Goal: Task Accomplishment & Management: Complete application form

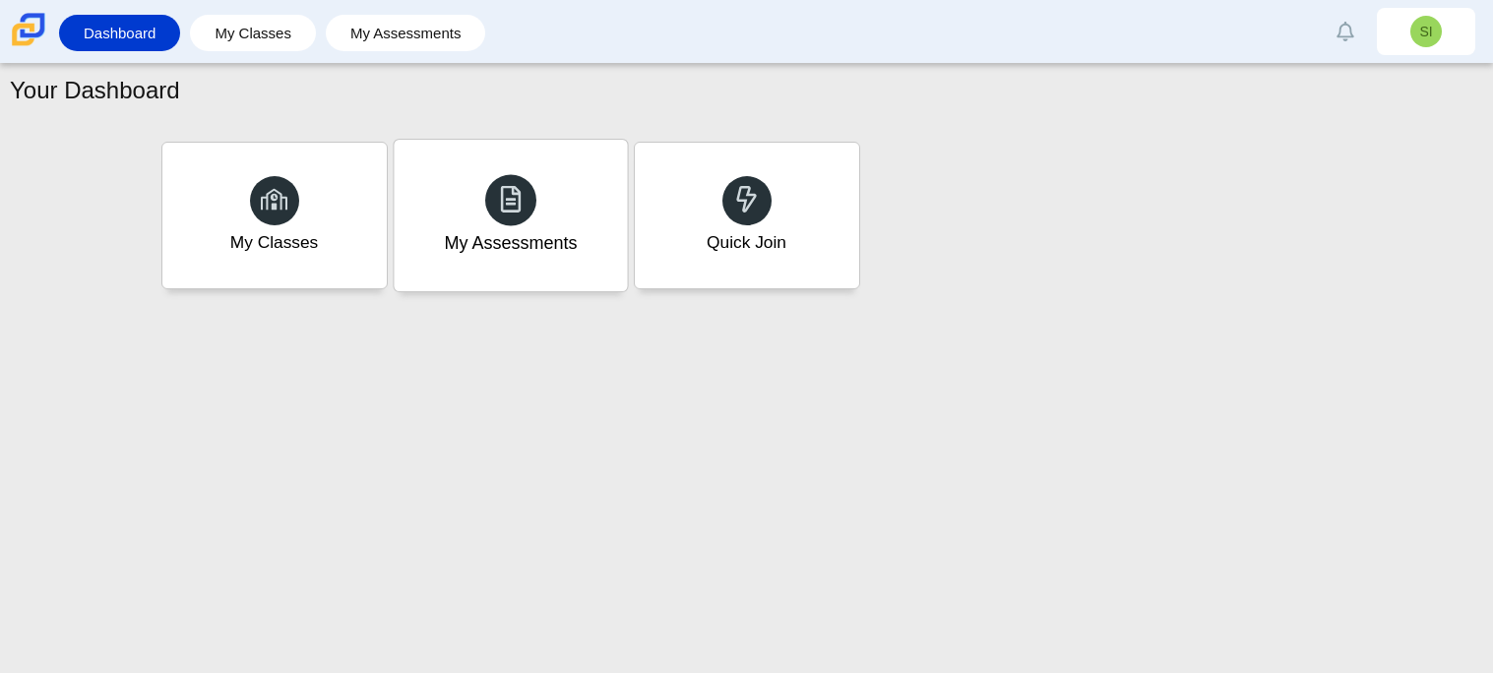
click at [589, 170] on div "My Assessments" at bounding box center [510, 216] width 233 height 152
click at [589, 170] on div "My Assessments" at bounding box center [510, 216] width 224 height 146
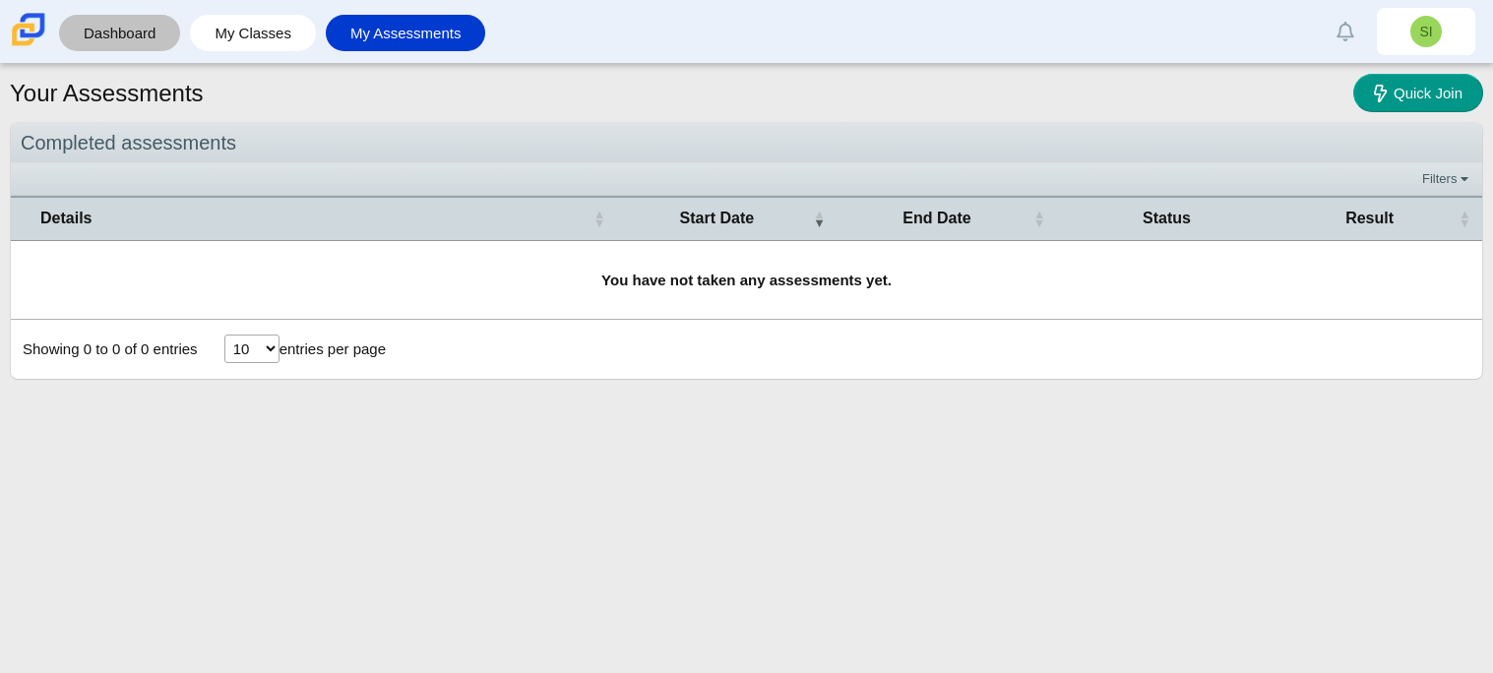
click at [92, 49] on link "Dashboard" at bounding box center [119, 33] width 101 height 36
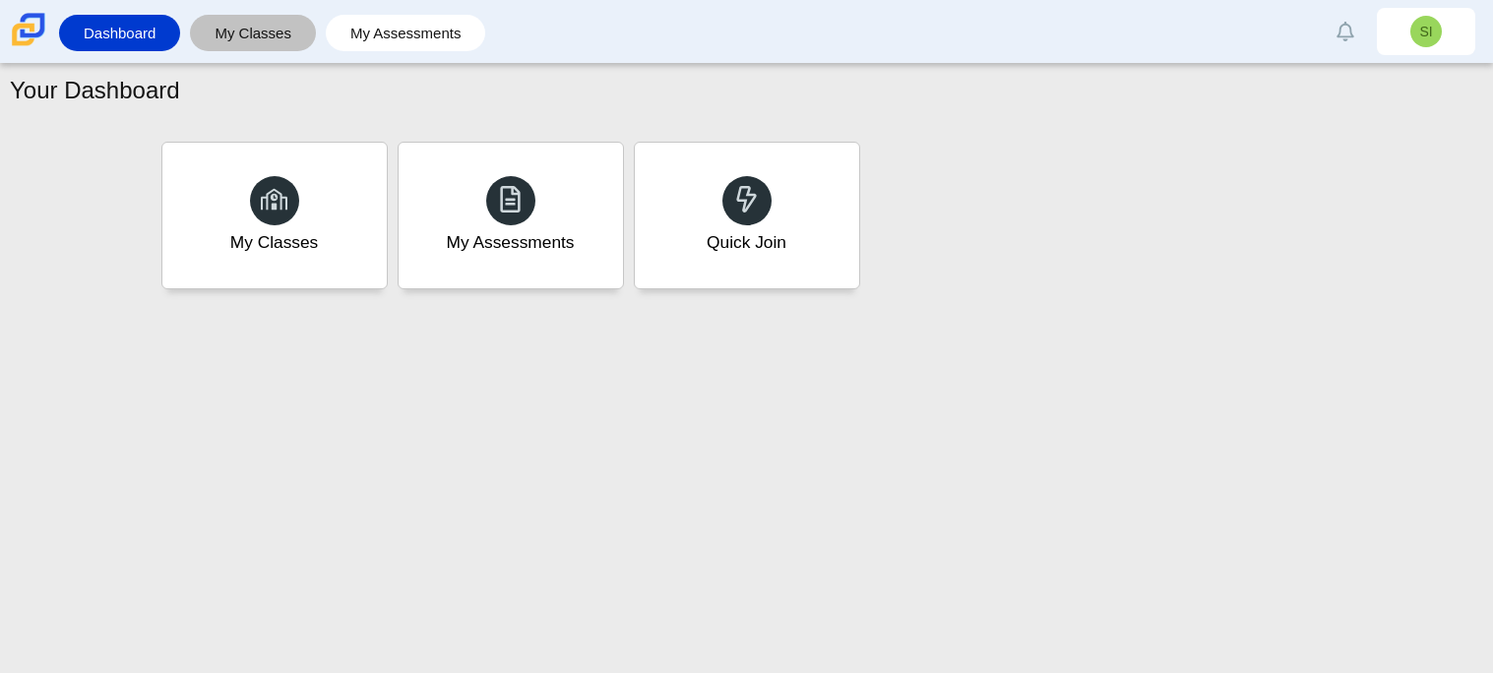
click at [222, 28] on link "My Classes" at bounding box center [253, 33] width 106 height 36
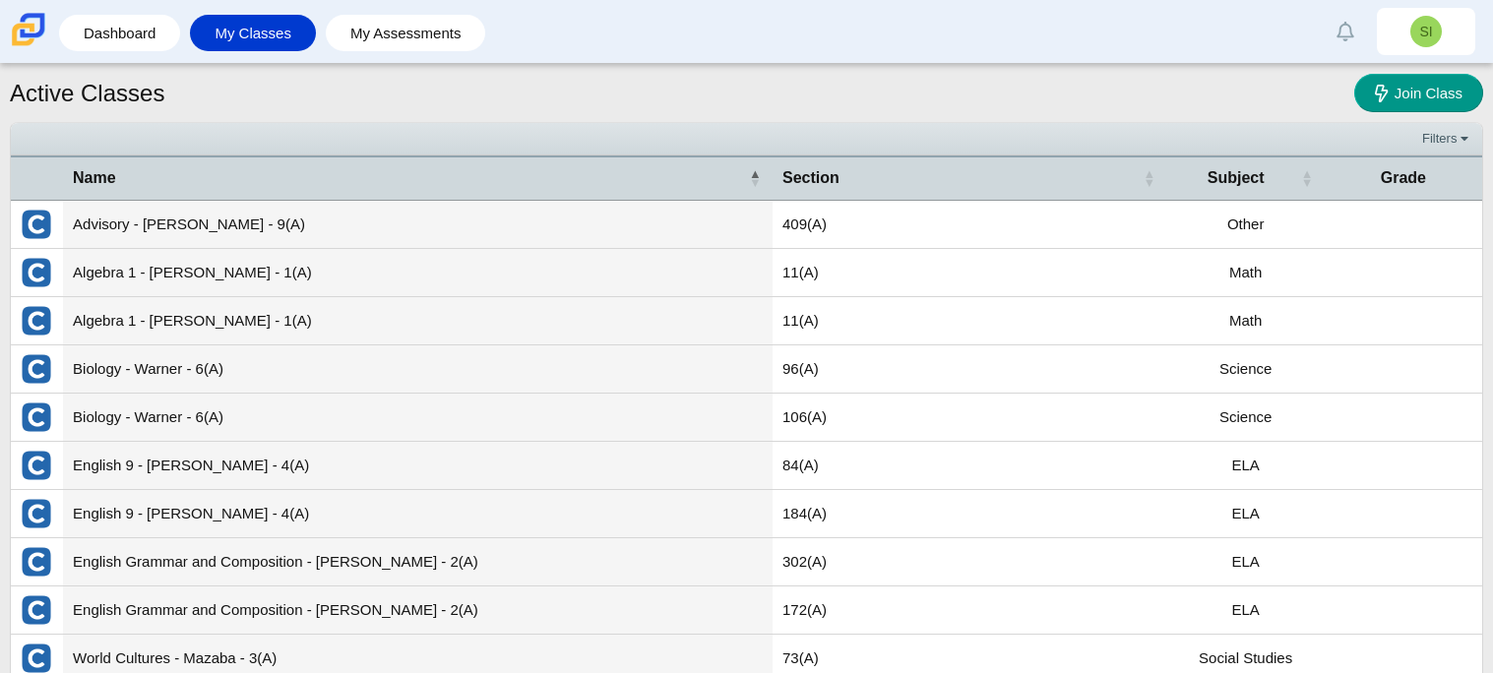
scroll to position [70, 0]
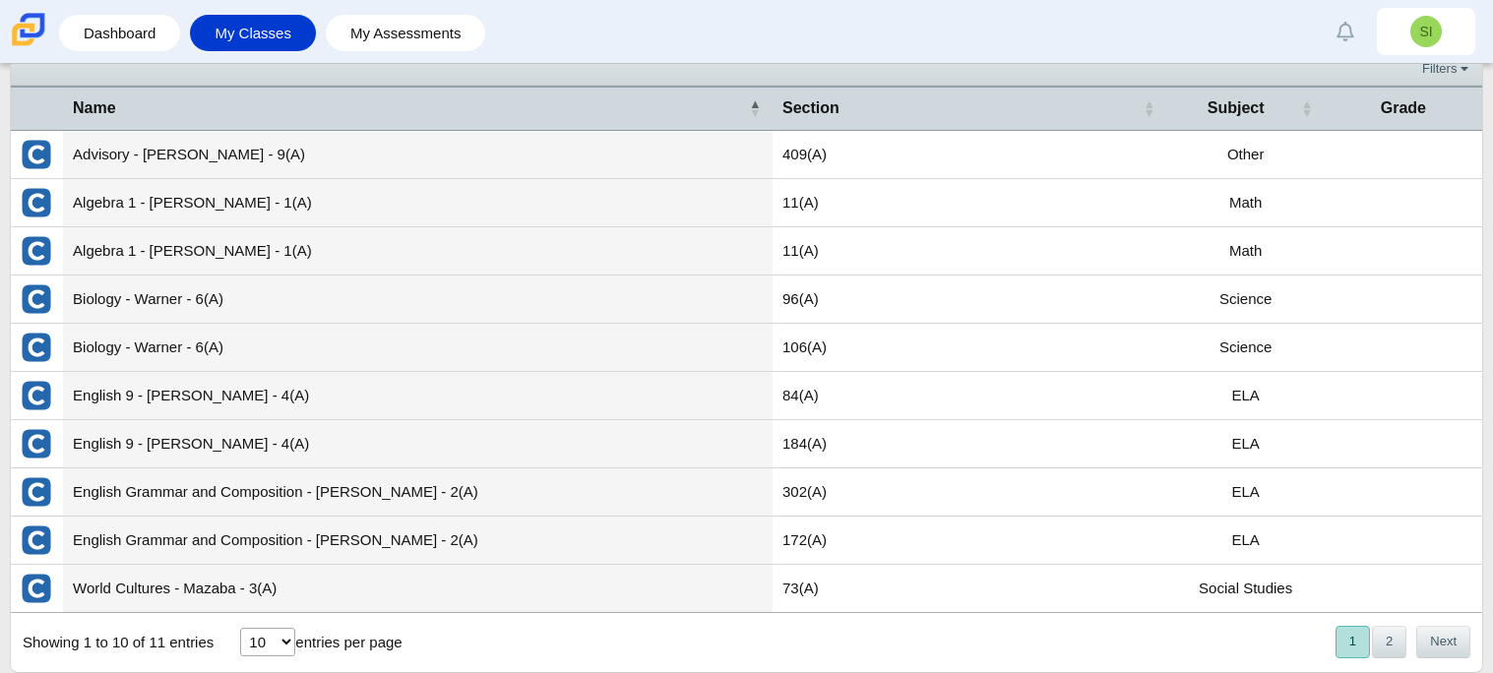
click at [276, 492] on td "English Grammar and Composition - Nelson - 2(A)" at bounding box center [417, 492] width 709 height 48
click at [357, 495] on td "English Grammar and Composition - Nelson - 2(A)" at bounding box center [417, 492] width 709 height 48
click at [1402, 647] on button "2" at bounding box center [1389, 642] width 34 height 32
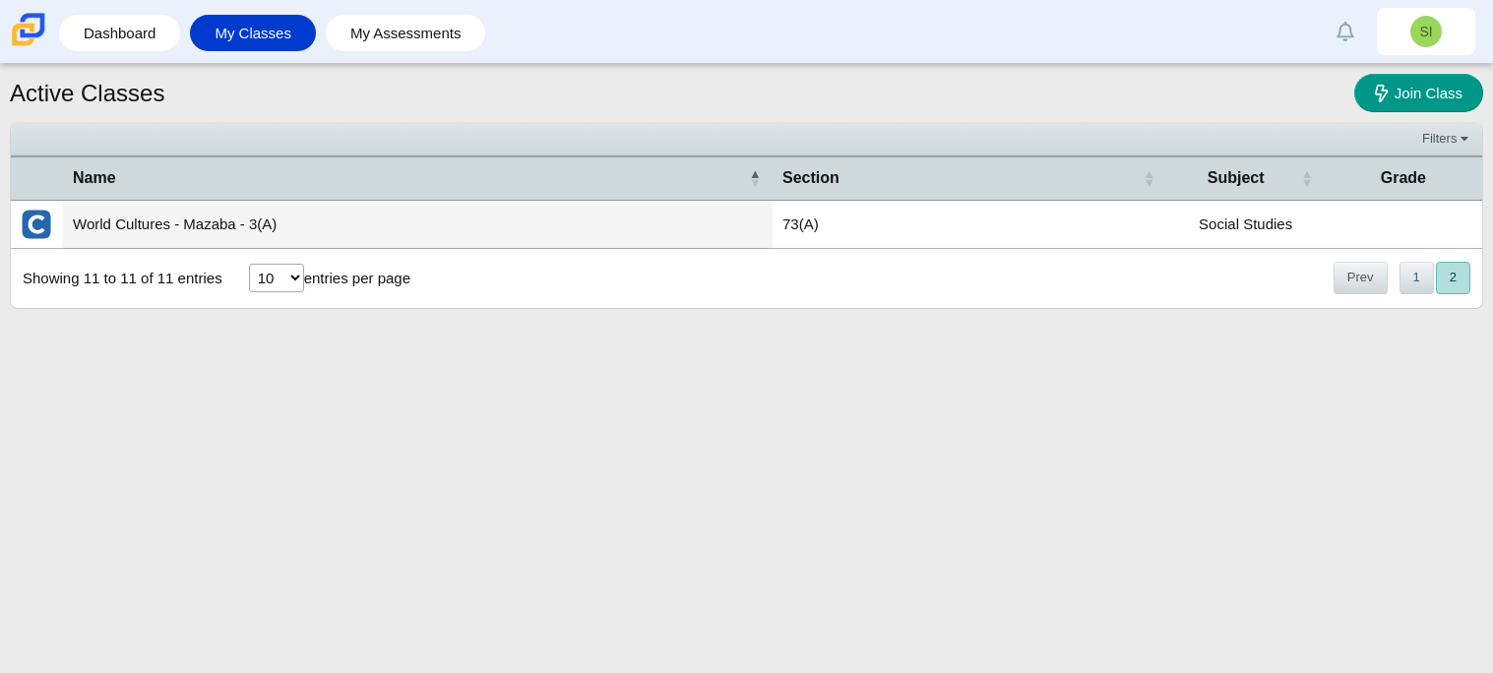
scroll to position [0, 0]
click at [95, 47] on link "Dashboard" at bounding box center [119, 33] width 101 height 36
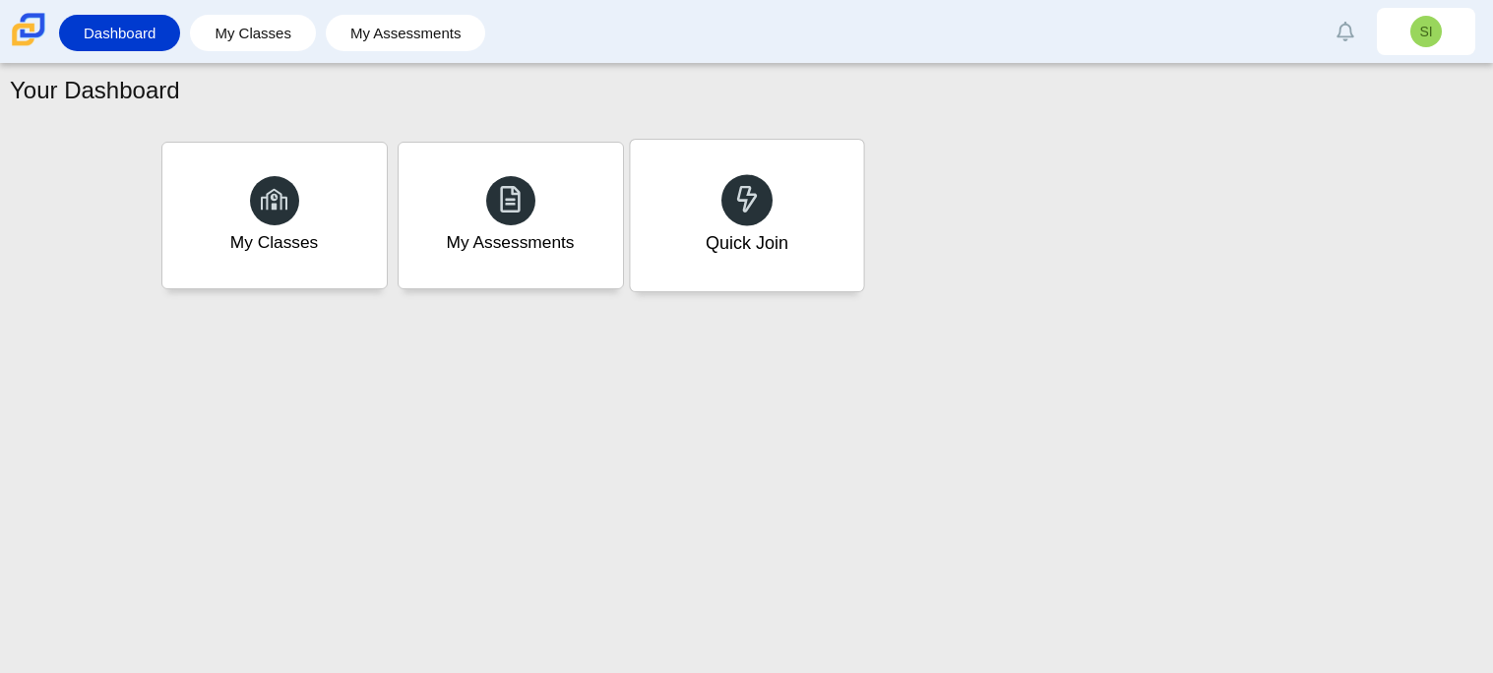
click at [727, 224] on div "Quick Join" at bounding box center [746, 216] width 233 height 152
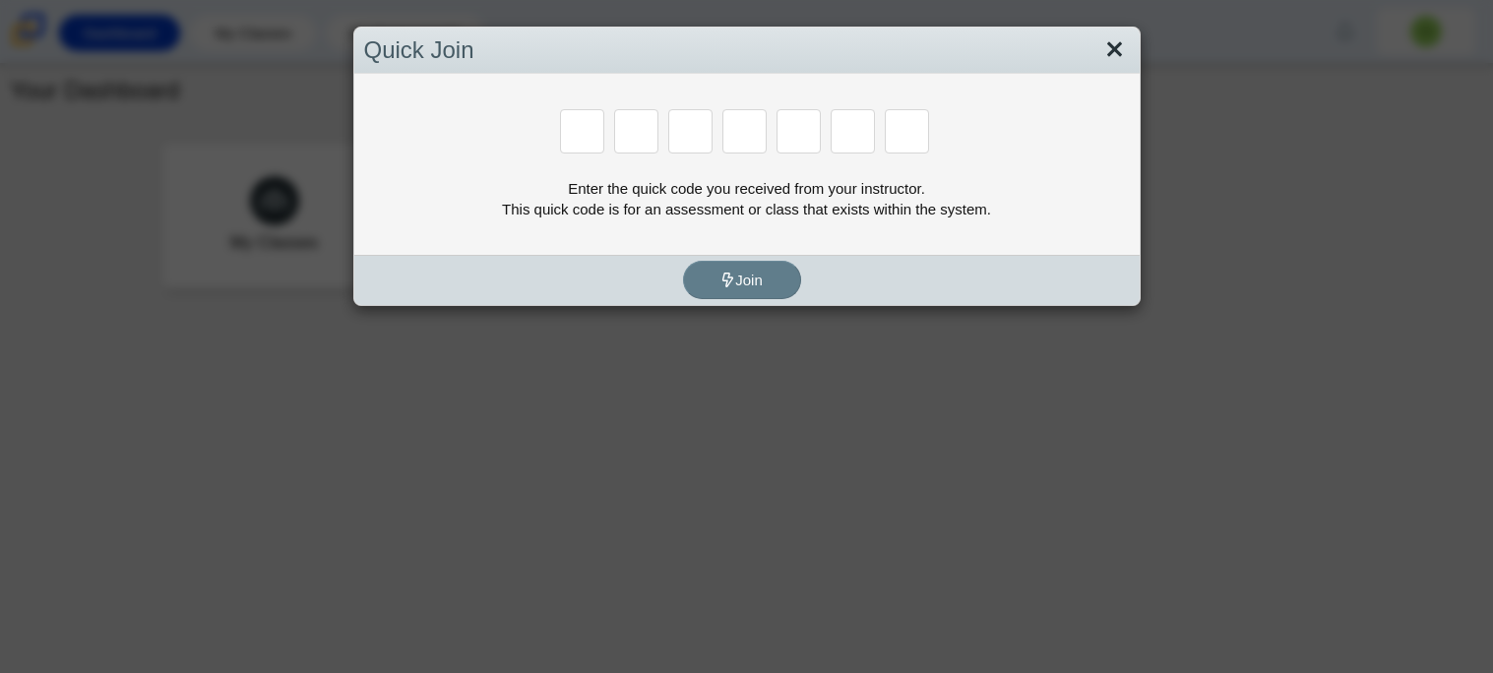
click at [1117, 56] on link "Close" at bounding box center [1114, 49] width 31 height 33
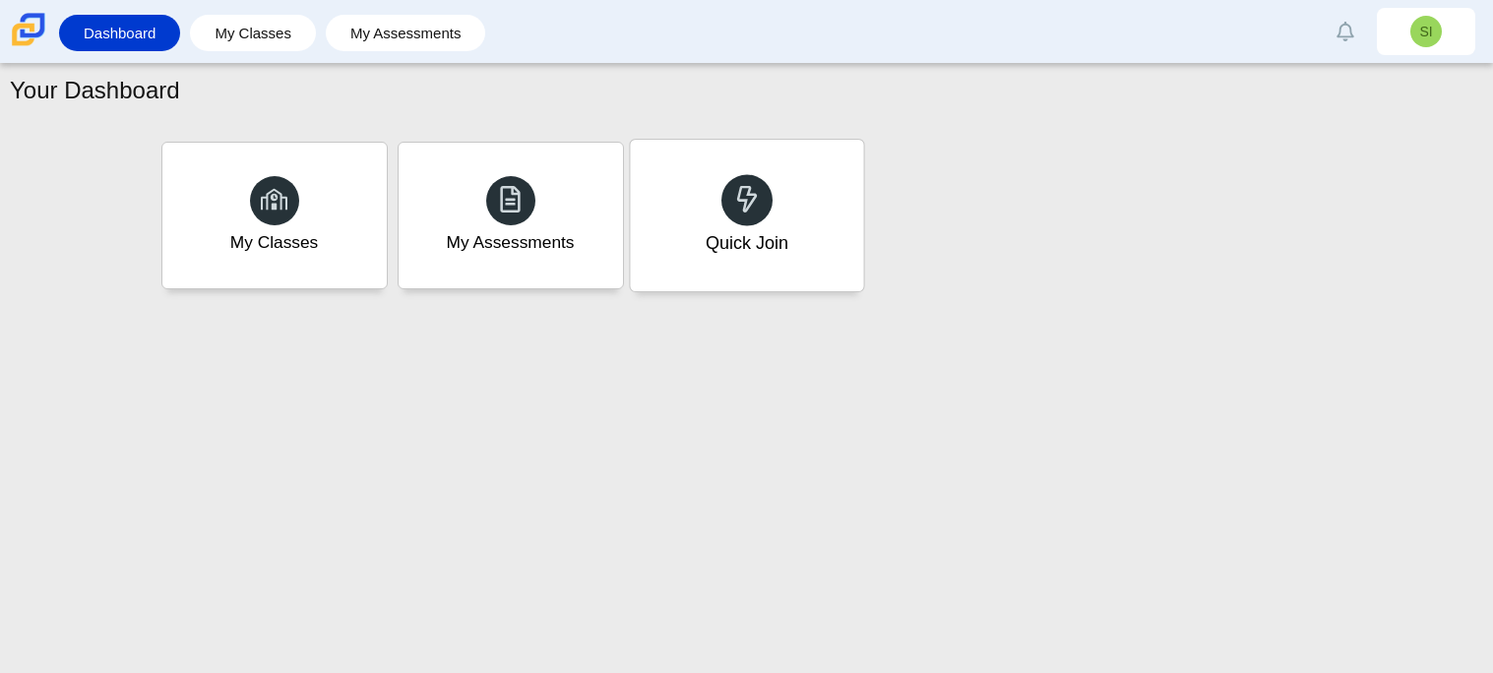
click at [839, 168] on div "Quick Join" at bounding box center [746, 216] width 233 height 152
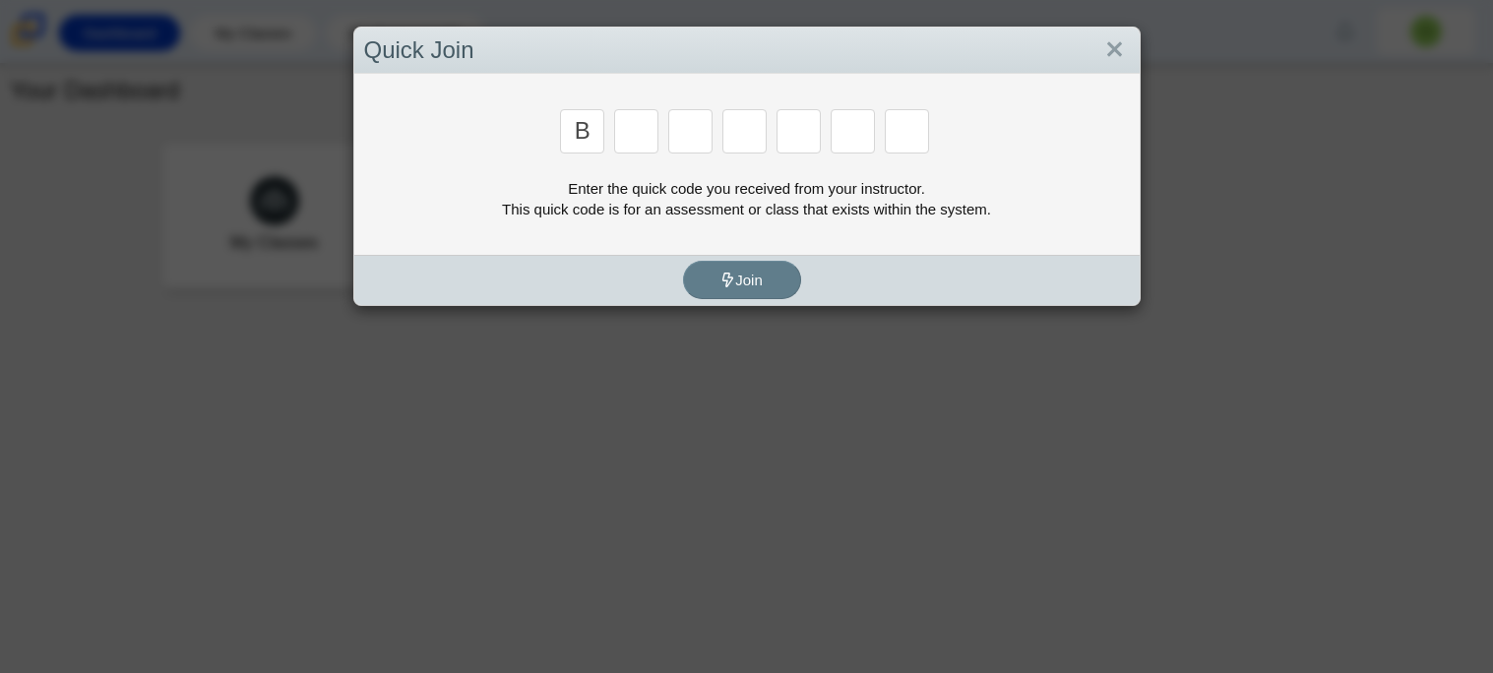
type input "b"
type input "m"
type input "3"
type input "5"
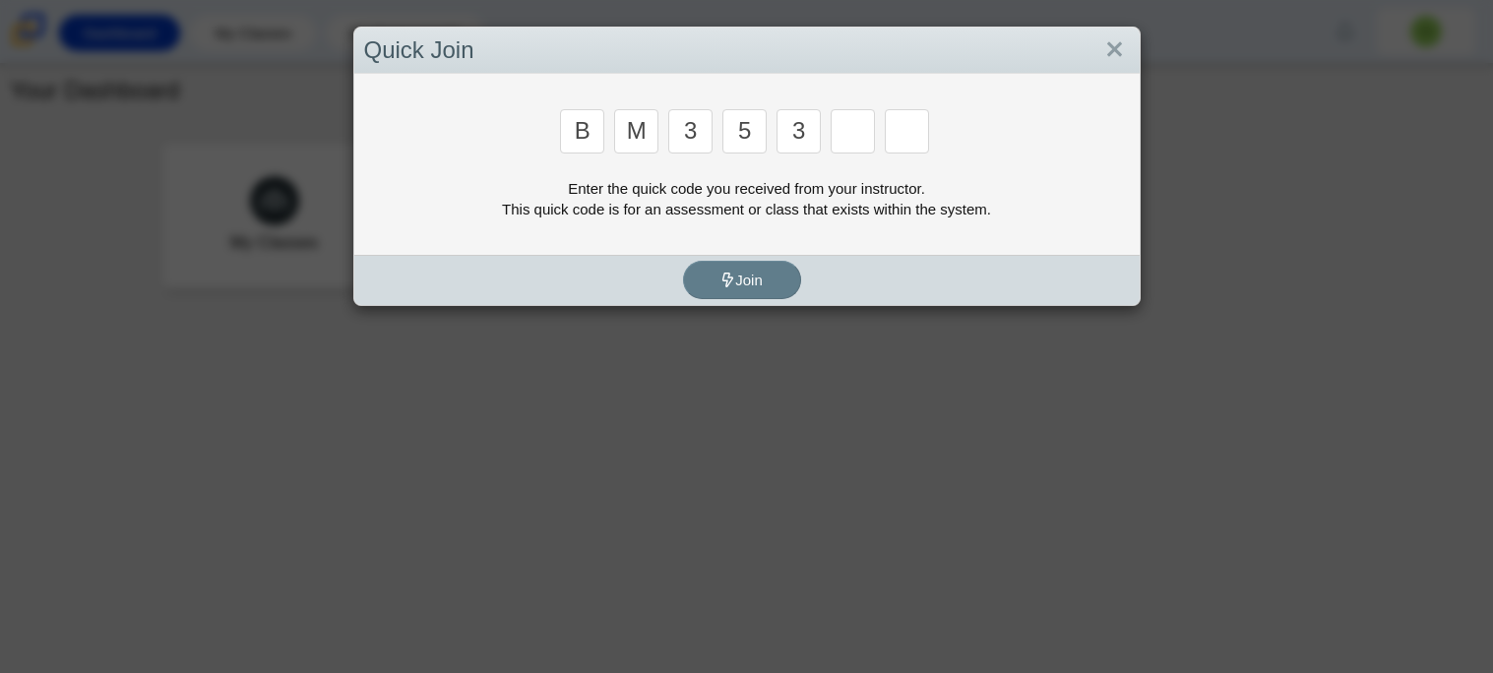
type input "3"
type input "g"
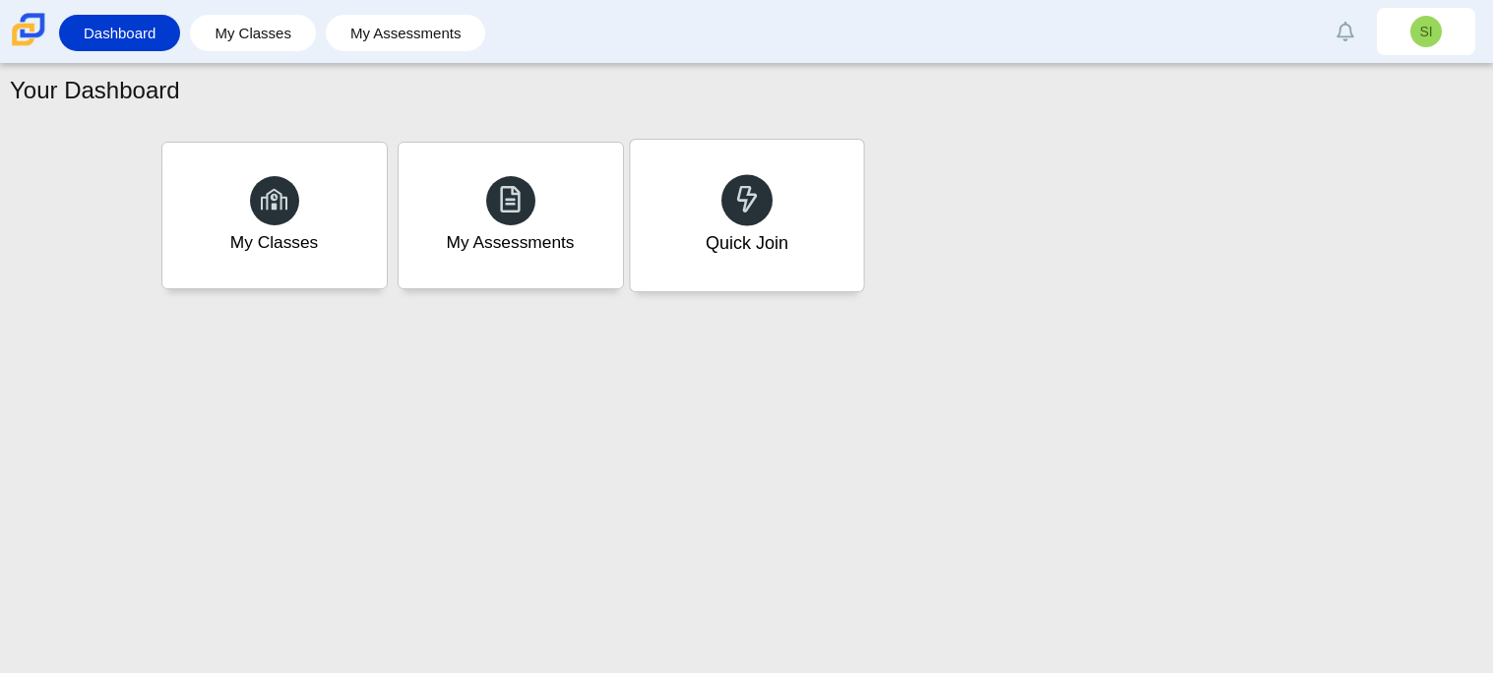
type input "b"
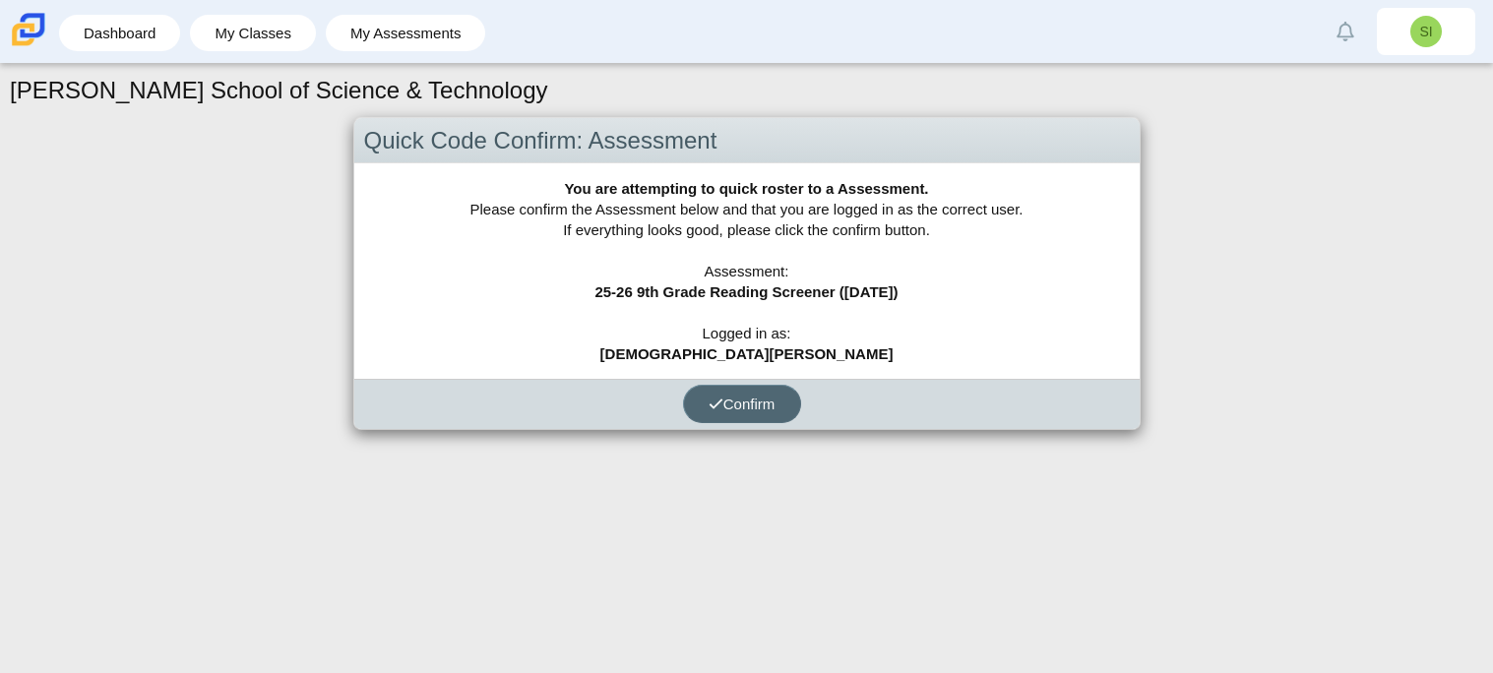
click at [740, 421] on button "Confirm" at bounding box center [742, 404] width 118 height 38
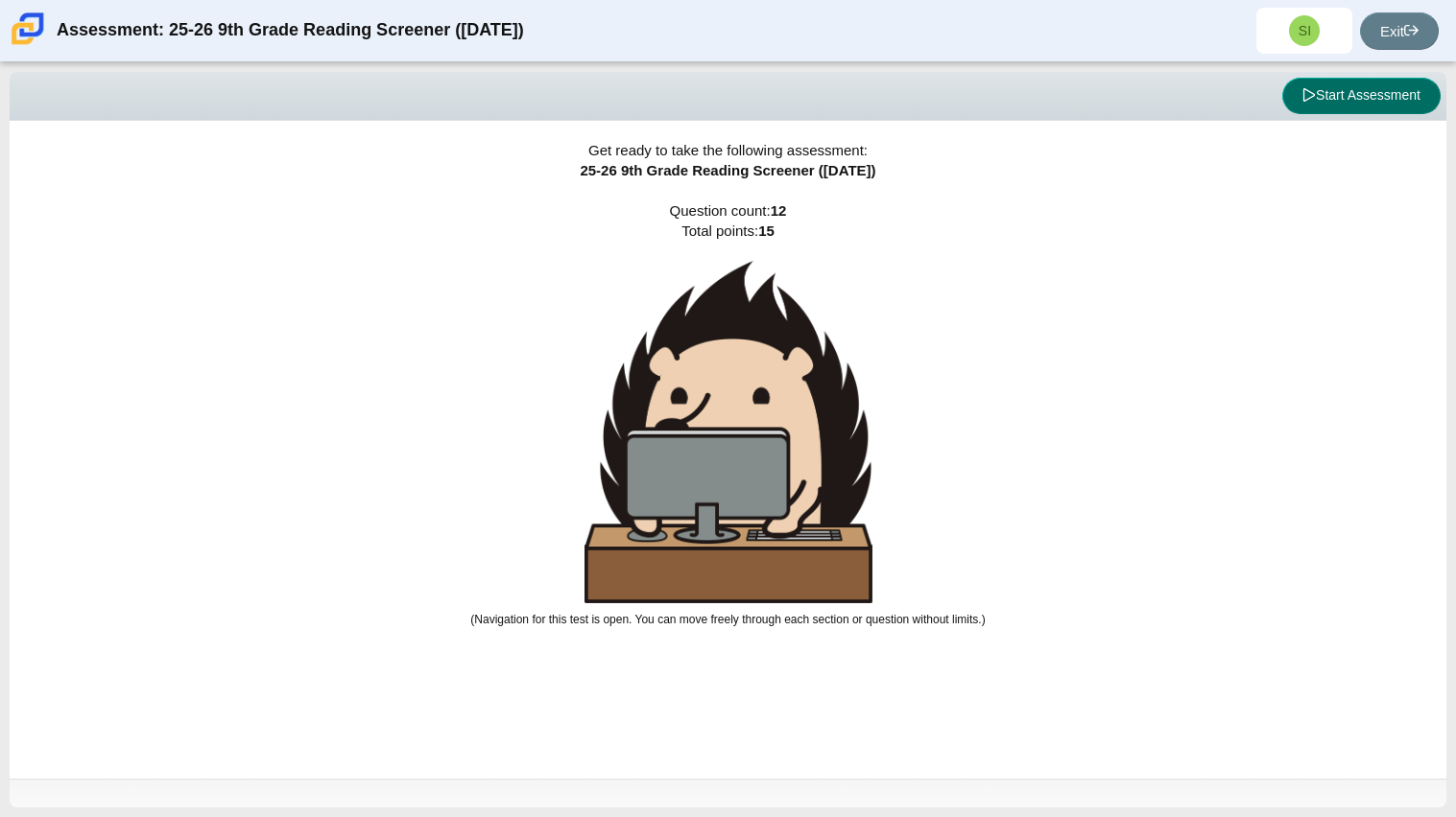
click at [1295, 97] on button "Start Assessment" at bounding box center [1360, 96] width 158 height 36
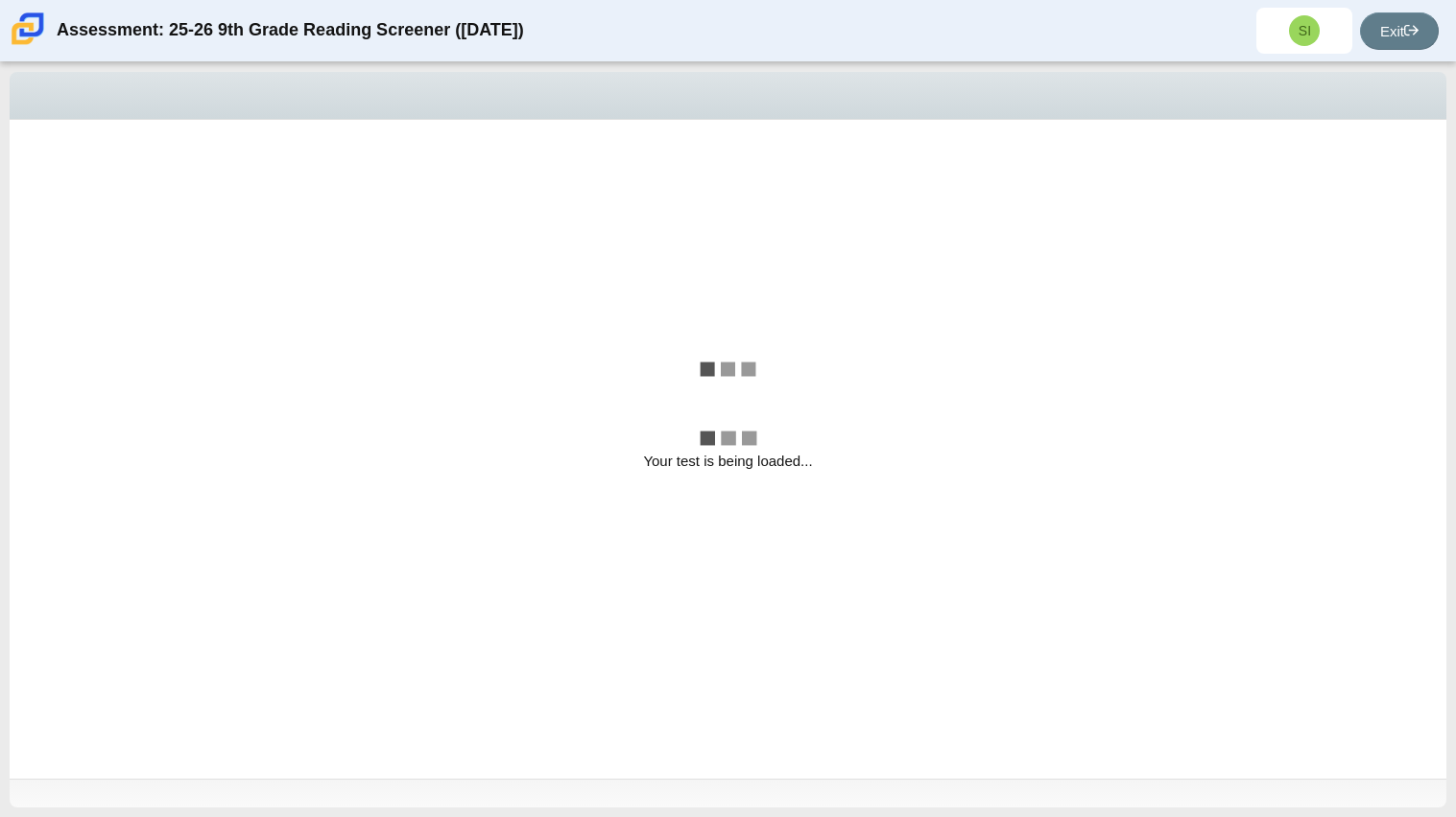
select select "ccc5b315-3c7c-471c-bf90-f22c8299c798"
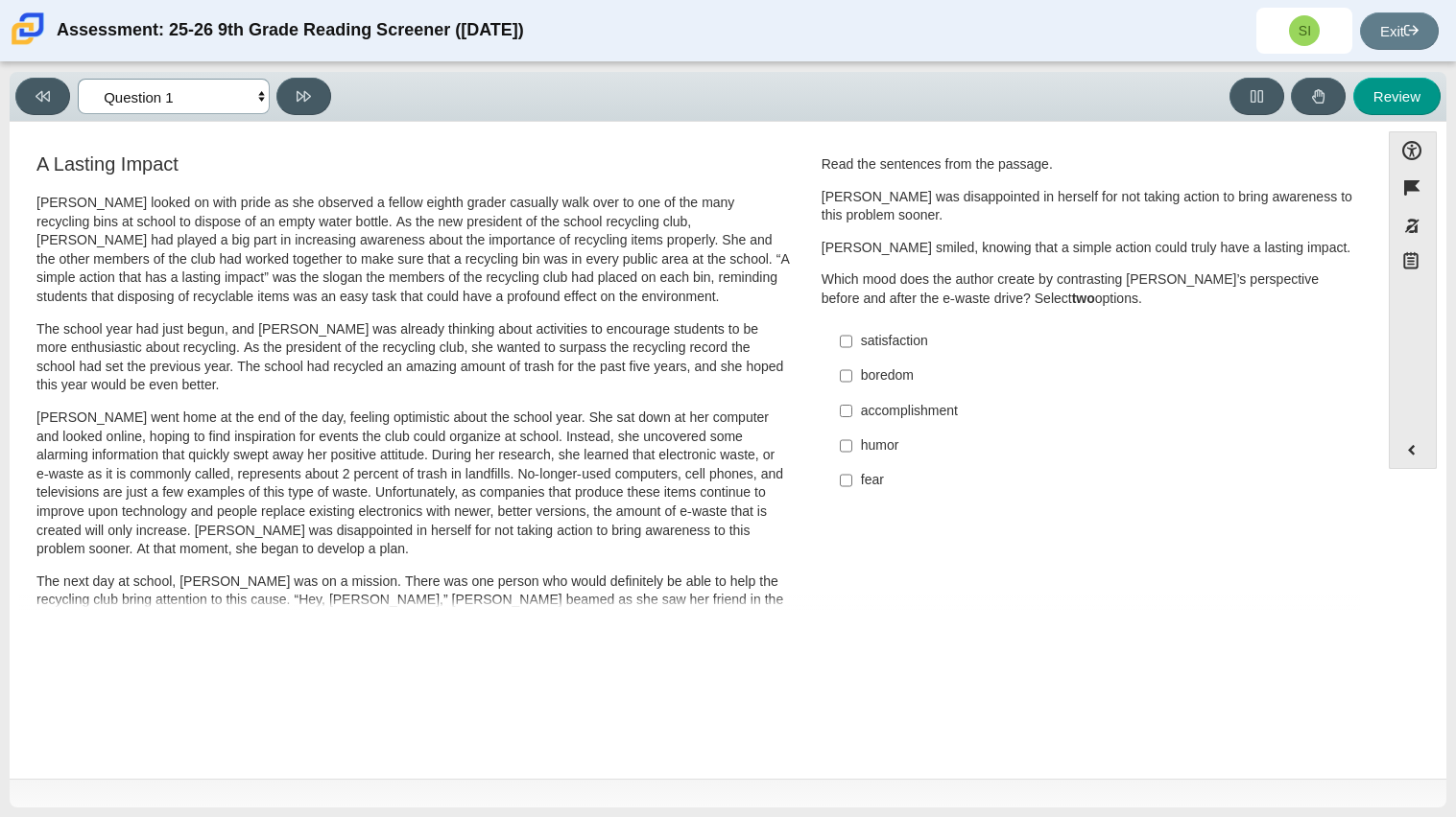
click at [234, 100] on select "Questions Question 1 Question 2 Question 3 Question 4 Question 5 Question 6 Que…" at bounding box center [174, 97] width 192 height 35
click at [894, 489] on div "fear" at bounding box center [1103, 481] width 485 height 19
click at [852, 489] on input "fear fear" at bounding box center [846, 480] width 13 height 34
checkbox input "true"
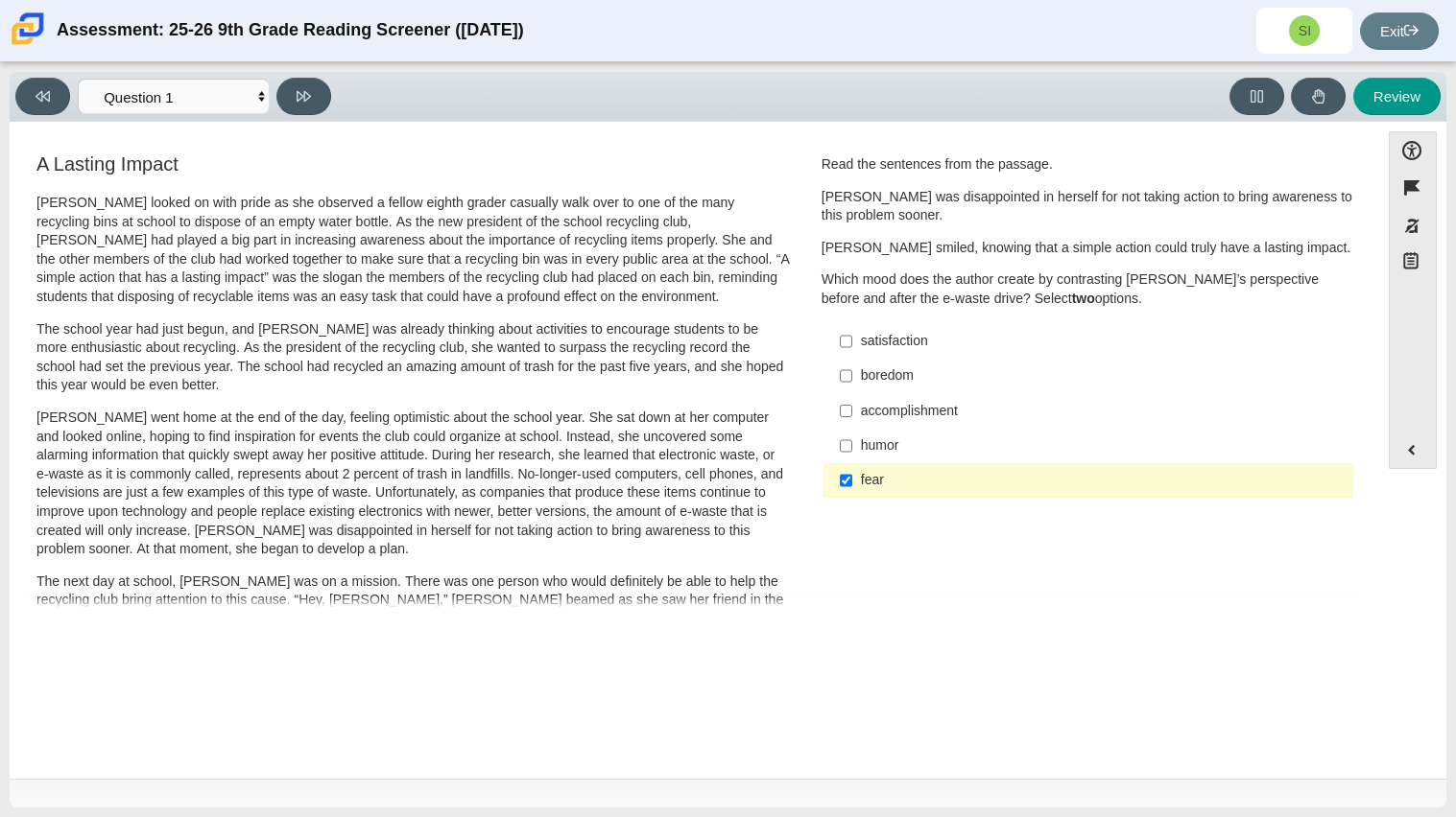
click at [869, 343] on div "satisfaction" at bounding box center [1103, 341] width 485 height 19
click at [852, 343] on input "satisfaction satisfaction" at bounding box center [846, 341] width 13 height 34
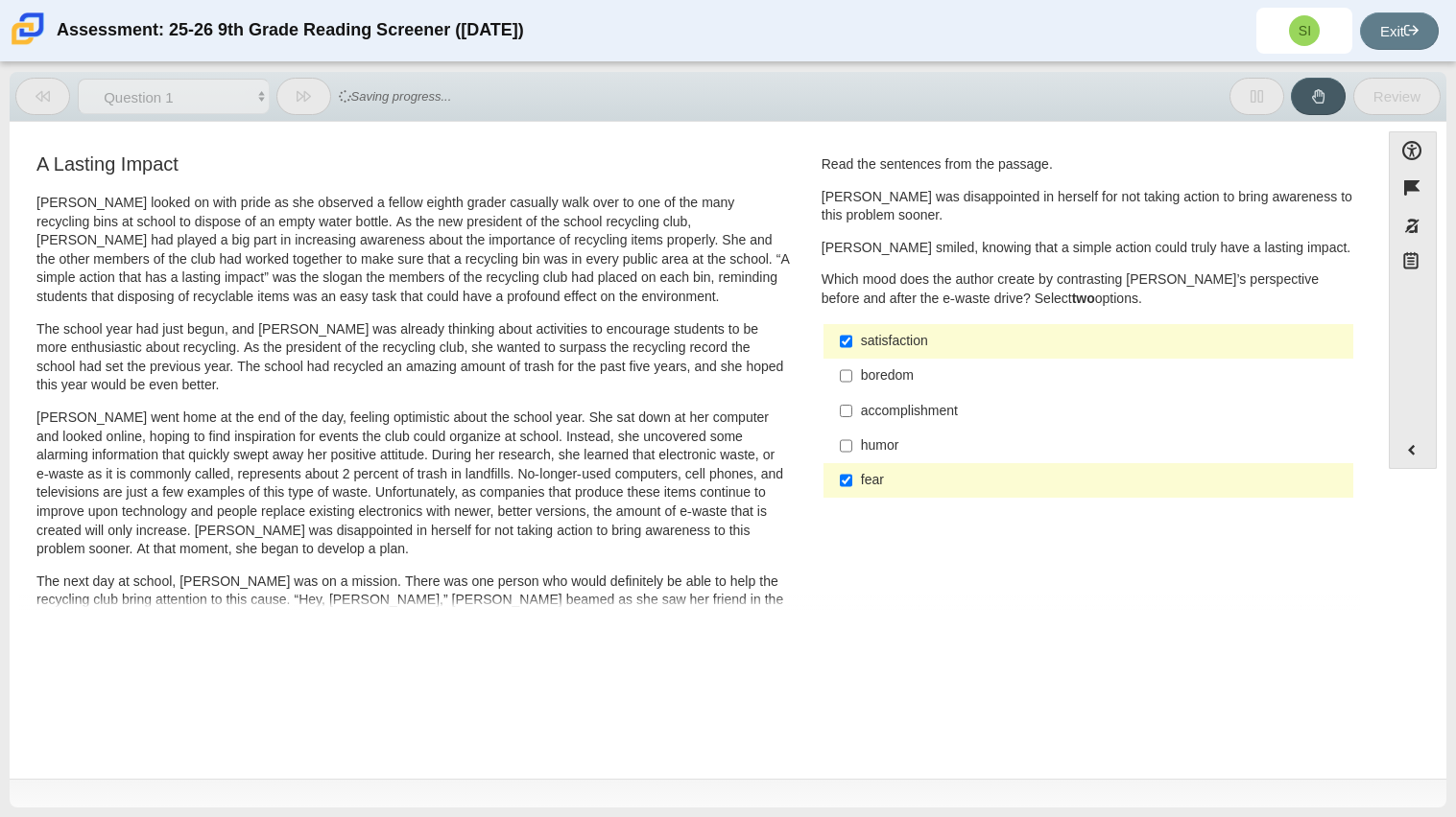
click at [869, 343] on div "satisfaction" at bounding box center [1103, 341] width 485 height 19
click at [852, 343] on input "satisfaction satisfaction" at bounding box center [846, 341] width 13 height 34
checkbox input "false"
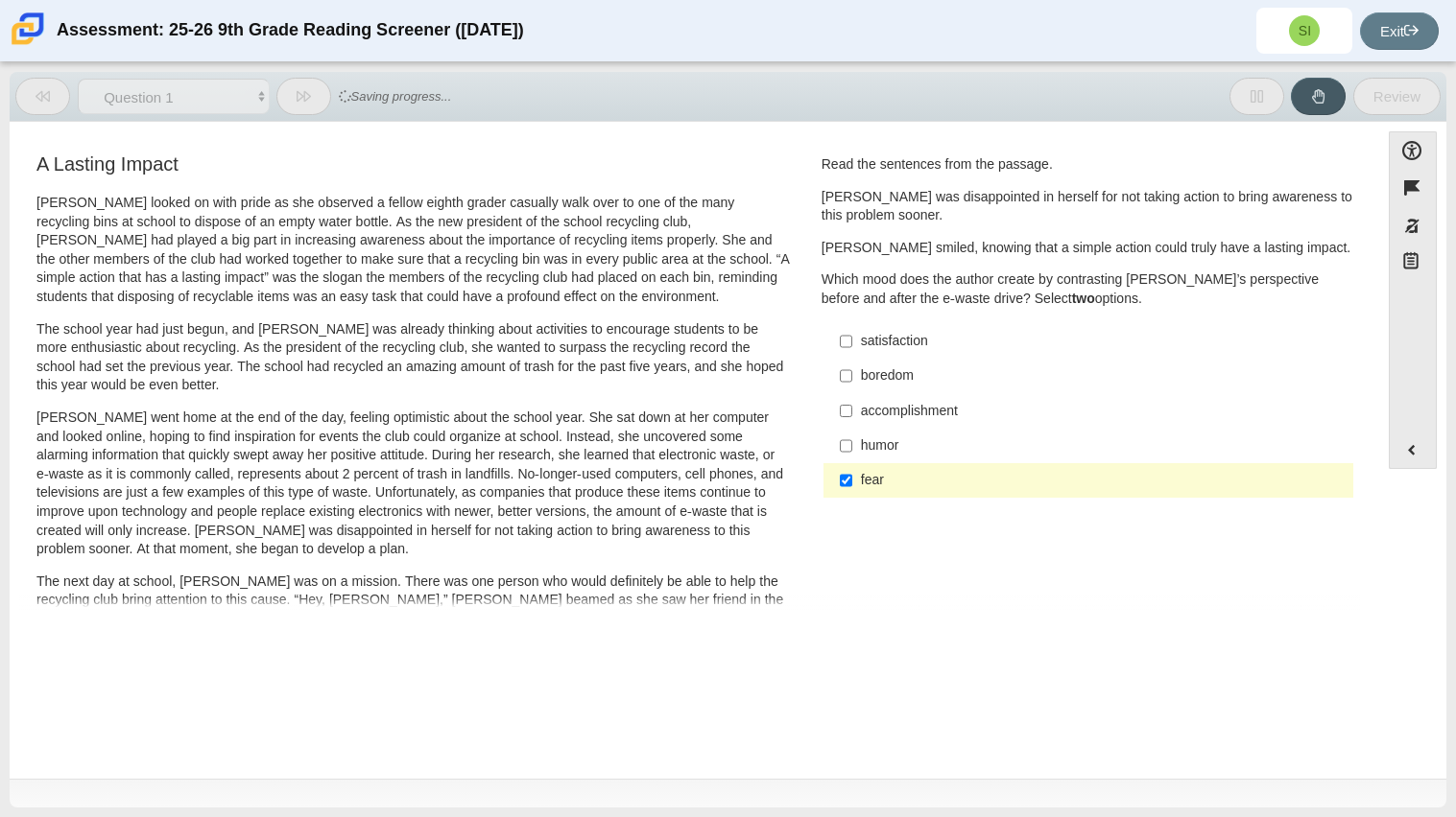
click at [885, 406] on div "accomplishment" at bounding box center [1103, 411] width 485 height 19
click at [852, 406] on input "accomplishment accomplishment" at bounding box center [846, 409] width 13 height 34
checkbox input "true"
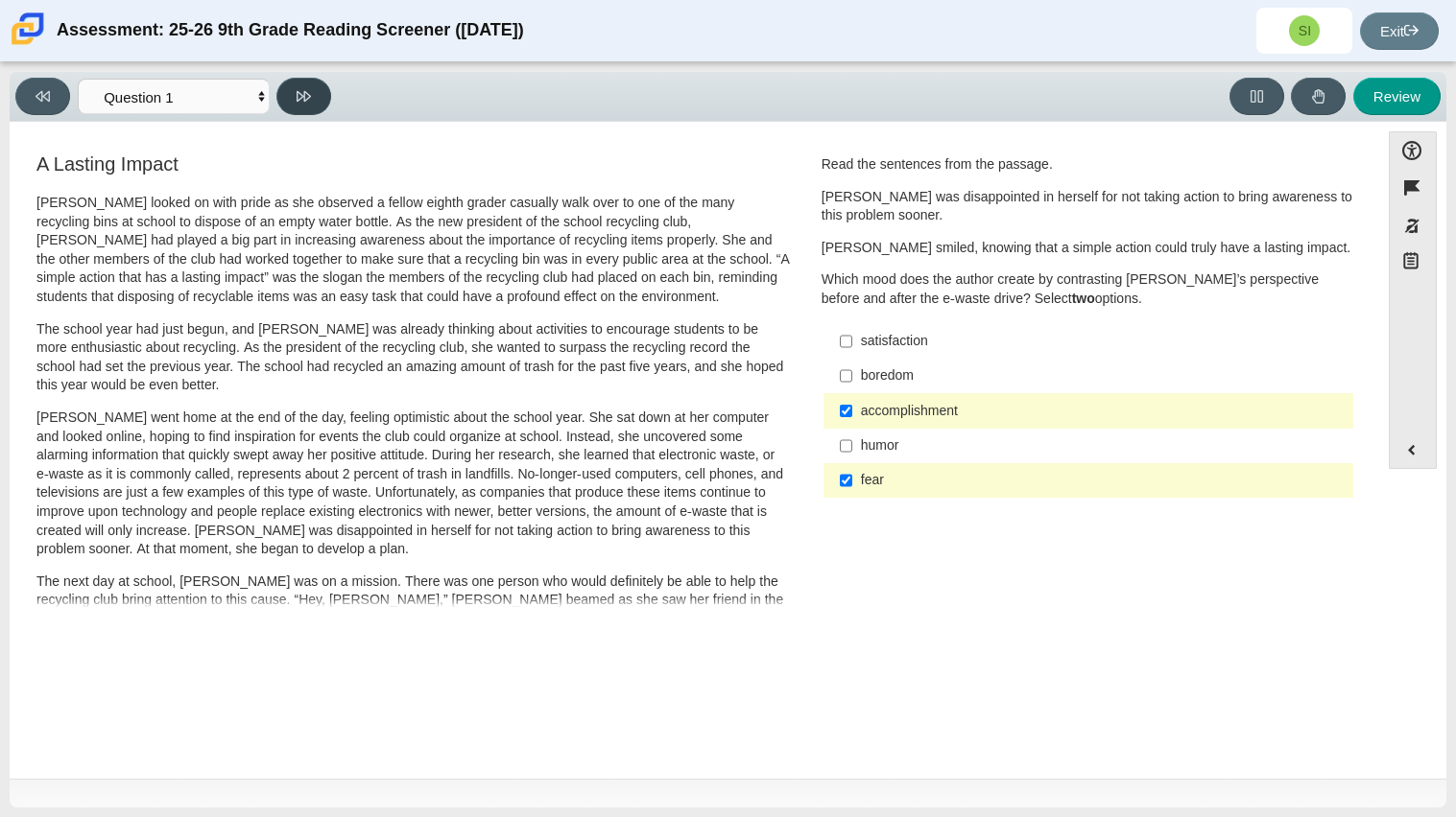
click at [299, 90] on icon at bounding box center [303, 97] width 15 height 15
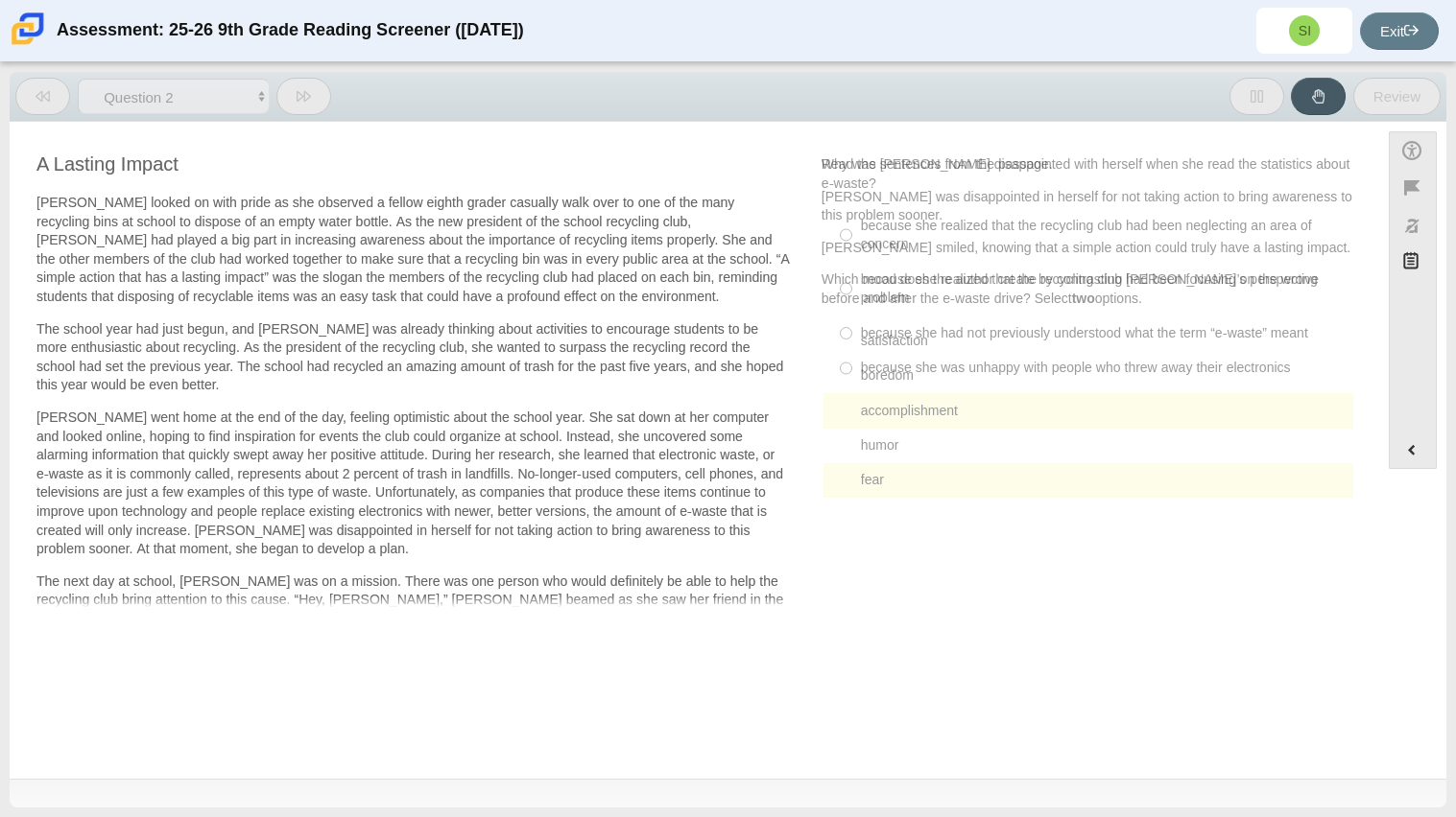
click at [299, 90] on icon at bounding box center [303, 97] width 15 height 15
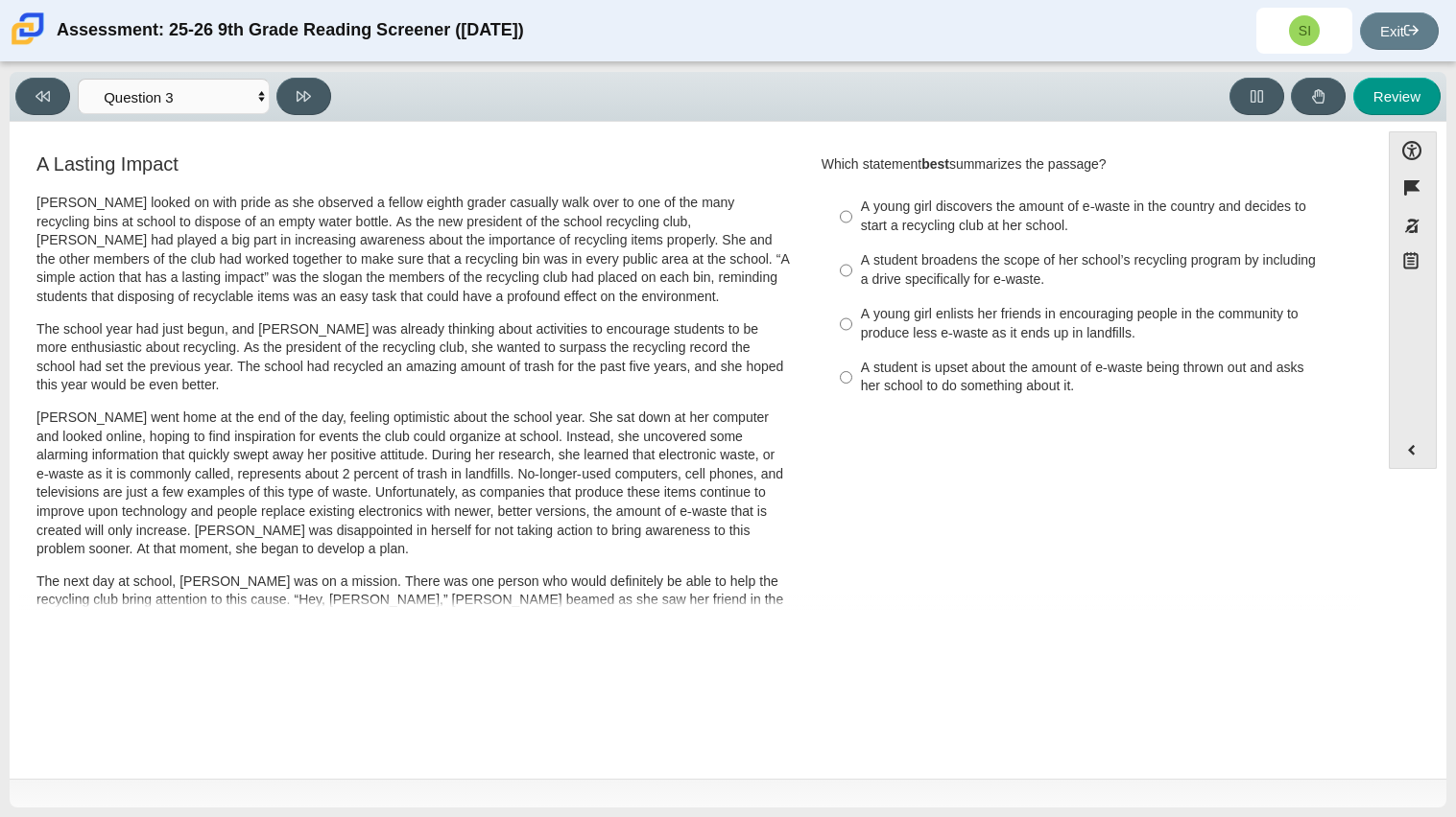
click at [73, 92] on div "Viewing Question 3 of 12 in Pacing Mode Questions Question 1 Question 2 Questio…" at bounding box center [177, 97] width 324 height 37
click at [50, 90] on button at bounding box center [43, 97] width 55 height 37
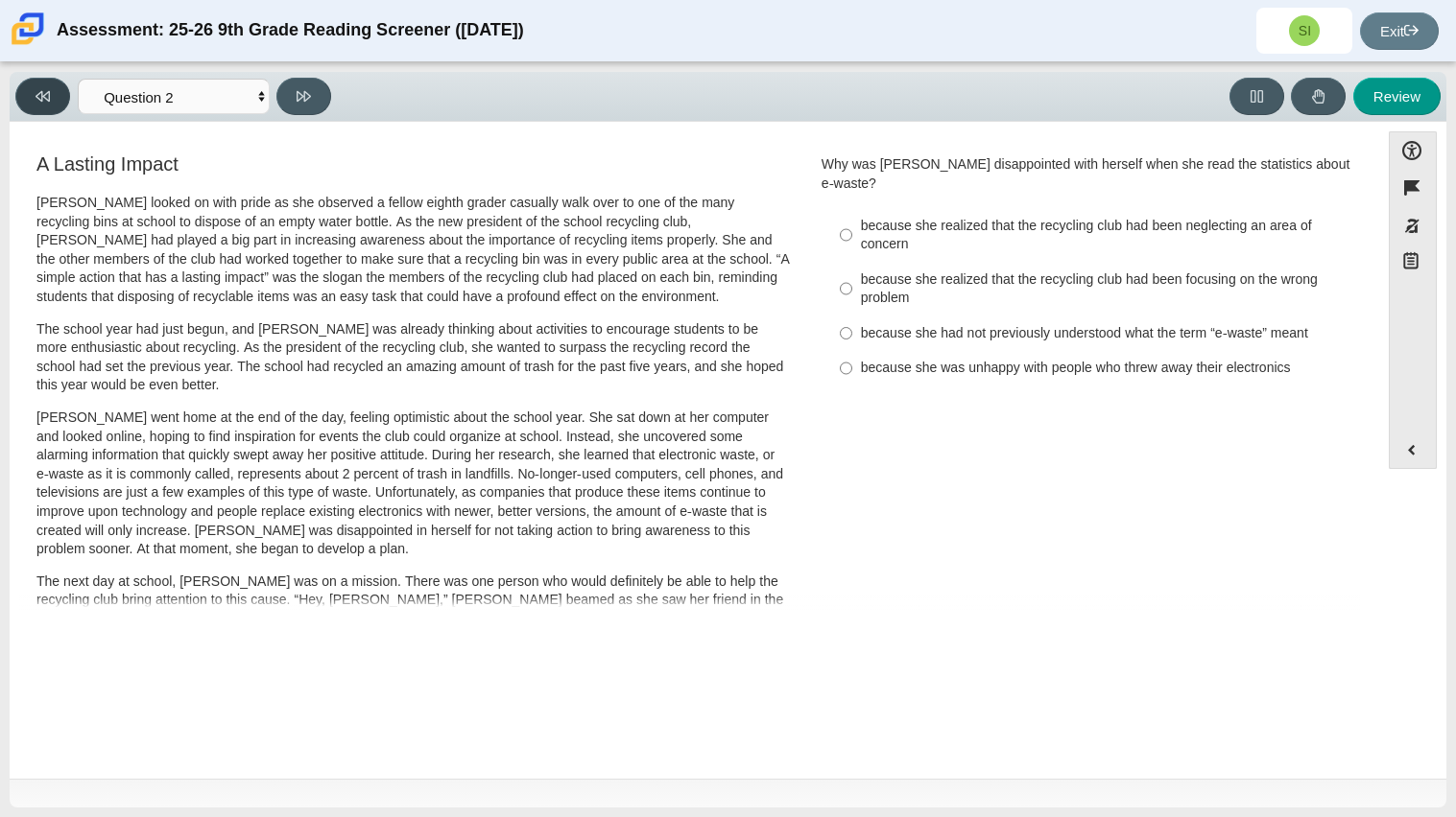
click at [50, 90] on button at bounding box center [43, 97] width 55 height 37
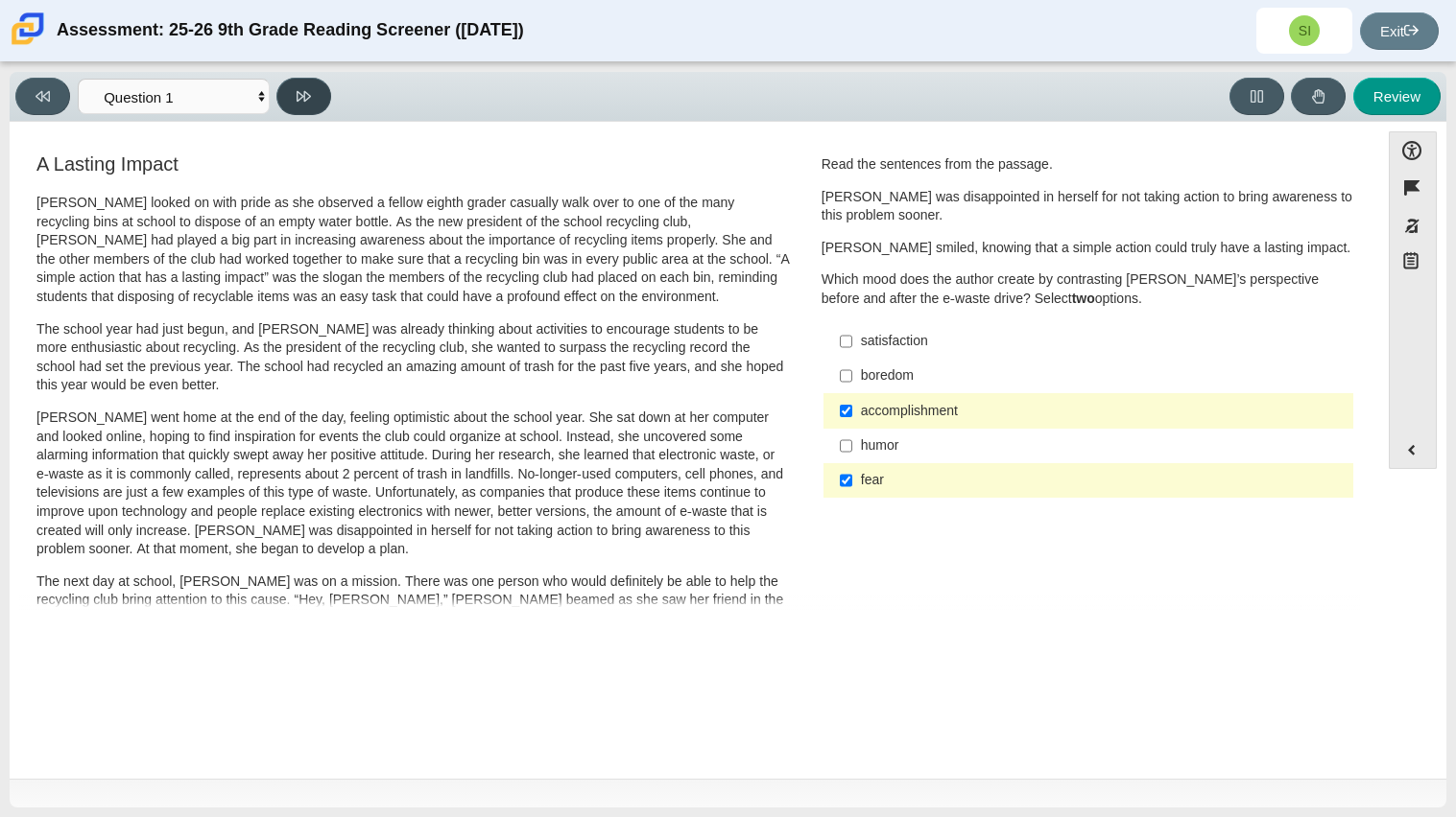
click at [300, 108] on button at bounding box center [303, 97] width 55 height 37
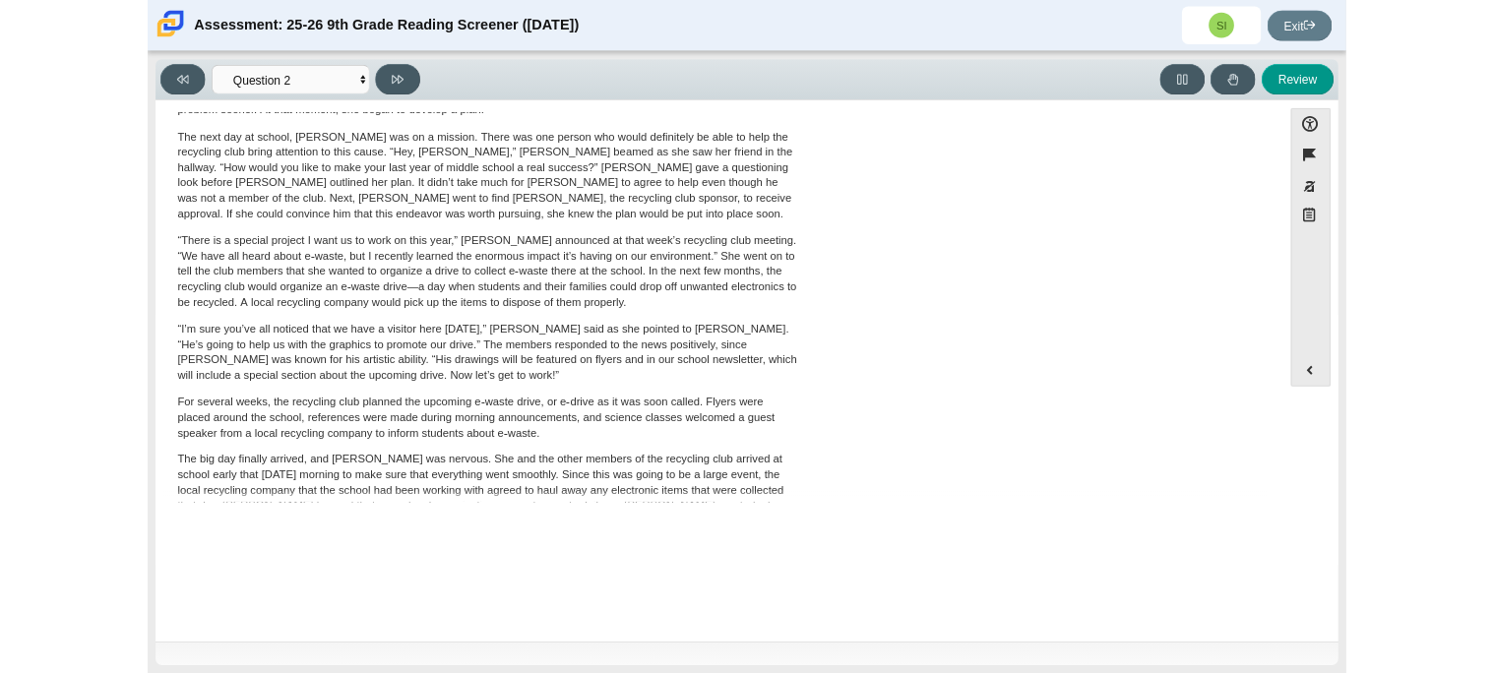
scroll to position [428, 0]
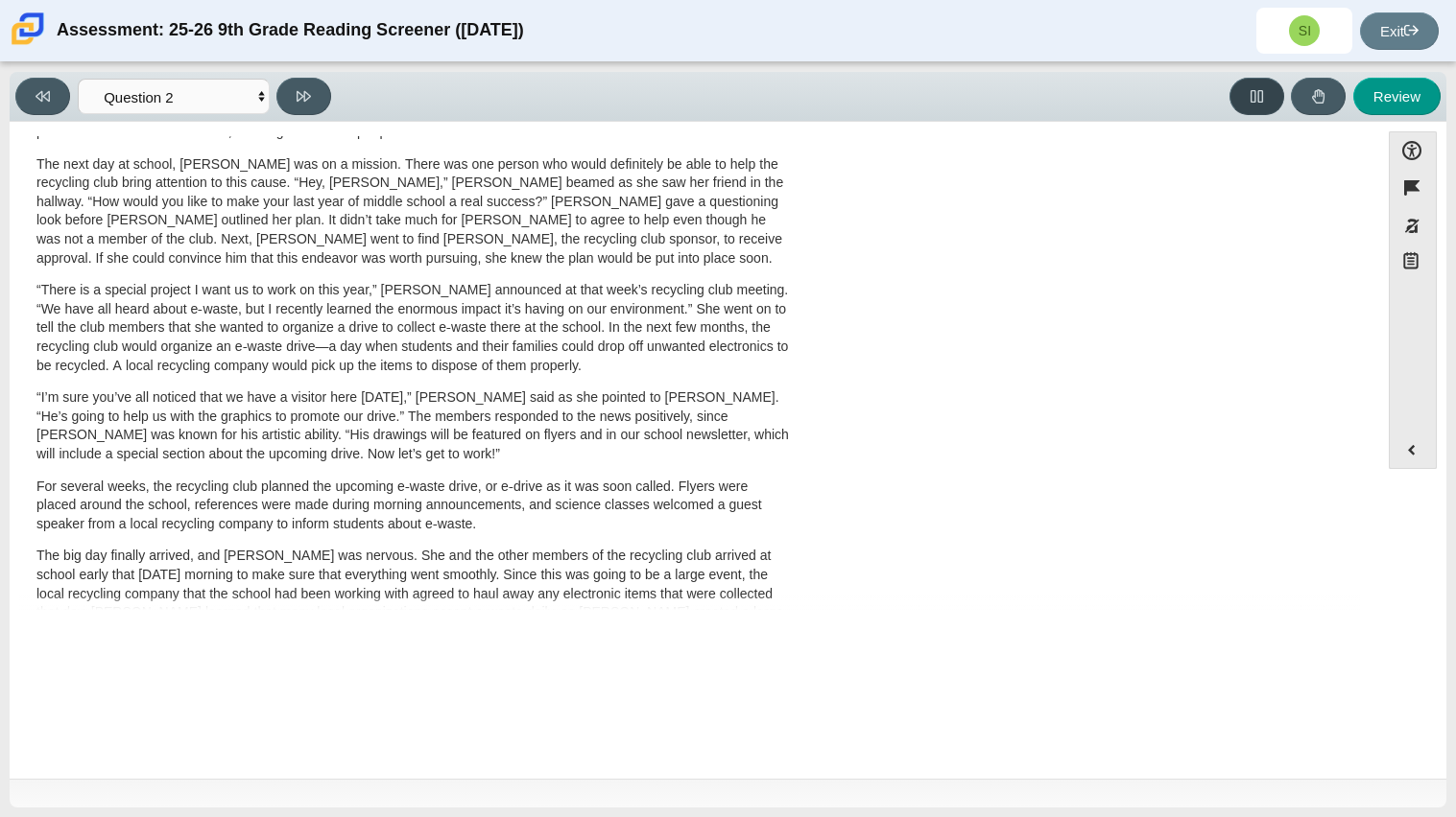
click at [1242, 100] on button at bounding box center [1256, 97] width 55 height 37
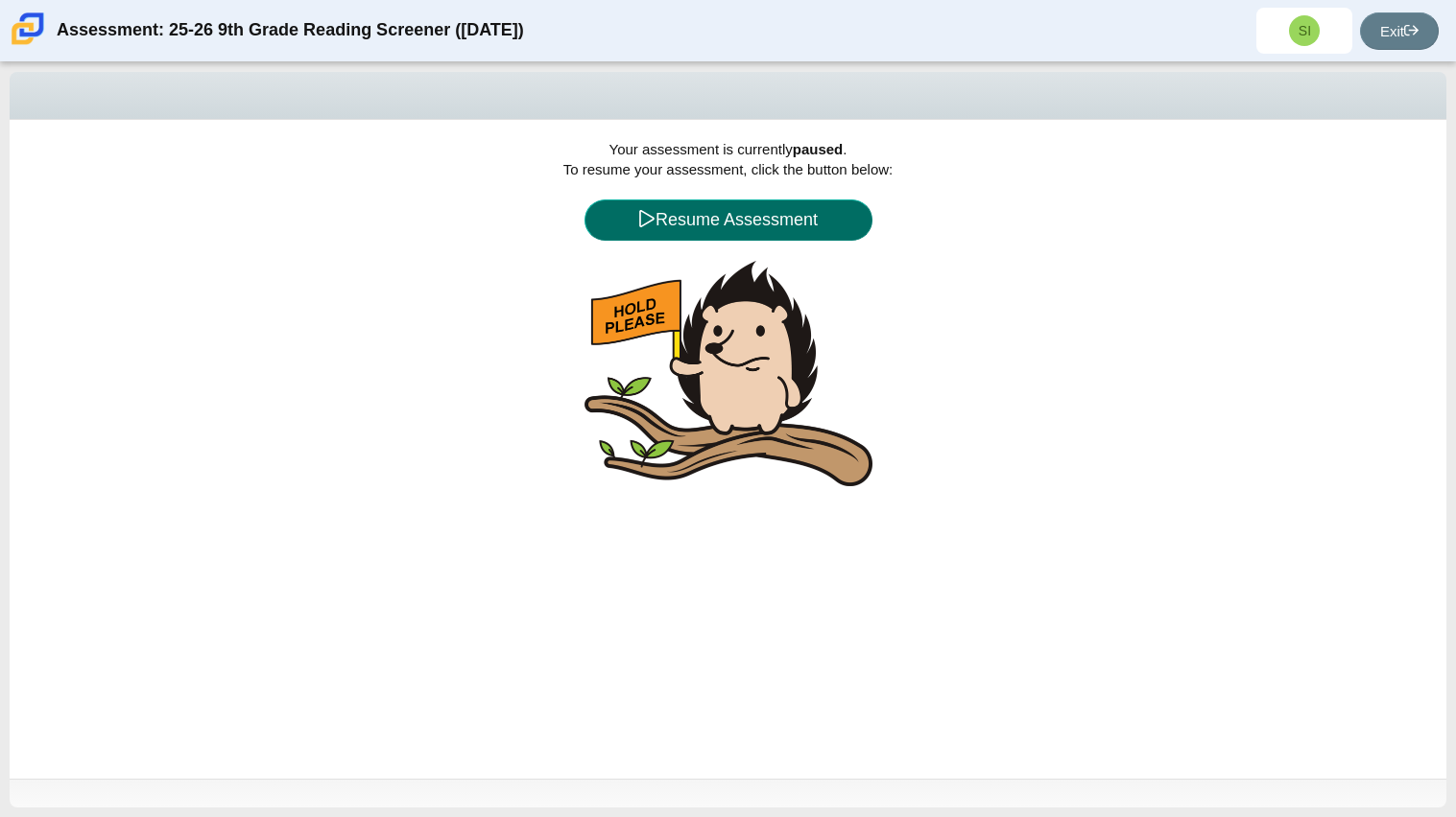
click at [869, 216] on button "Resume Assessment" at bounding box center [728, 220] width 288 height 41
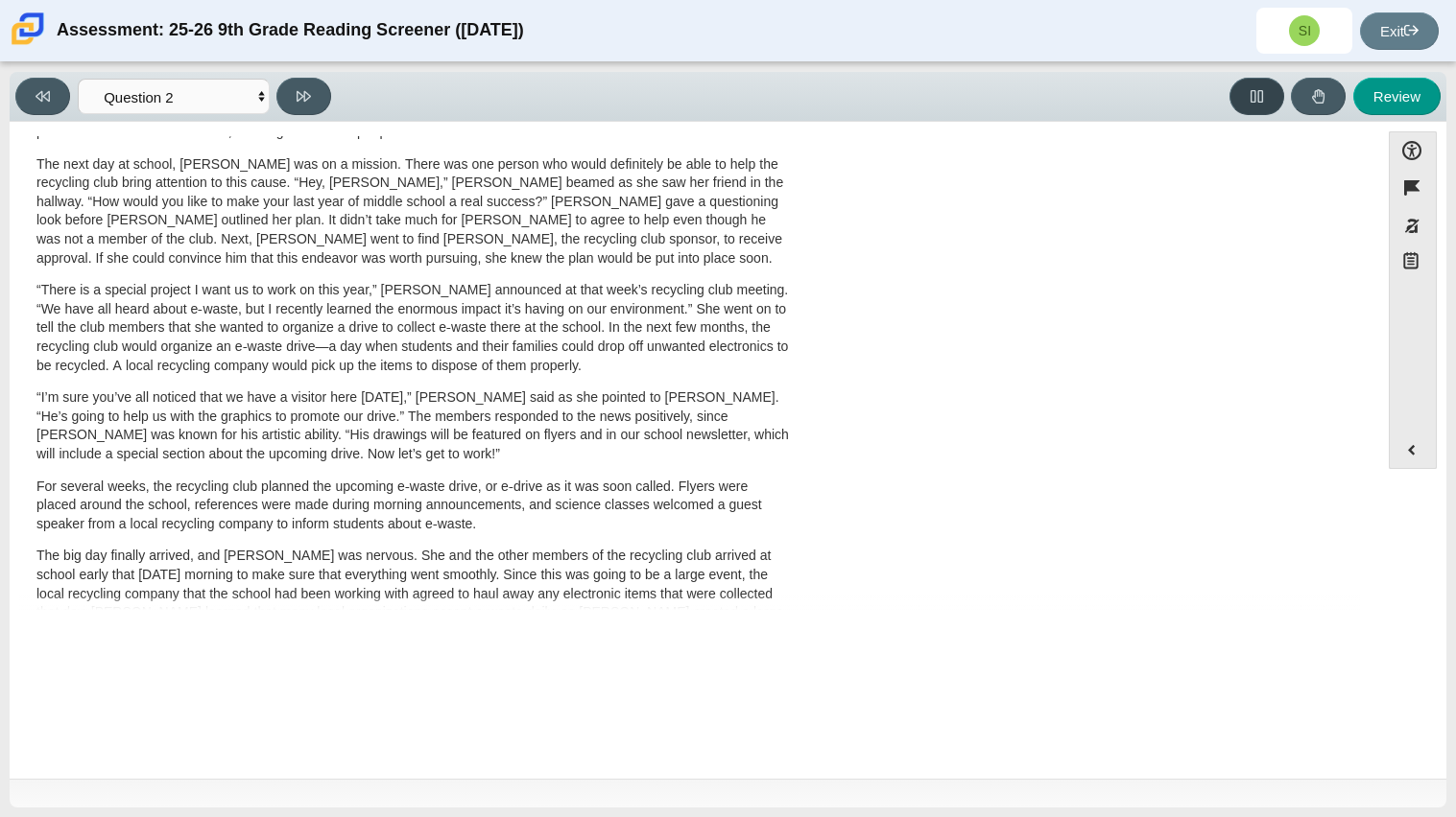
click at [1255, 106] on button at bounding box center [1256, 97] width 55 height 37
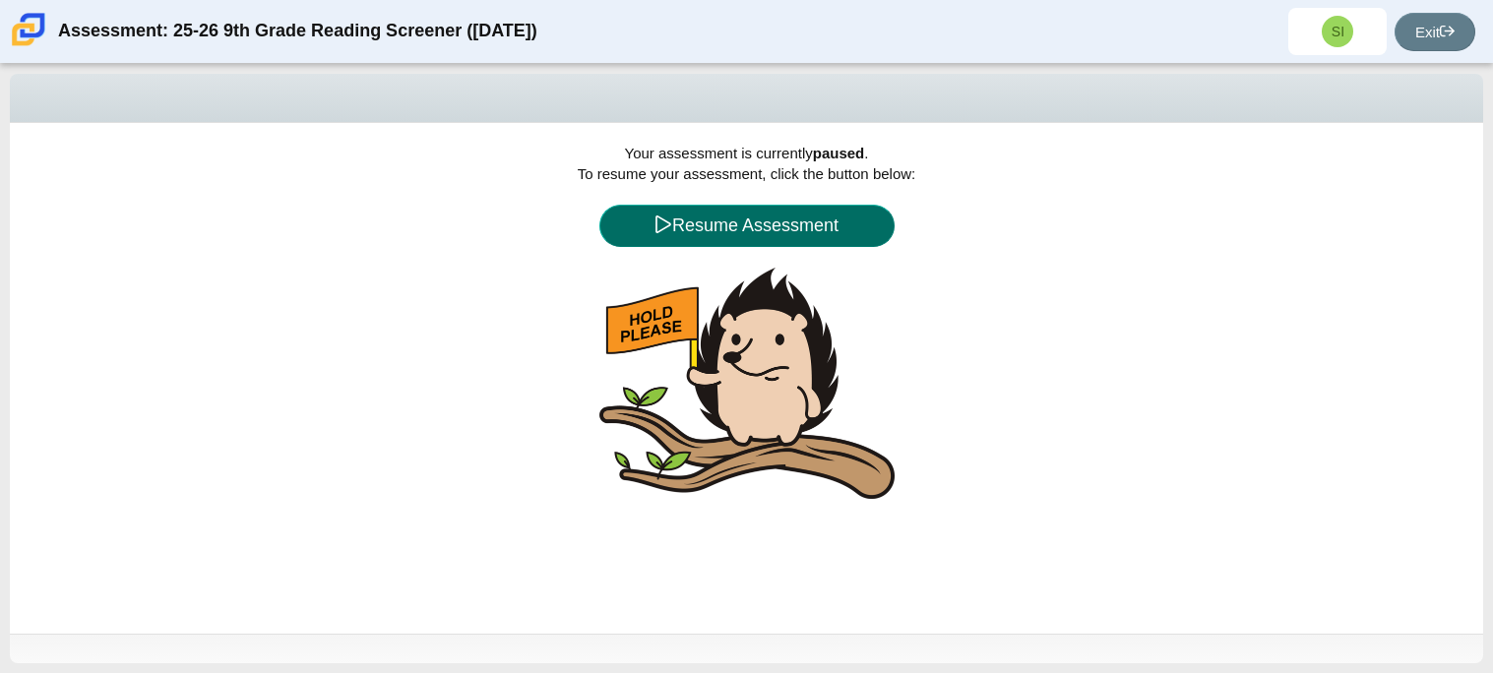
click at [837, 236] on button "Resume Assessment" at bounding box center [746, 226] width 295 height 42
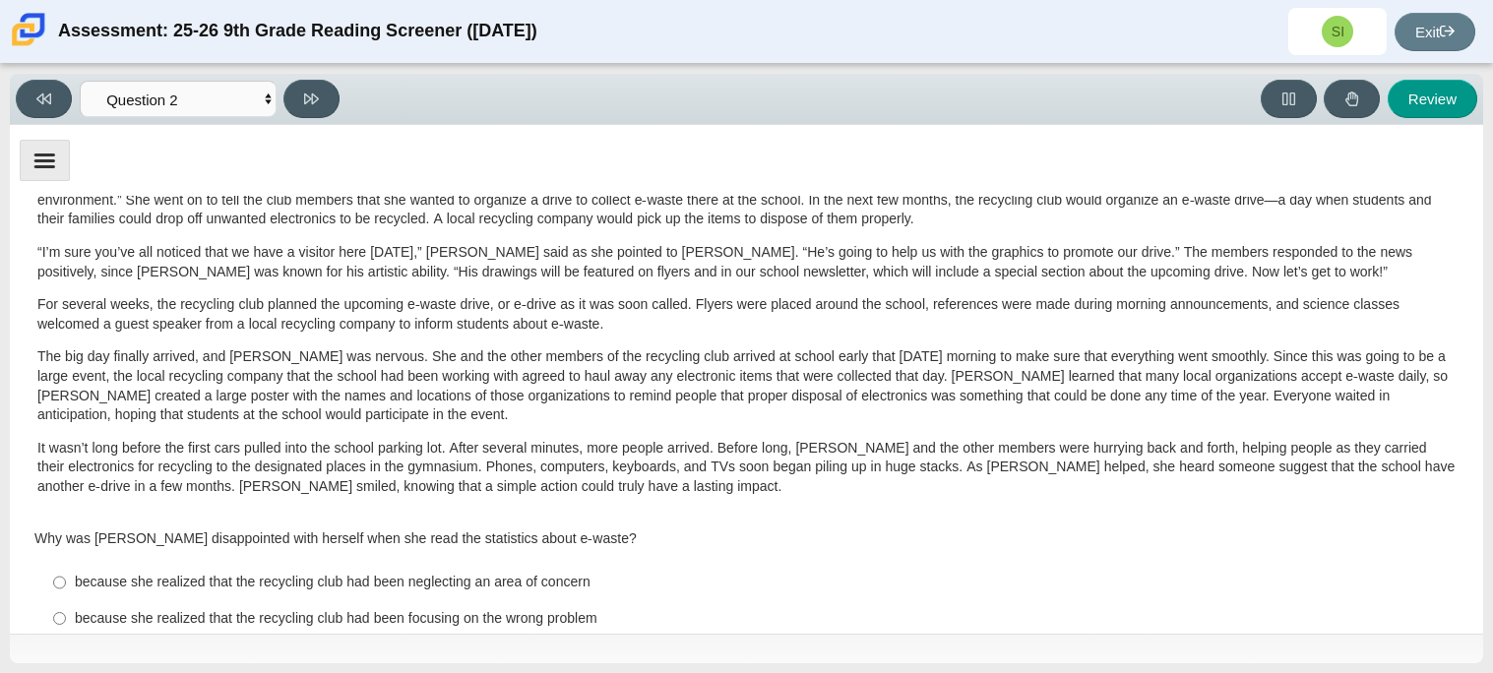
scroll to position [444, 0]
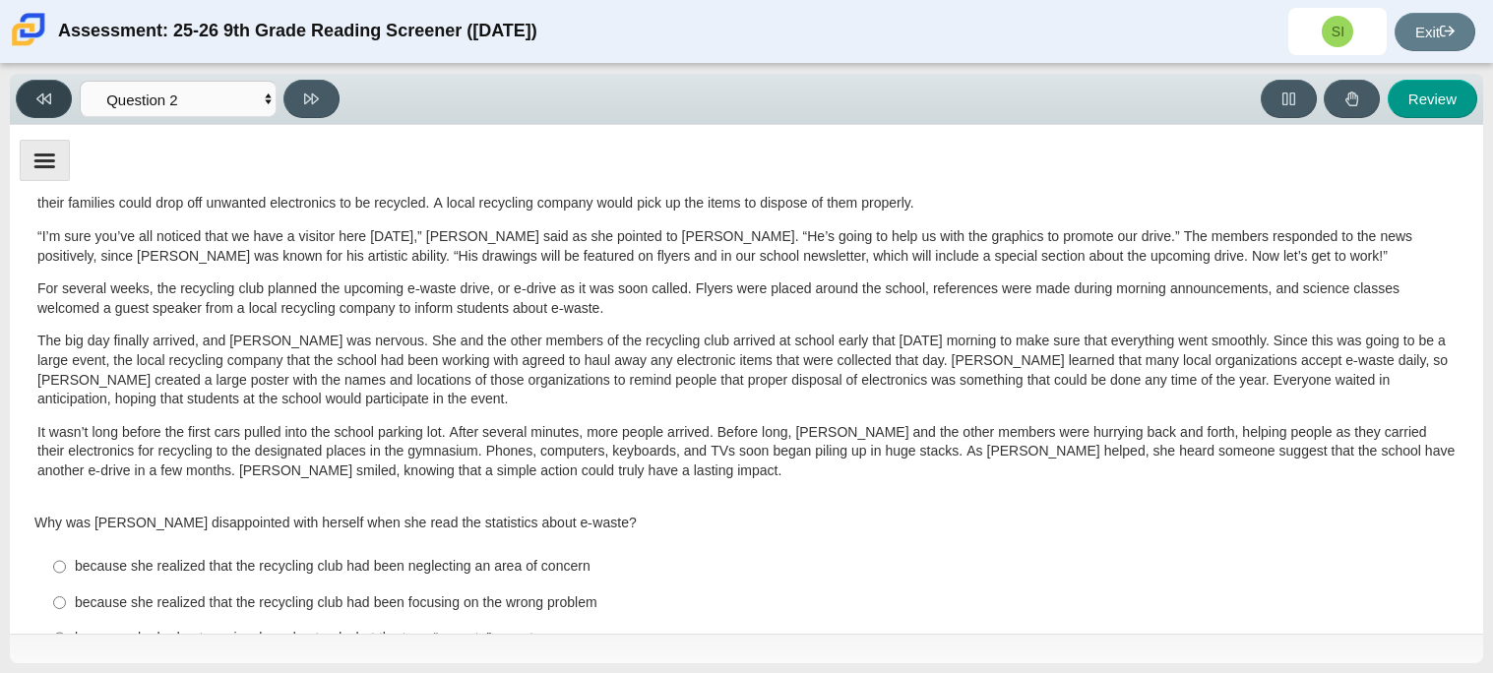
click at [59, 96] on button at bounding box center [44, 99] width 56 height 38
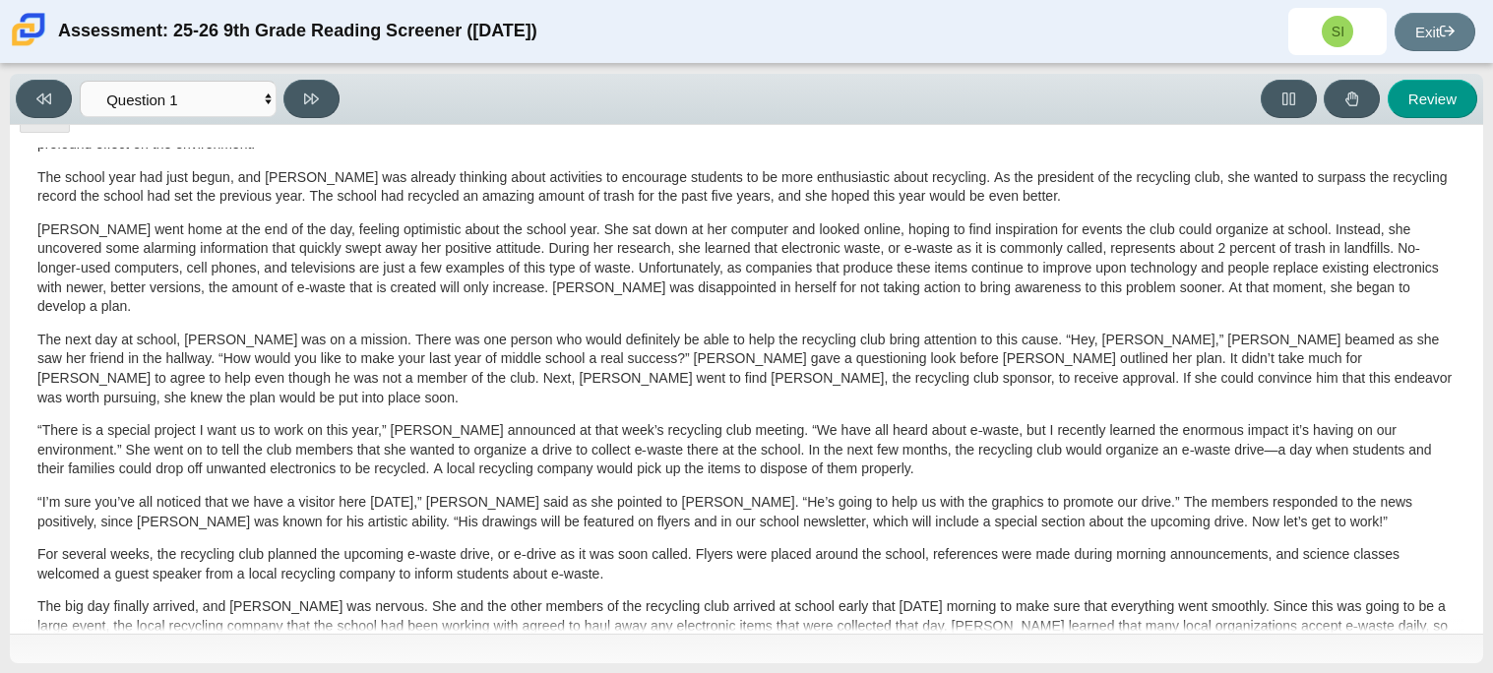
scroll to position [0, 0]
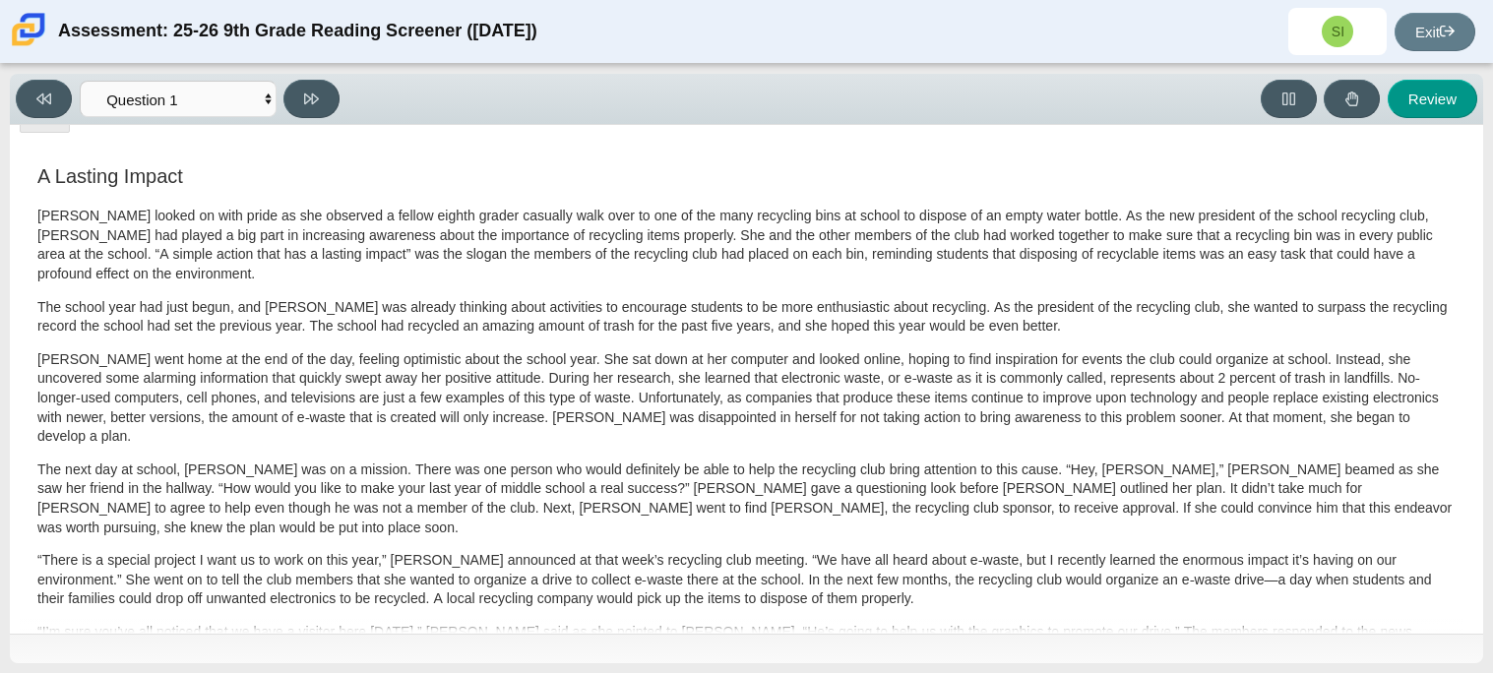
click at [93, 175] on h3 "A Lasting Impact" at bounding box center [746, 176] width 1418 height 22
click at [745, 279] on p "Scarlett looked on with pride as she observed a fellow eighth grader casually w…" at bounding box center [746, 245] width 1418 height 77
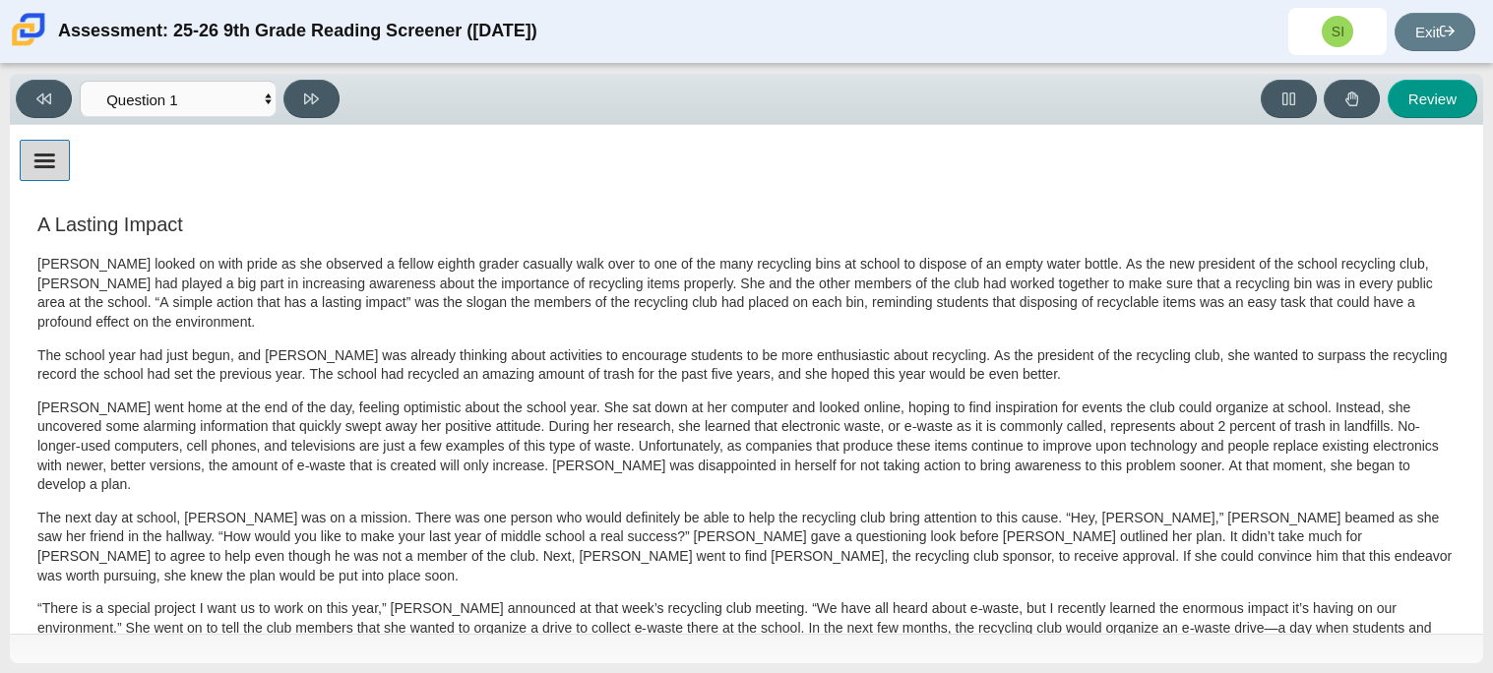
click at [64, 166] on button "Menu" at bounding box center [45, 160] width 50 height 41
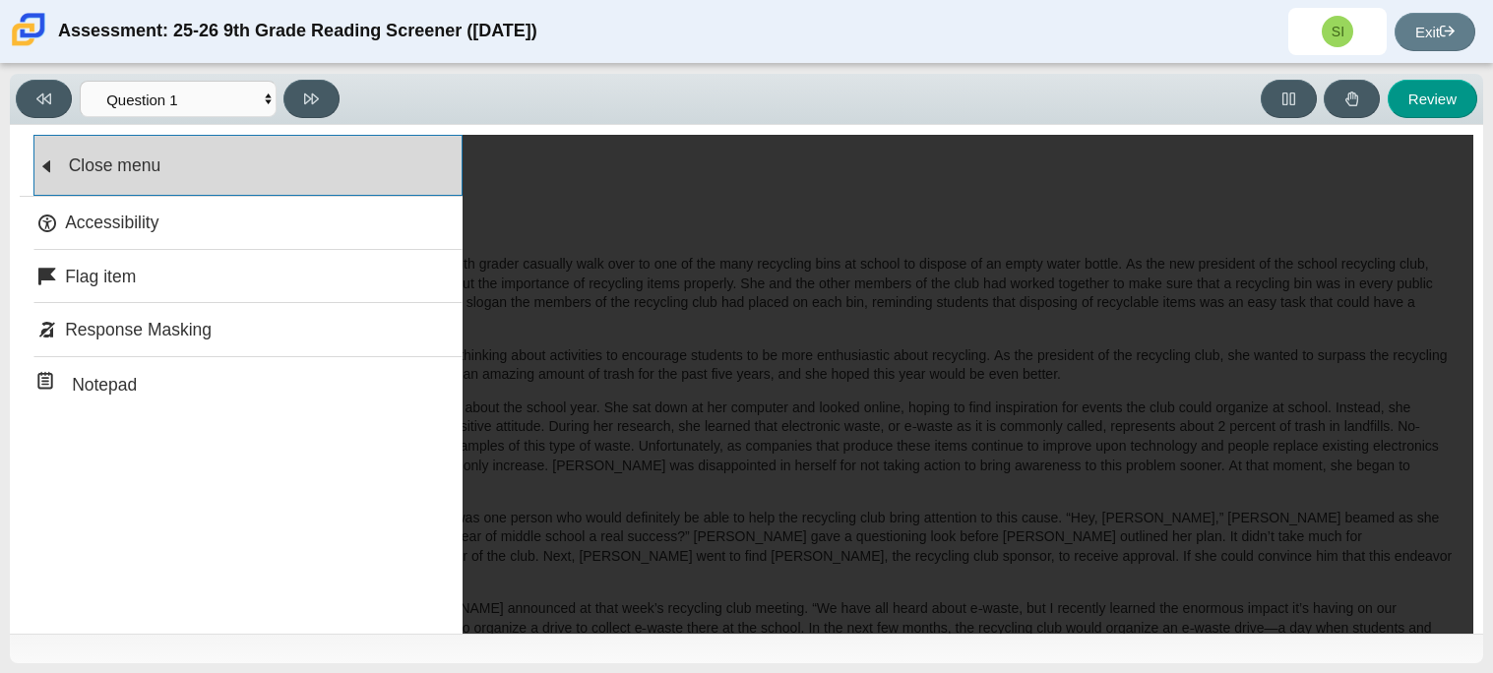
click at [60, 165] on span "Close menu" at bounding box center [111, 164] width 103 height 23
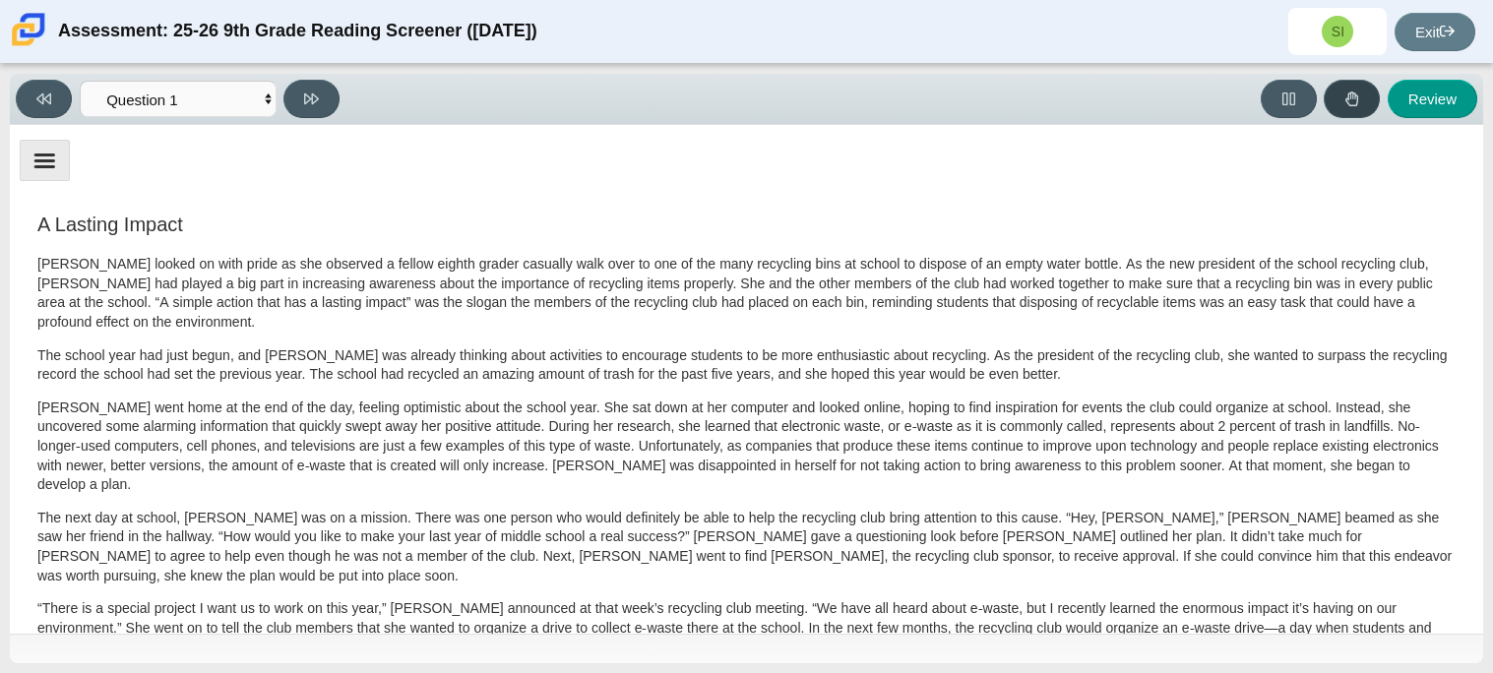
click at [1373, 97] on button at bounding box center [1351, 99] width 56 height 38
click at [1443, 91] on button "Review" at bounding box center [1432, 99] width 90 height 38
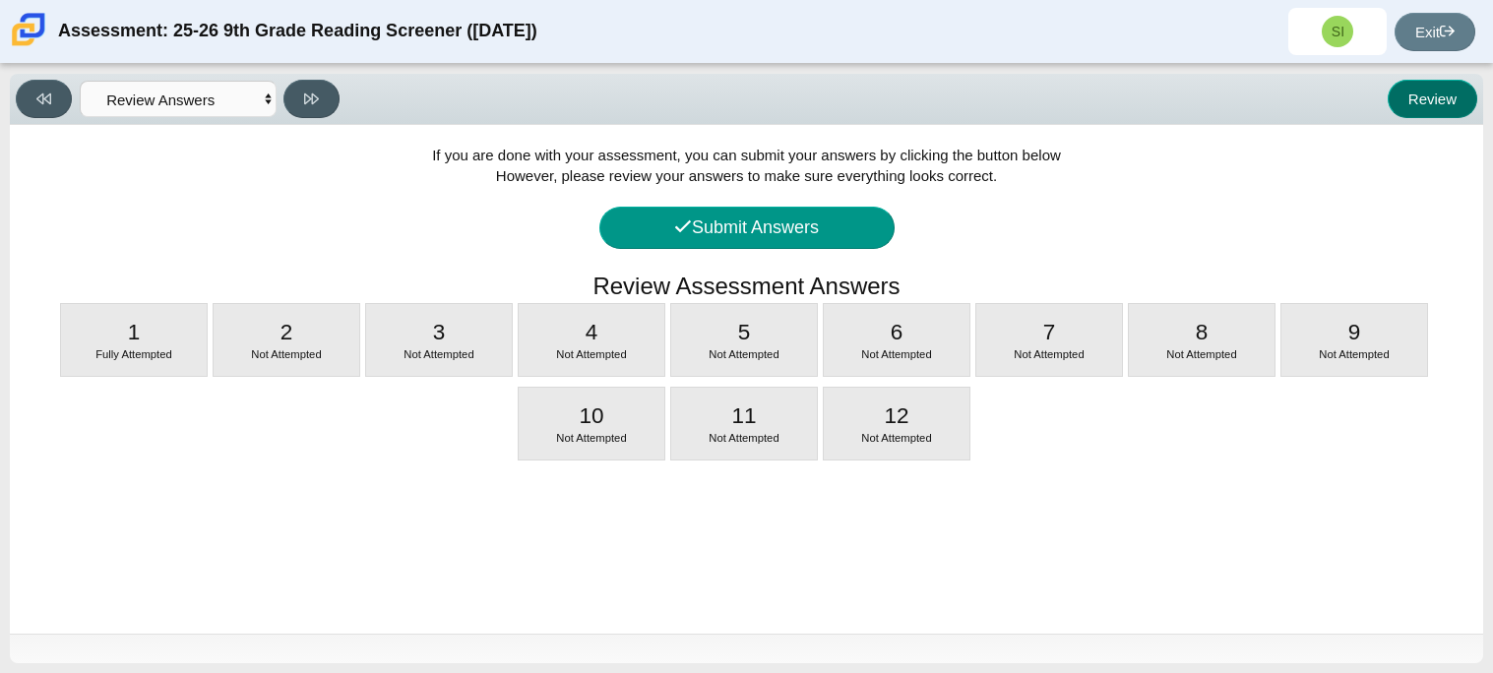
click at [1443, 91] on button "Review" at bounding box center [1432, 99] width 90 height 38
click at [1172, 182] on div "If you are done with your assessment, you can submit your answers by clicking t…" at bounding box center [746, 379] width 1473 height 509
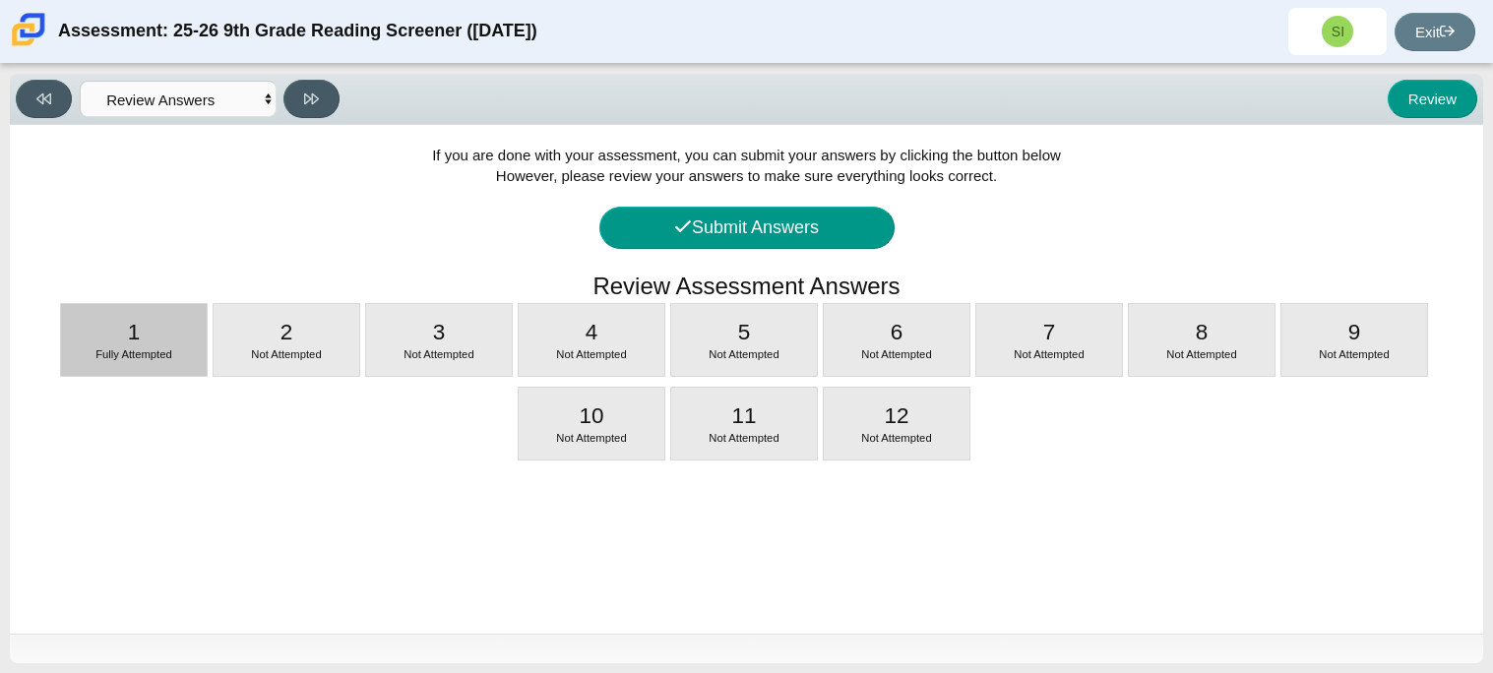
click at [108, 348] on span "Fully Attempted" at bounding box center [133, 354] width 77 height 12
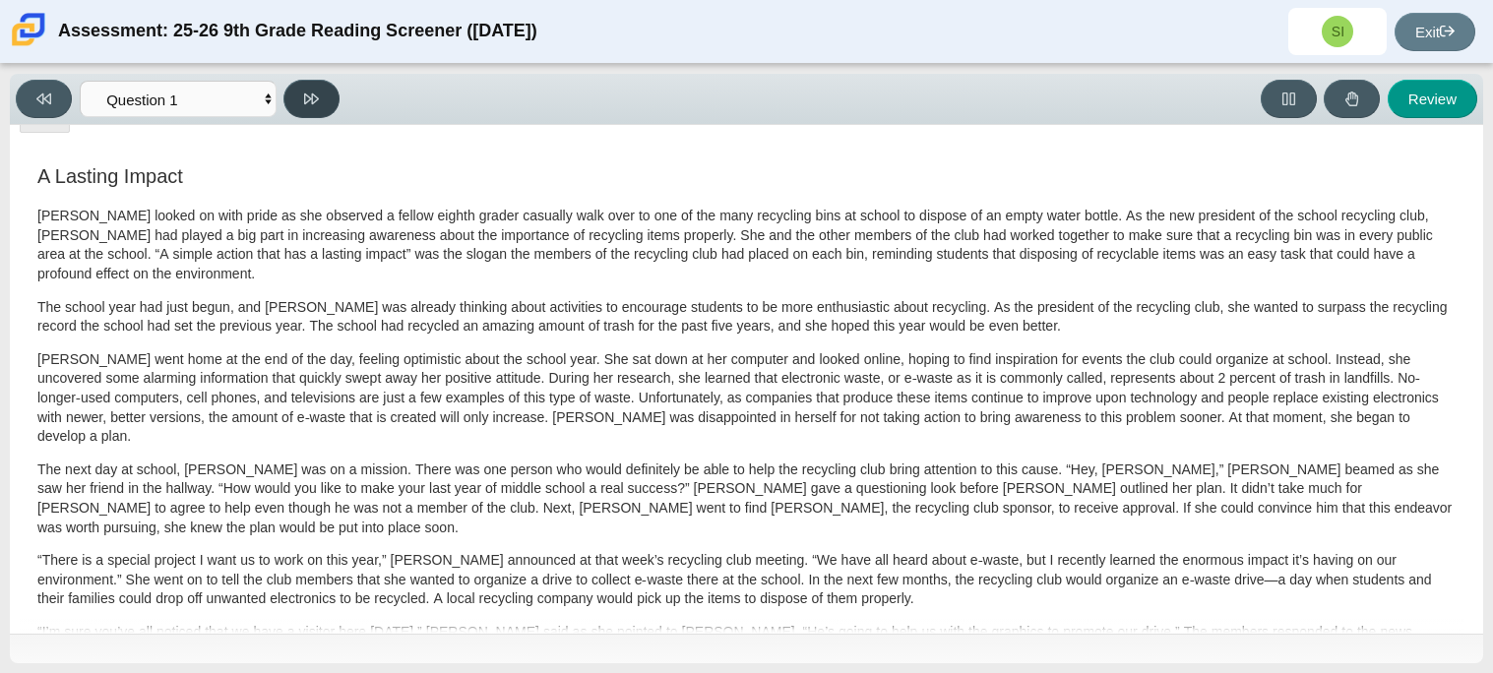
click at [304, 92] on icon at bounding box center [311, 99] width 15 height 15
select select "0ff64528-ffd7-428d-b192-babfaadd44e8"
click at [345, 410] on p "Scarlett went home at the end of the day, feeling optimistic about the school y…" at bounding box center [746, 398] width 1418 height 96
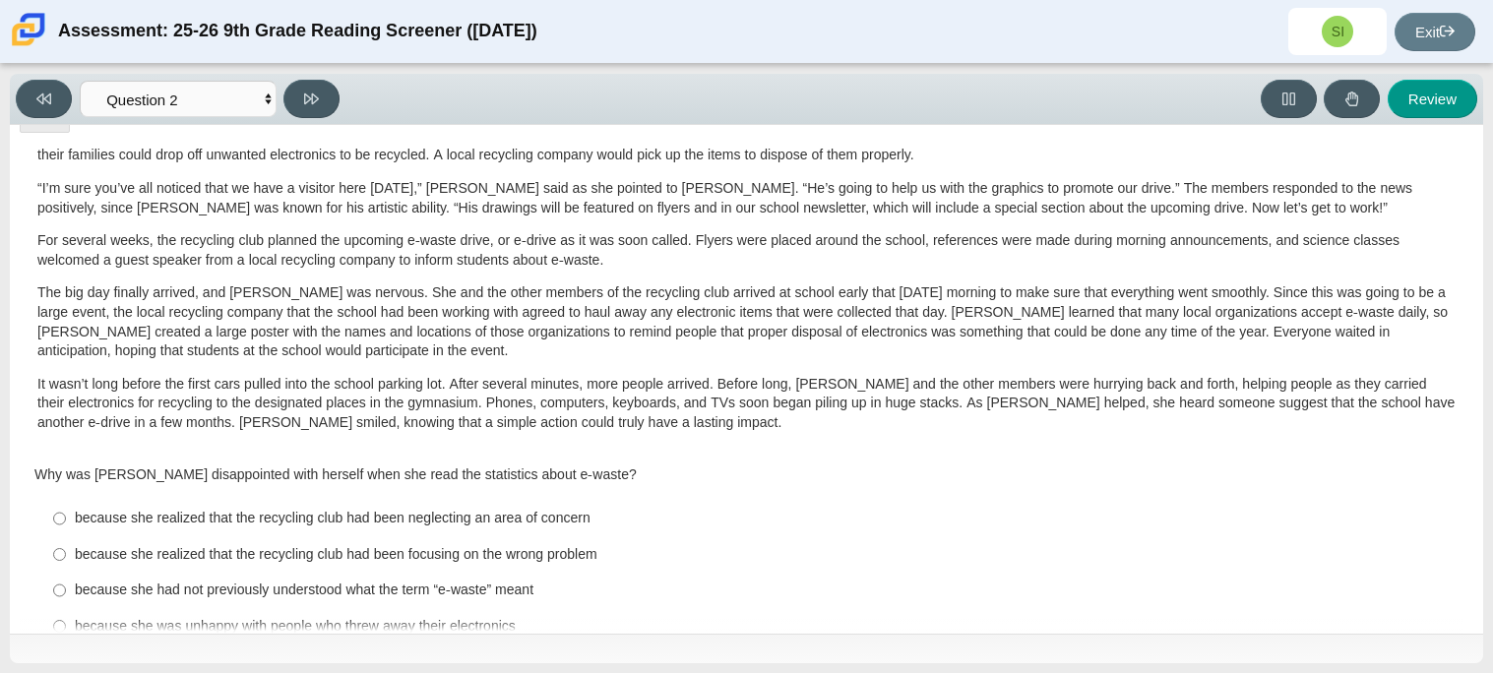
click at [512, 580] on div "because she had not previously understood what the term “e-waste” meant" at bounding box center [762, 590] width 1374 height 20
click at [66, 573] on input "because she had not previously understood what the term “e-waste” meant because…" at bounding box center [59, 590] width 13 height 35
radio input "true"
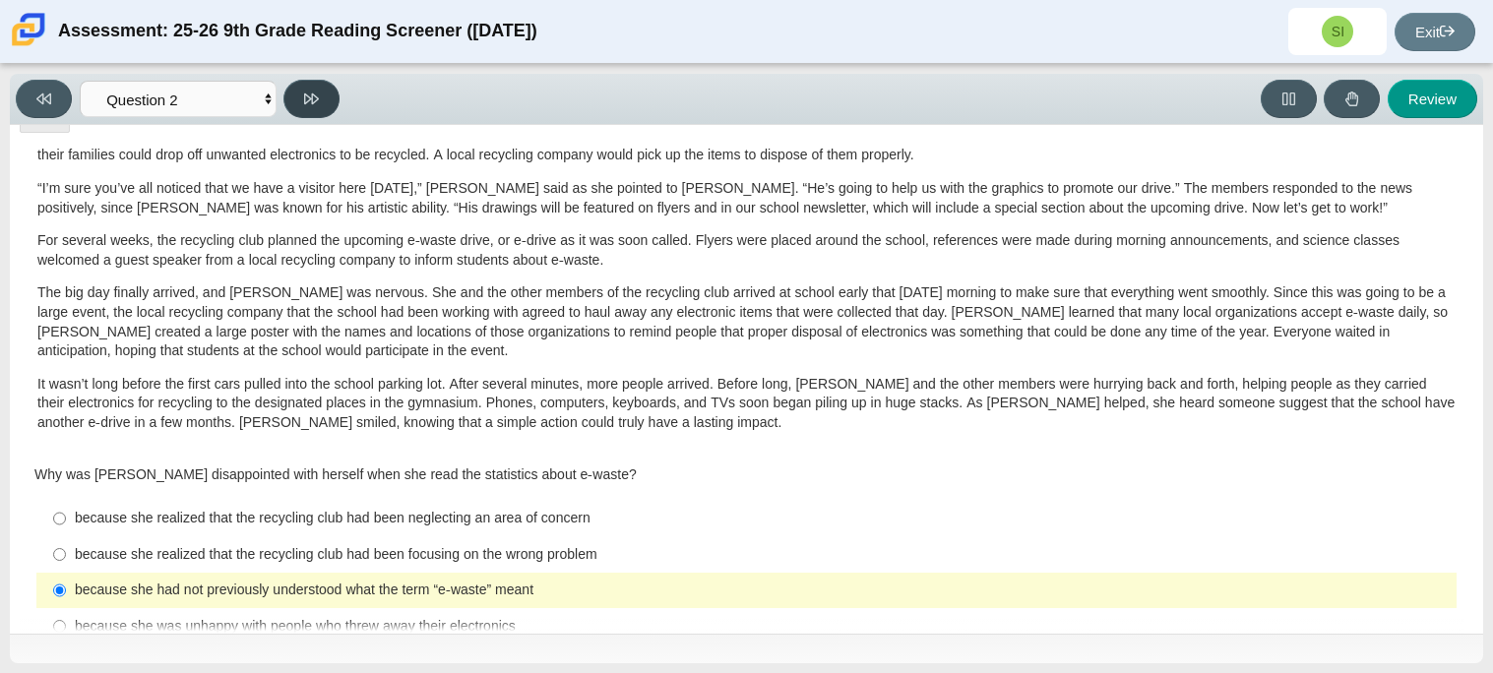
click at [307, 92] on icon at bounding box center [311, 99] width 15 height 15
select select "7ce3d843-6974-4858-901c-1ff39630e843"
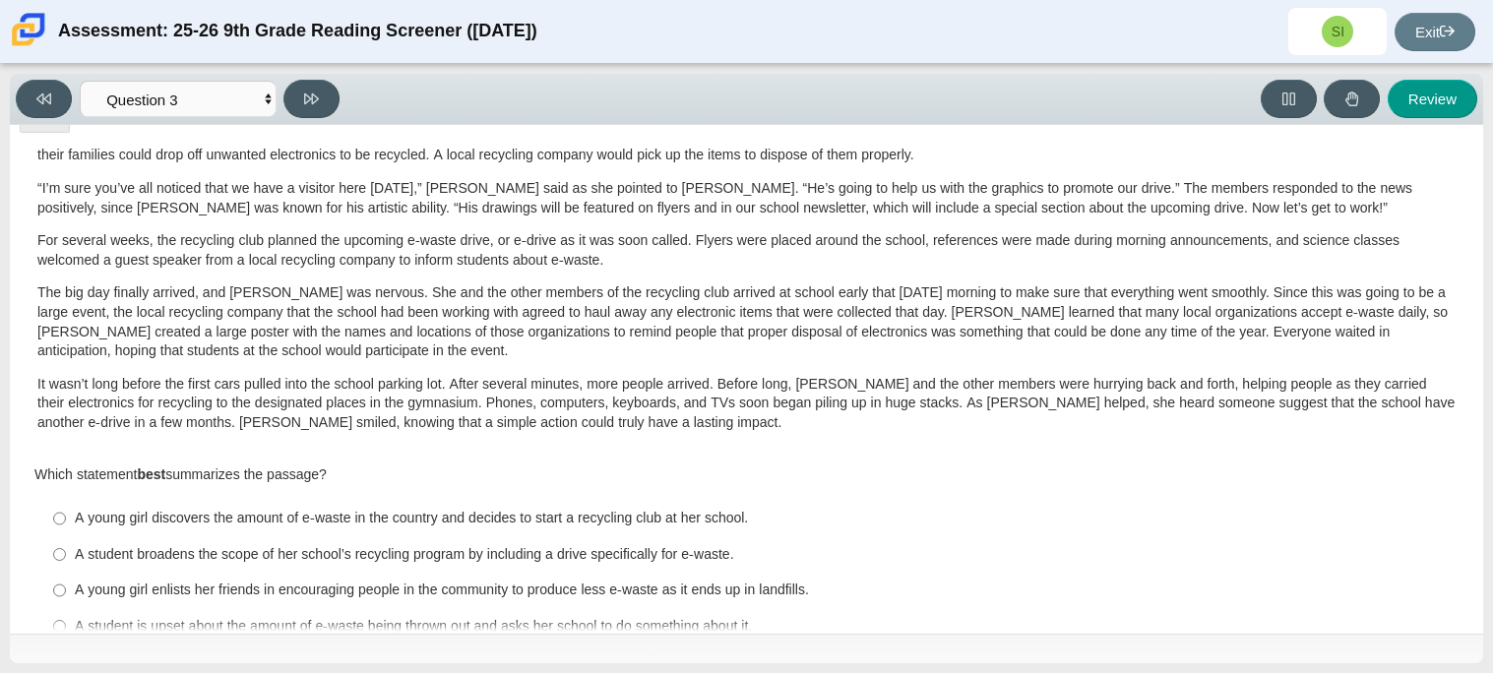
click at [403, 580] on div "A young girl enlists her friends in encouraging people in the community to prod…" at bounding box center [762, 590] width 1374 height 20
click at [66, 573] on input "A young girl enlists her friends in encouraging people in the community to prod…" at bounding box center [59, 590] width 13 height 35
radio input "true"
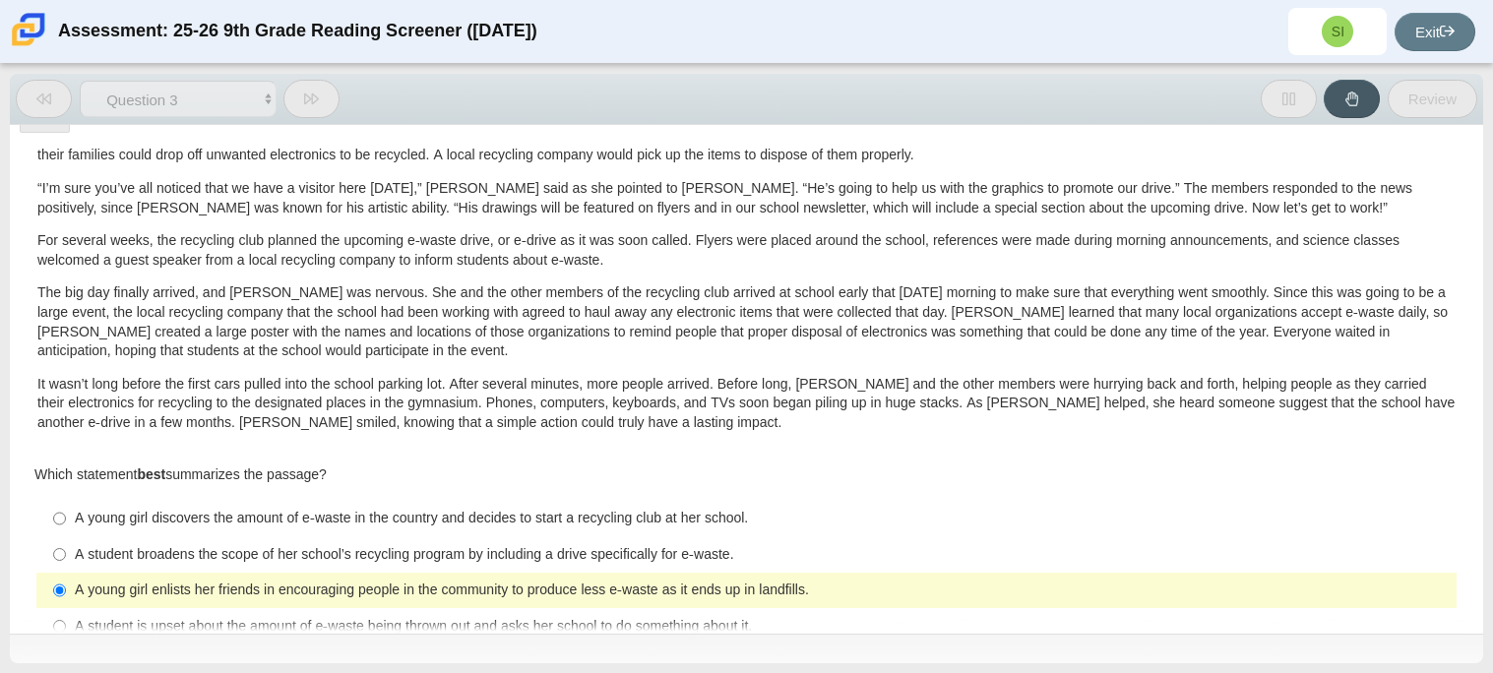
click at [403, 580] on div "A young girl enlists her friends in encouraging people in the community to prod…" at bounding box center [762, 590] width 1374 height 20
click at [66, 573] on input "A young girl enlists her friends in encouraging people in the community to prod…" at bounding box center [59, 590] width 13 height 35
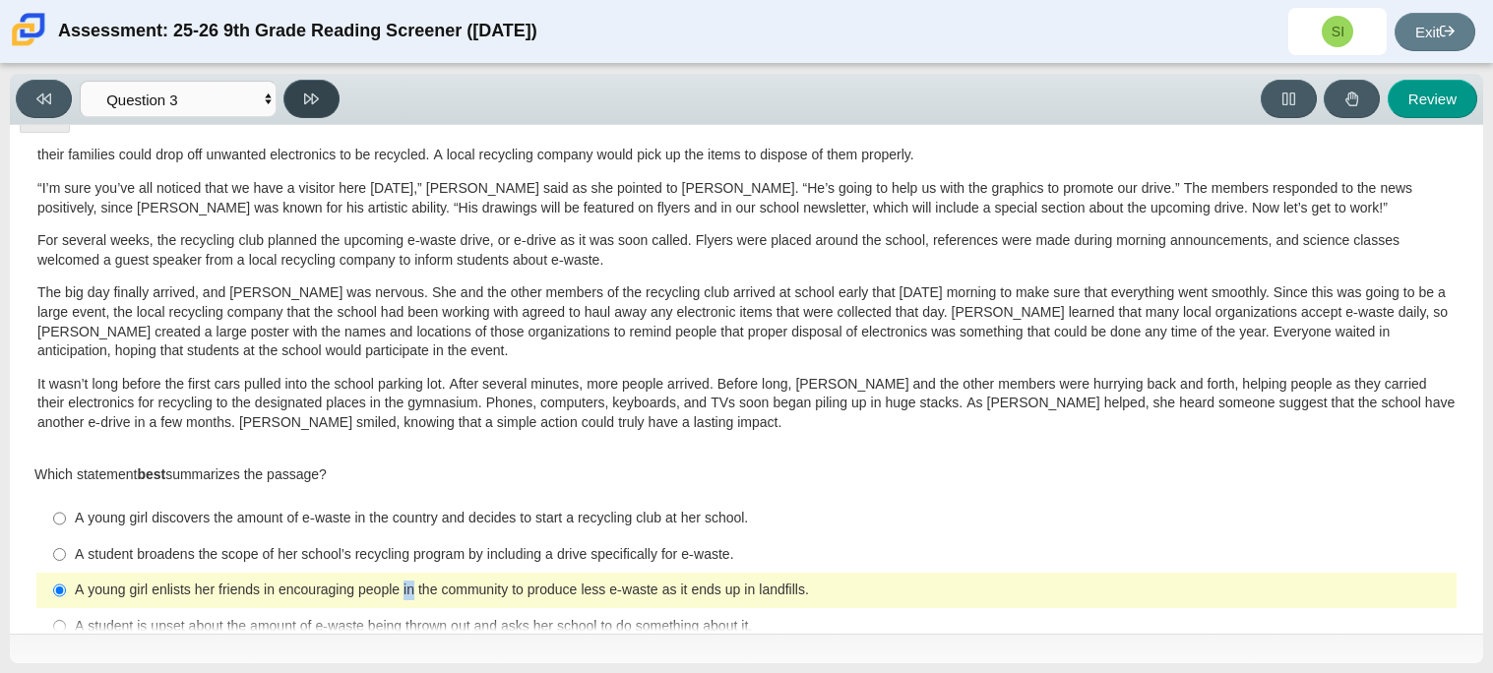
click at [293, 97] on button at bounding box center [311, 99] width 56 height 38
select select "ca9ea0f1-49c5-4bd1-83b0-472c18652b42"
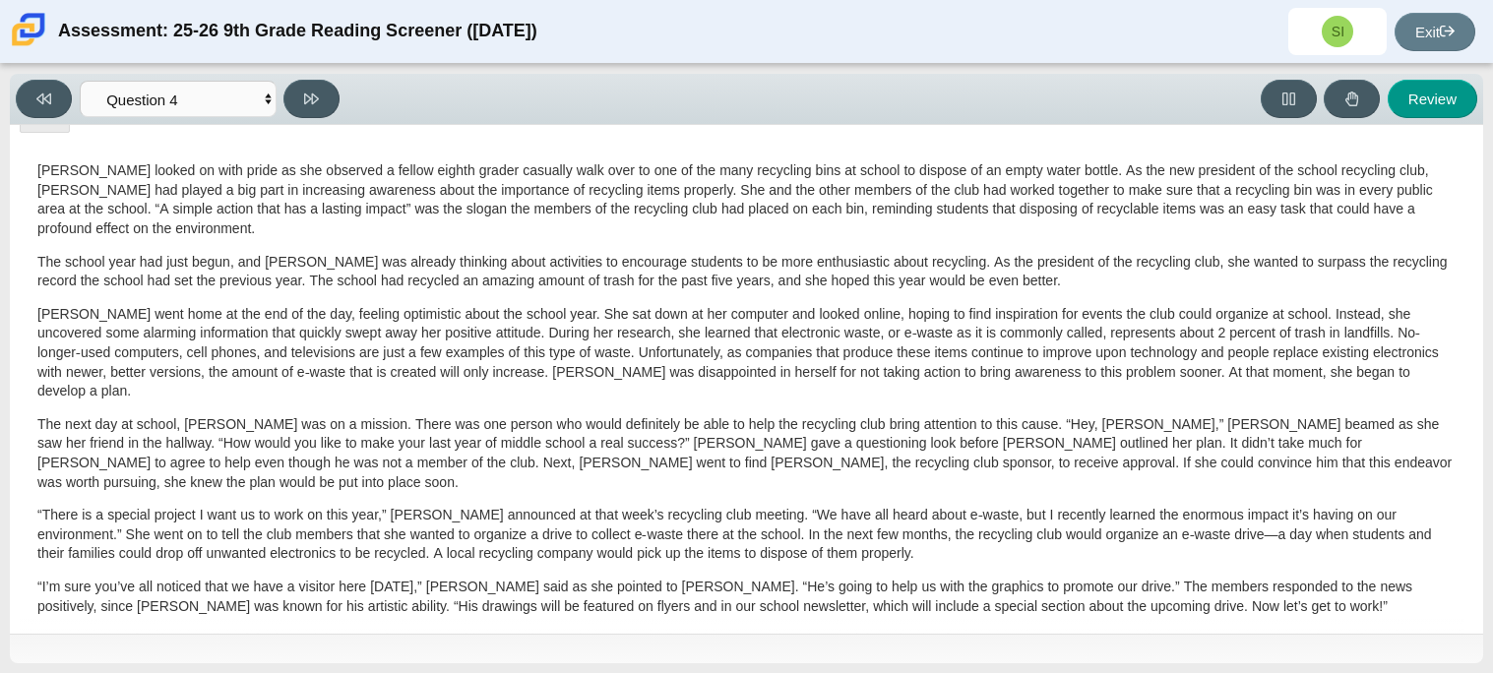
scroll to position [46, 0]
click at [162, 87] on select "Questions Question 1 Question 2 Question 3 Question 4 Question 5 Question 6 Que…" at bounding box center [178, 99] width 197 height 36
click at [159, 102] on select "Questions Question 1 Question 2 Question 3 Question 4 Question 5 Question 6 Que…" at bounding box center [178, 99] width 197 height 36
drag, startPoint x: 1430, startPoint y: 100, endPoint x: 1331, endPoint y: 267, distance: 193.2
click at [1331, 267] on div "Viewing Question 4 of 12 in Pacing Mode Questions Question 1 Question 2 Questio…" at bounding box center [746, 368] width 1473 height 589
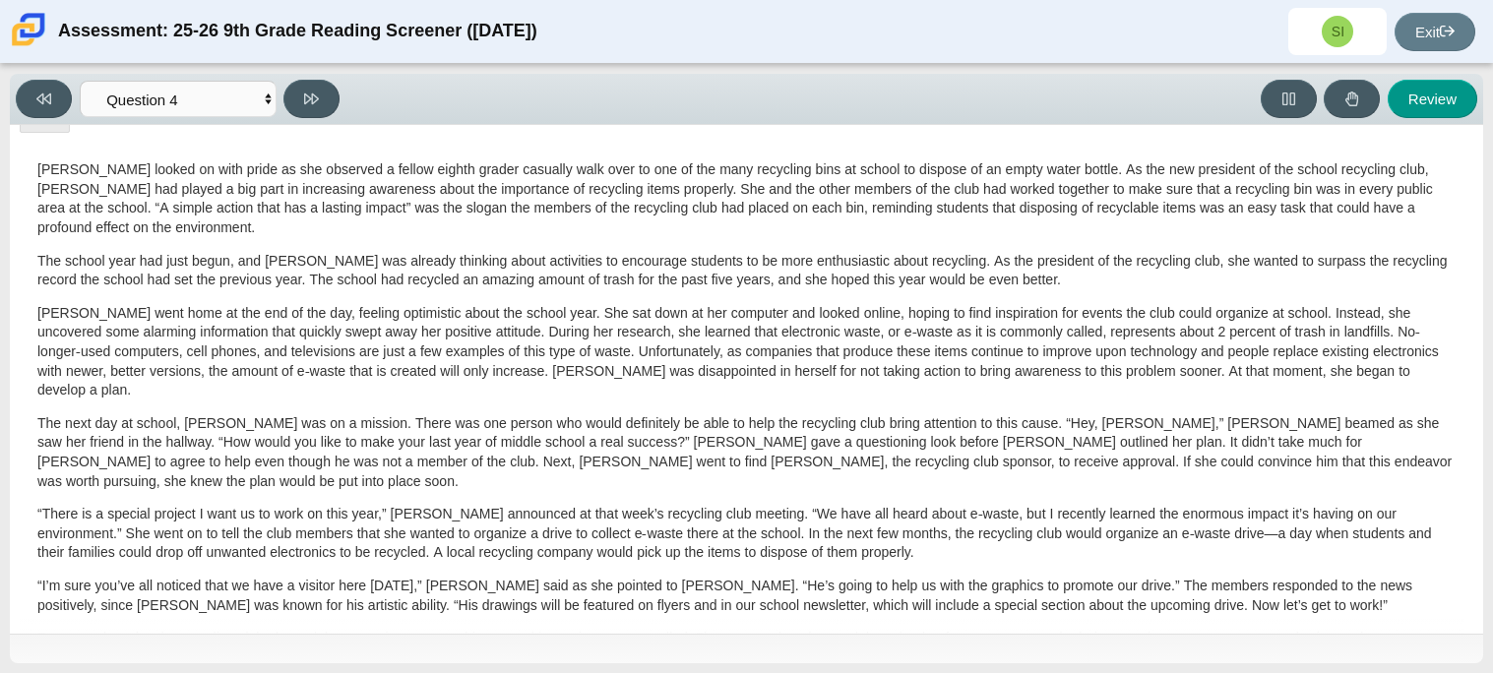
click at [1331, 267] on p "The school year had just begun, and Scarlett was already thinking about activit…" at bounding box center [746, 271] width 1418 height 38
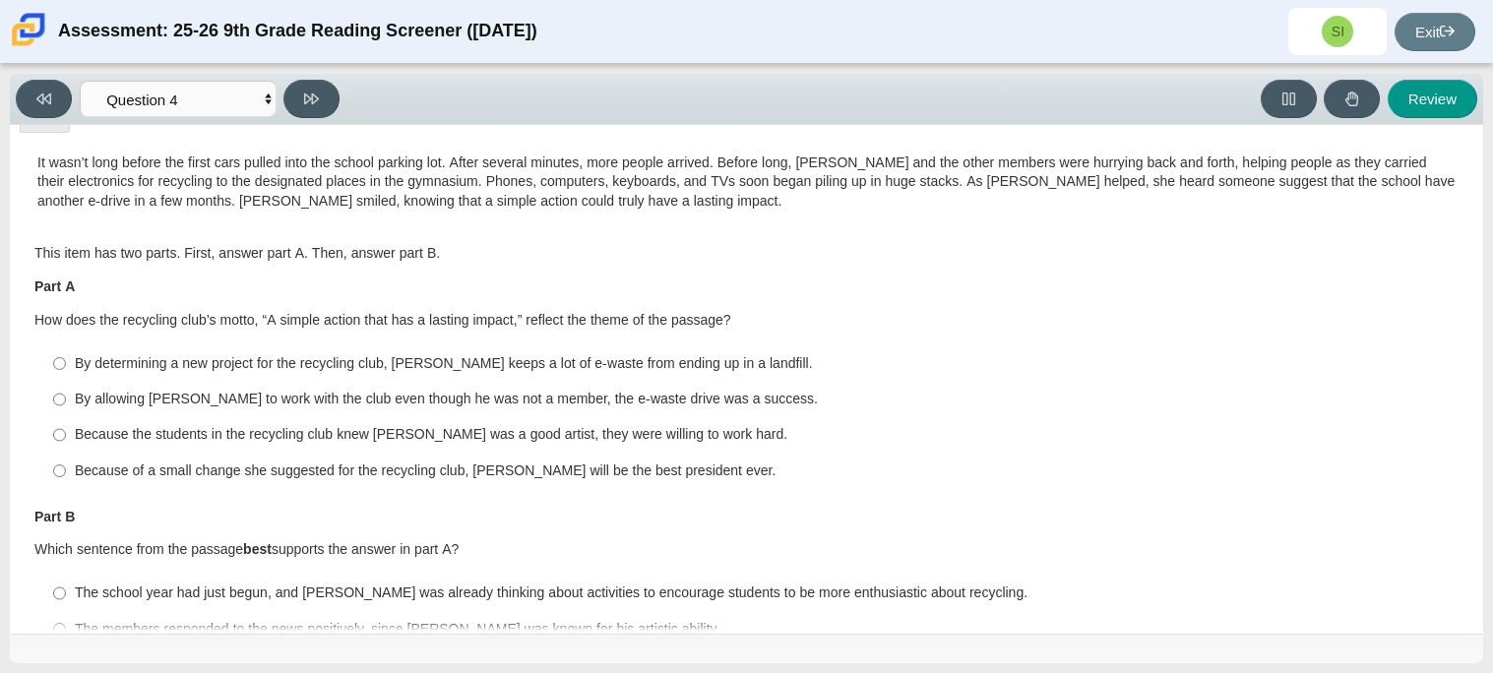
scroll to position [0, 0]
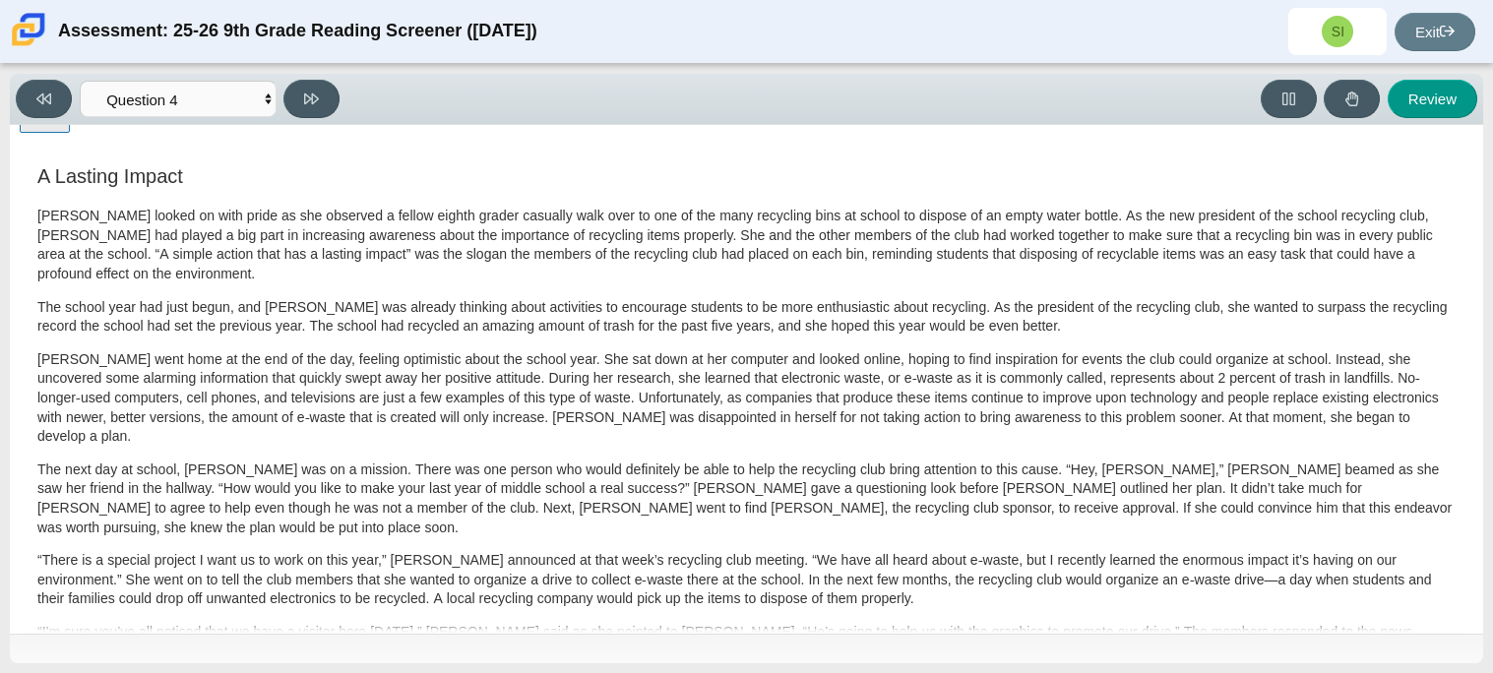
drag, startPoint x: 32, startPoint y: 129, endPoint x: 208, endPoint y: 126, distance: 175.2
click at [208, 126] on div "Accessibility options Close Color scheme Font size Zoom Change the background a…" at bounding box center [746, 341] width 1453 height 509
drag, startPoint x: 208, startPoint y: 126, endPoint x: 196, endPoint y: 131, distance: 12.8
click at [196, 131] on div "Accessibility options Close Color scheme Font size Zoom Change the background a…" at bounding box center [746, 341] width 1453 height 509
drag, startPoint x: 63, startPoint y: 125, endPoint x: 142, endPoint y: 120, distance: 78.9
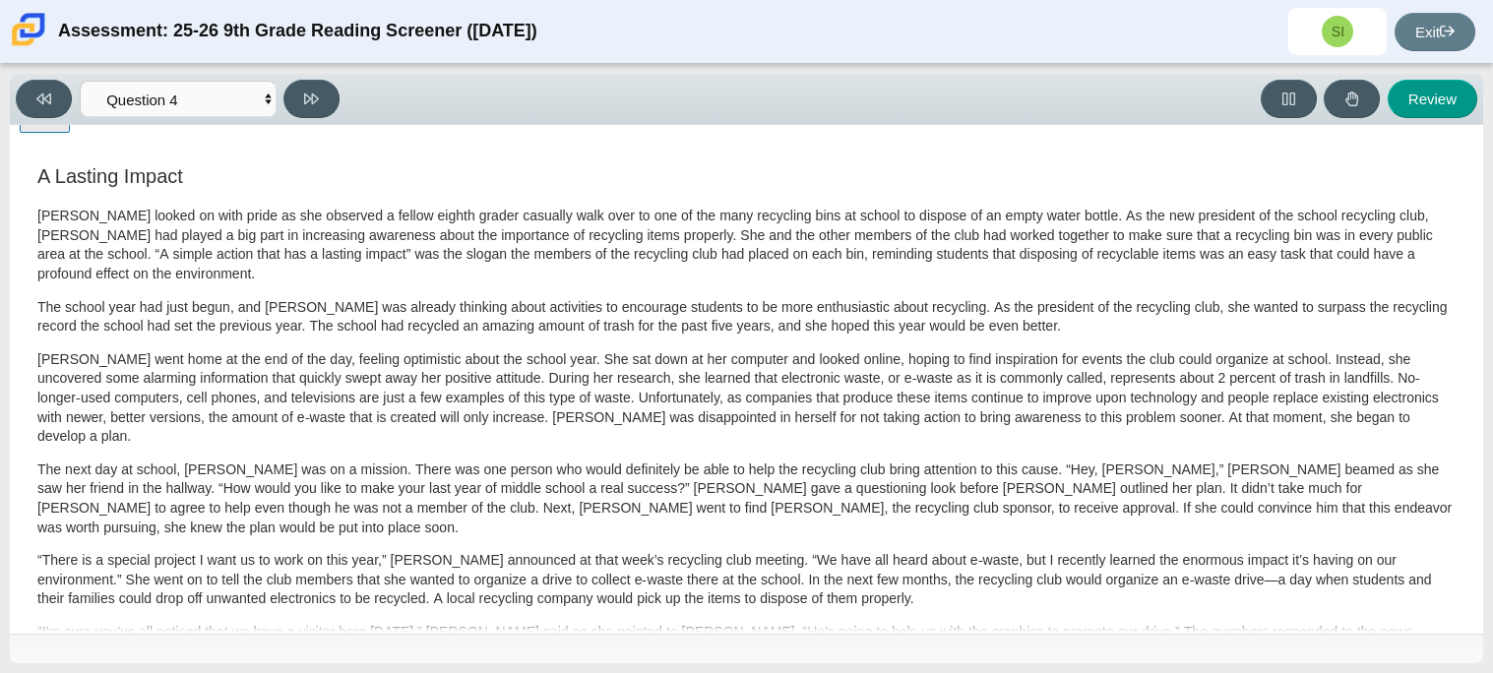
click at [142, 120] on div "Viewing Question 4 of 12 in Pacing Mode Questions Question 1 Question 2 Questio…" at bounding box center [746, 368] width 1473 height 589
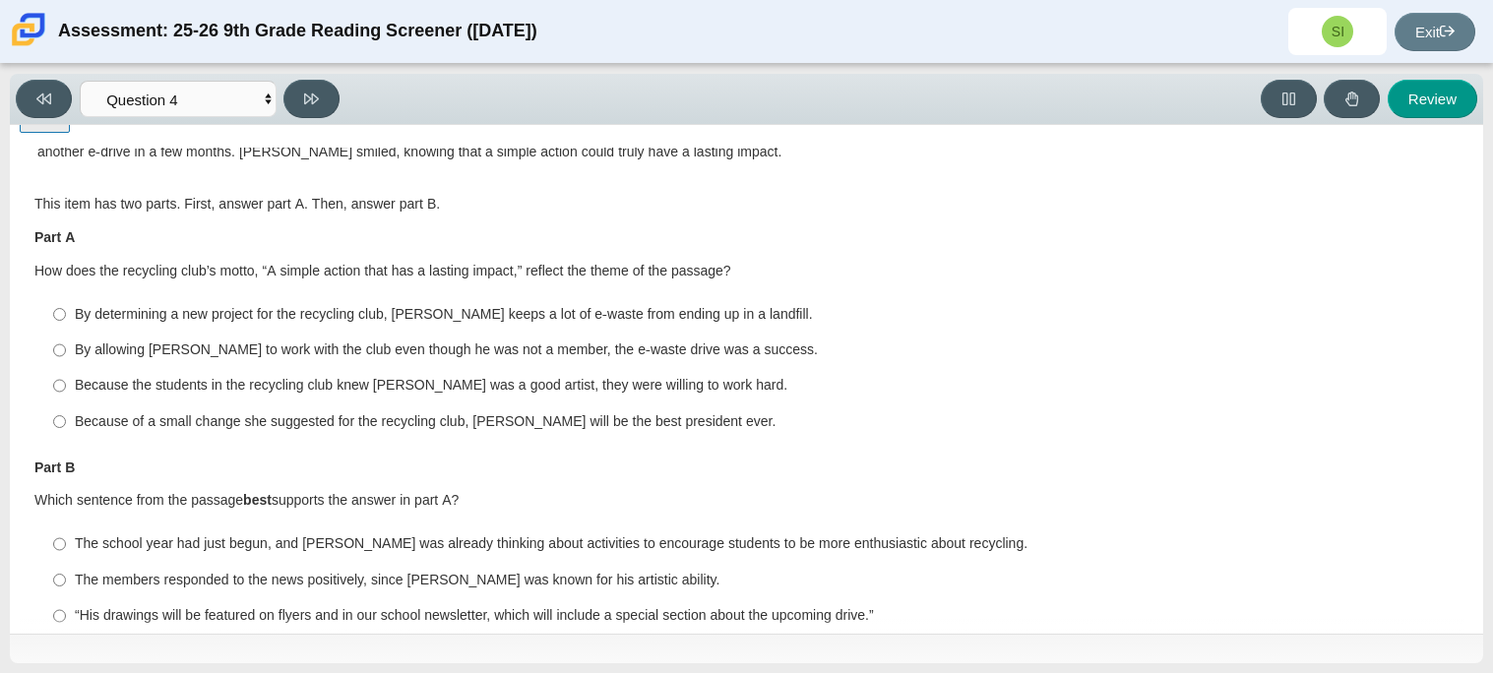
scroll to position [716, 0]
click at [625, 410] on div "Because of a small change she suggested for the recycling club, Scarlett will b…" at bounding box center [762, 420] width 1374 height 20
click at [66, 401] on input "Because of a small change she suggested for the recycling club, Scarlett will b…" at bounding box center [59, 418] width 13 height 35
radio input "true"
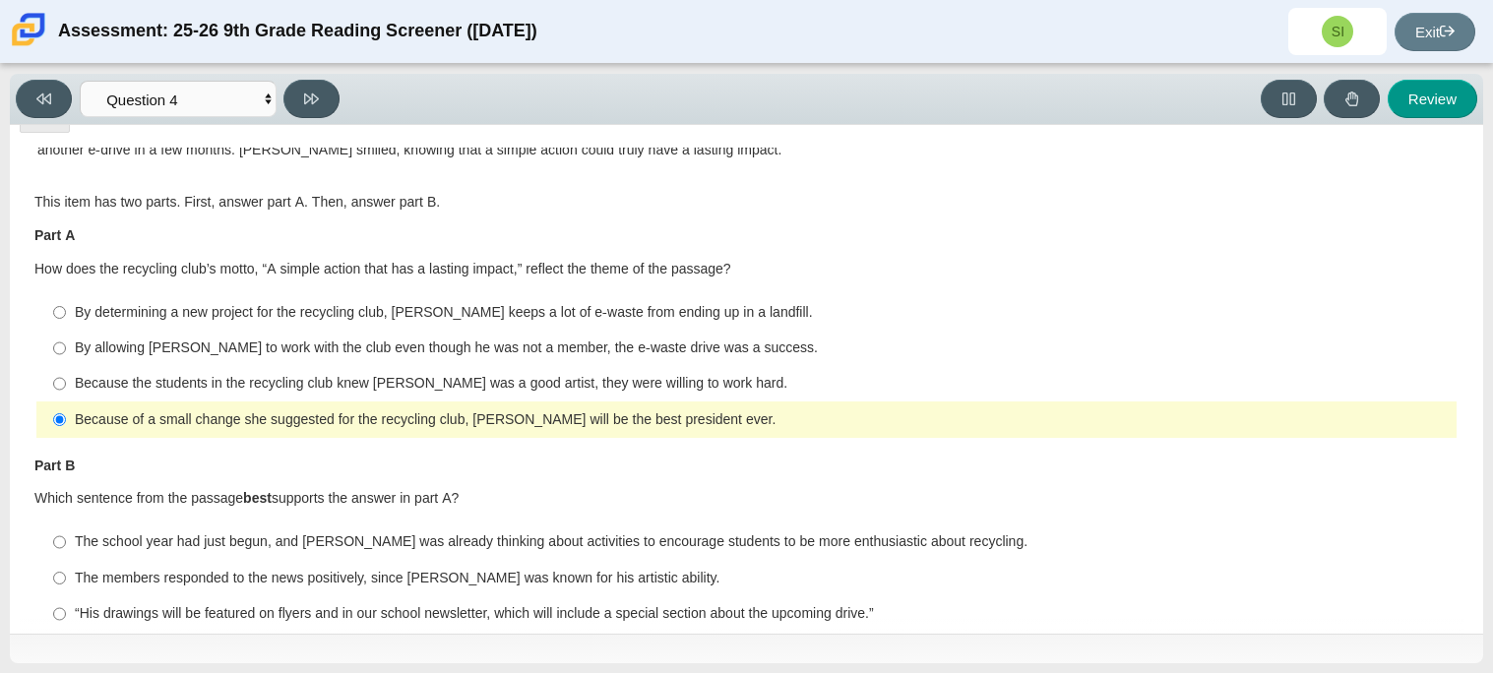
click at [619, 366] on label "Because the students in the recycling club knew Juan Carlos was a good artist, …" at bounding box center [747, 383] width 1417 height 35
click at [66, 366] on input "Because the students in the recycling club knew Juan Carlos was a good artist, …" at bounding box center [59, 383] width 13 height 35
radio input "true"
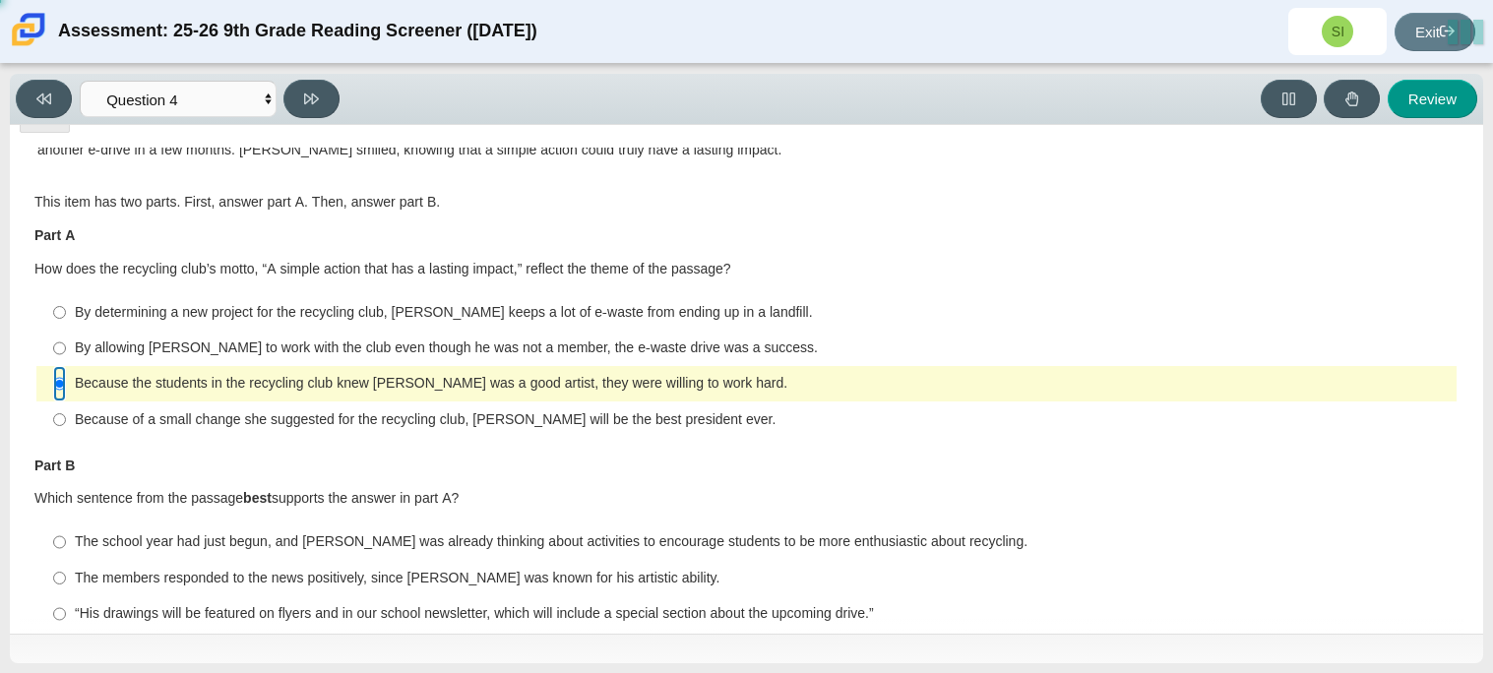
scroll to position [740, 0]
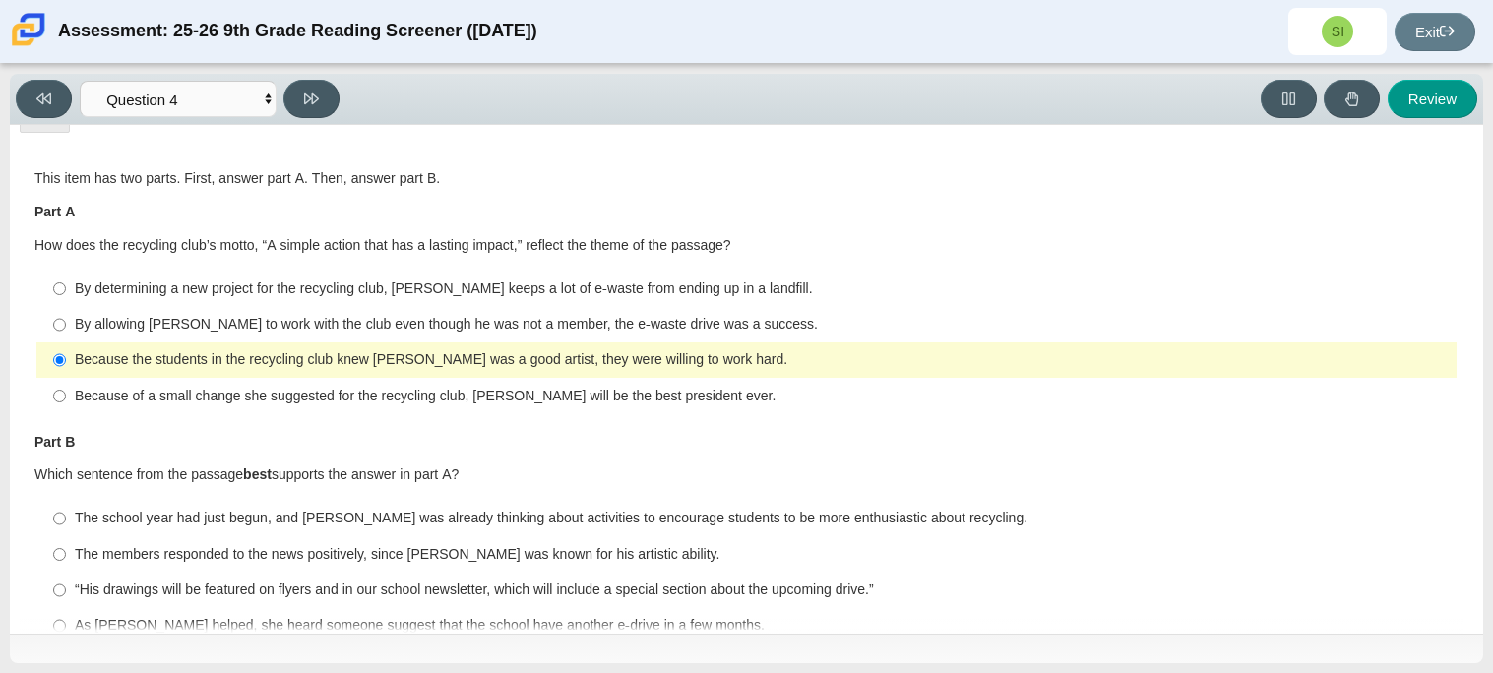
click at [547, 616] on div "As Scarlett helped, she heard someone suggest that the school have another e-dr…" at bounding box center [762, 626] width 1374 height 20
click at [66, 608] on input "As Scarlett helped, she heard someone suggest that the school have another e-dr…" at bounding box center [59, 625] width 13 height 35
radio input "true"
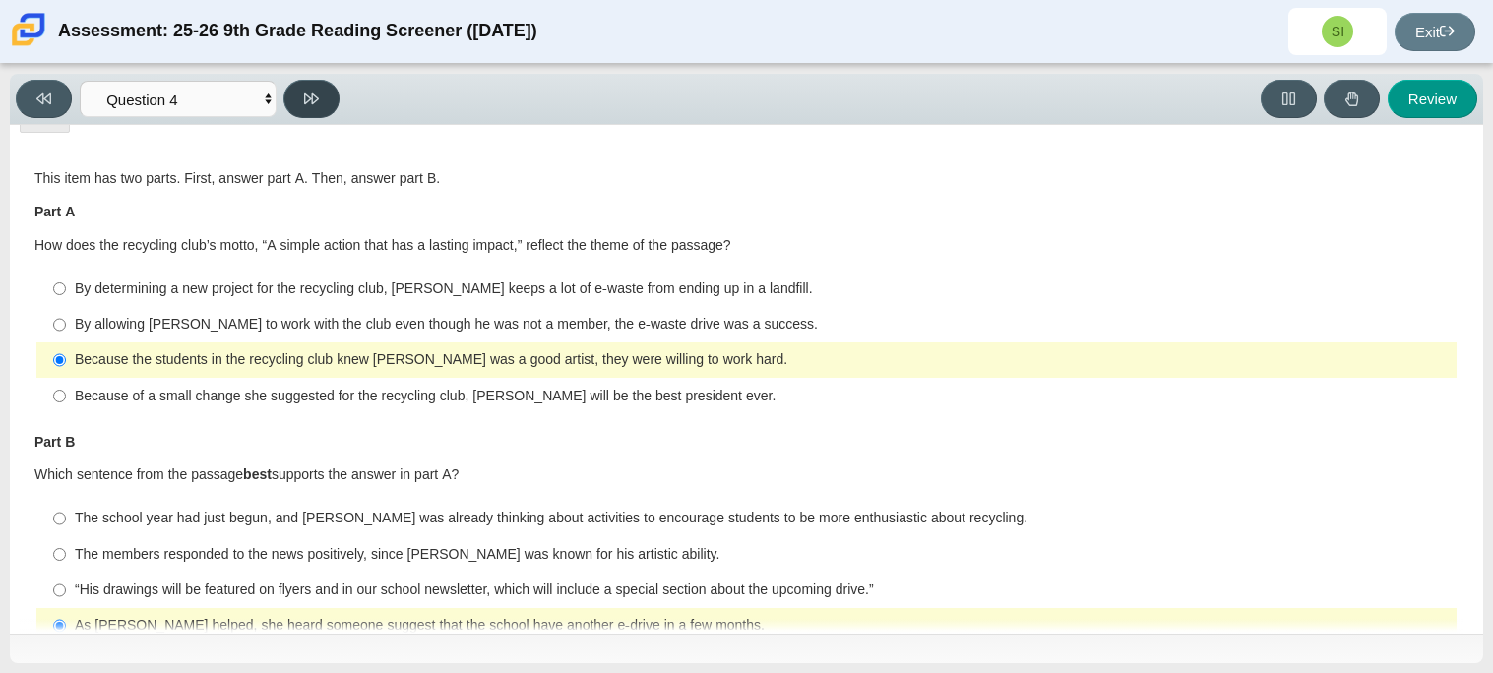
click at [328, 101] on button at bounding box center [311, 99] width 56 height 38
select select "e41f1a79-e29f-4095-8030-a53364015bed"
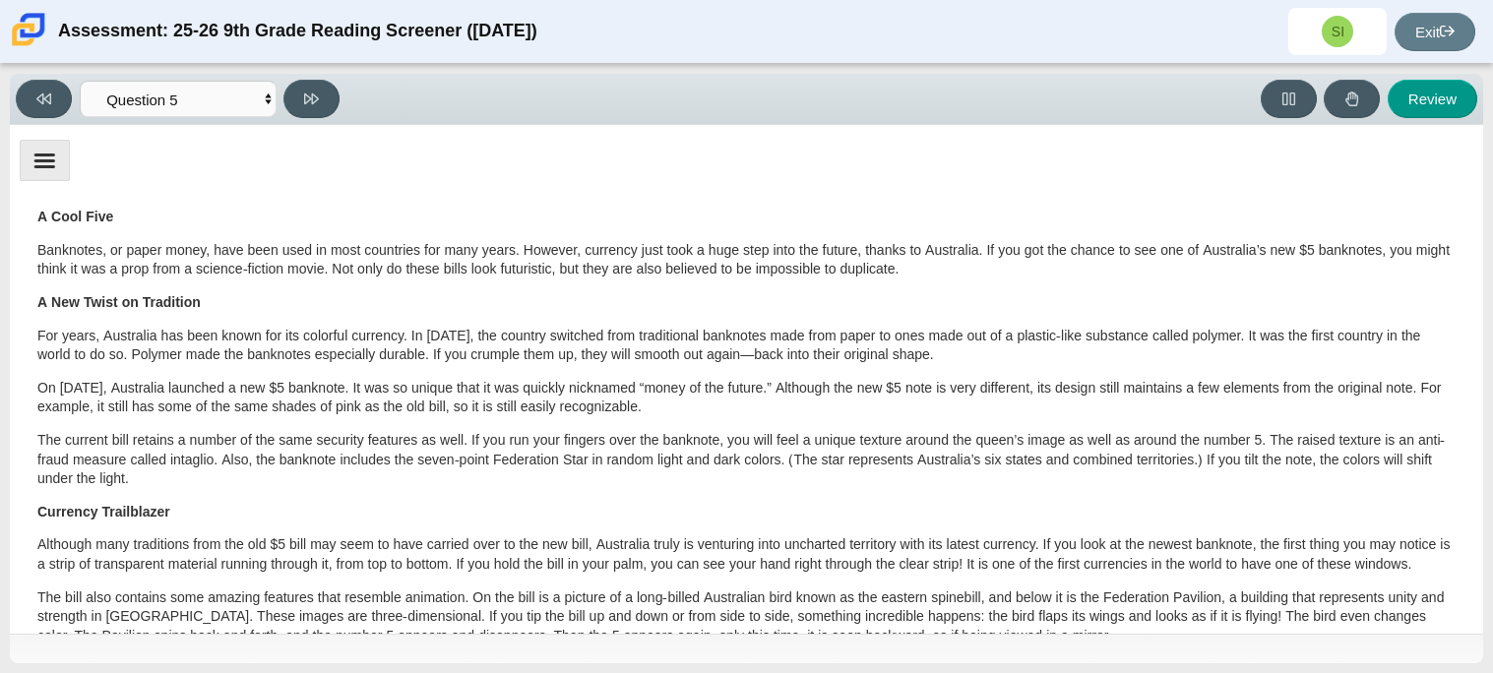
scroll to position [50, 0]
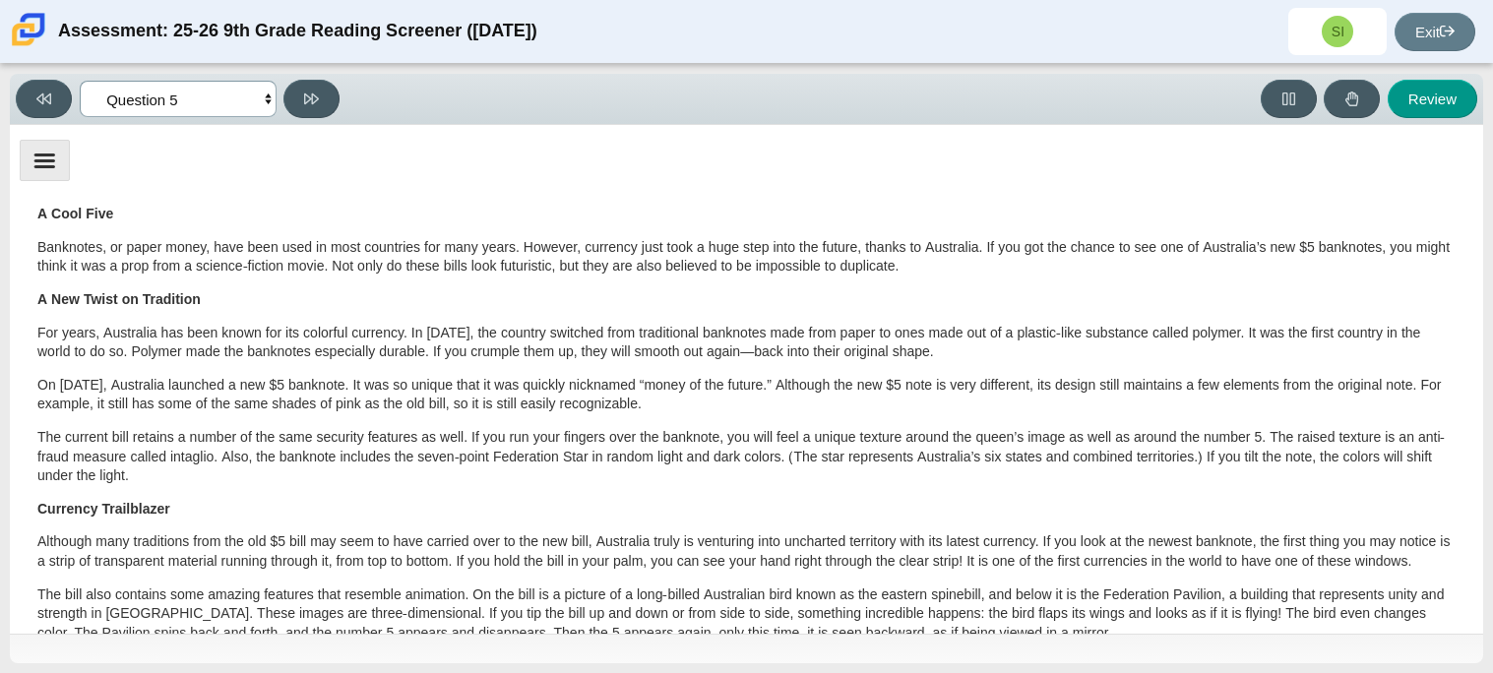
click at [198, 104] on select "Questions Question 1 Question 2 Question 3 Question 4 Question 5 Question 6 Que…" at bounding box center [178, 99] width 197 height 36
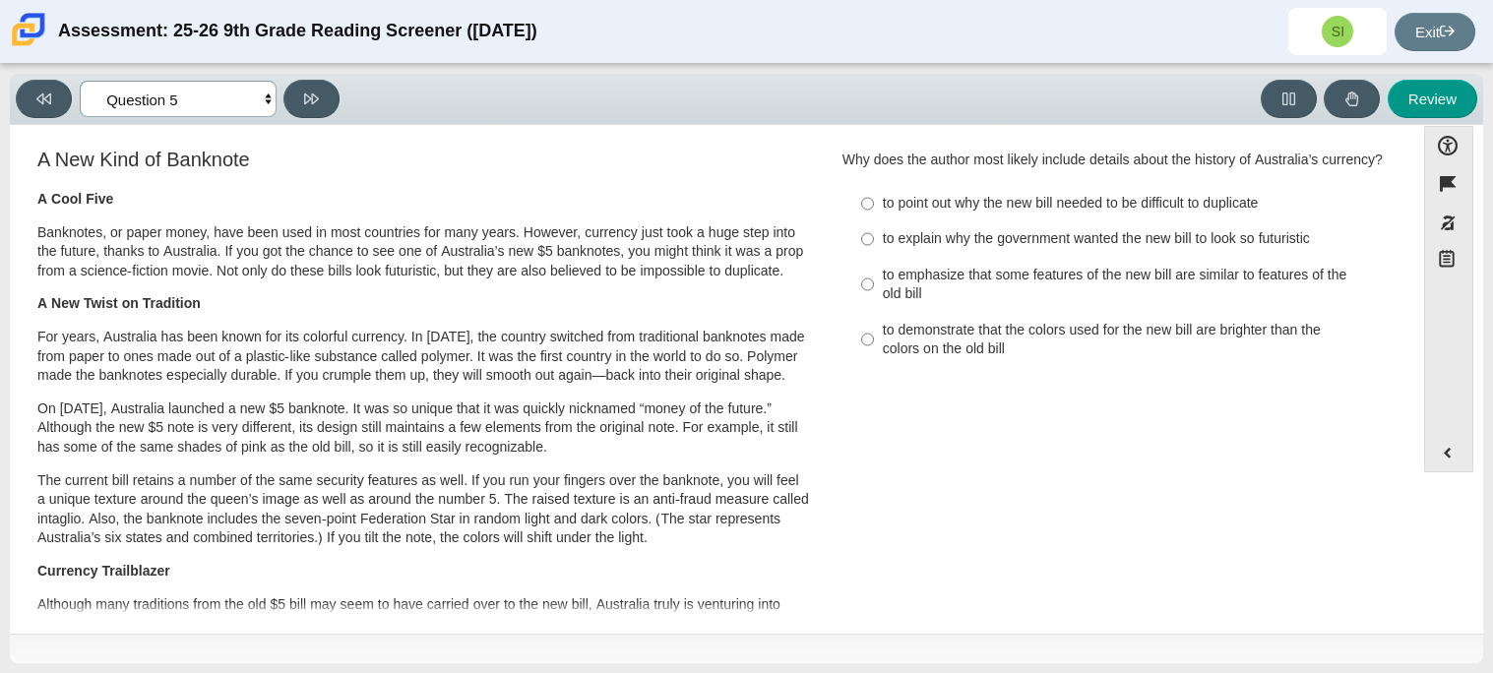
scroll to position [0, 0]
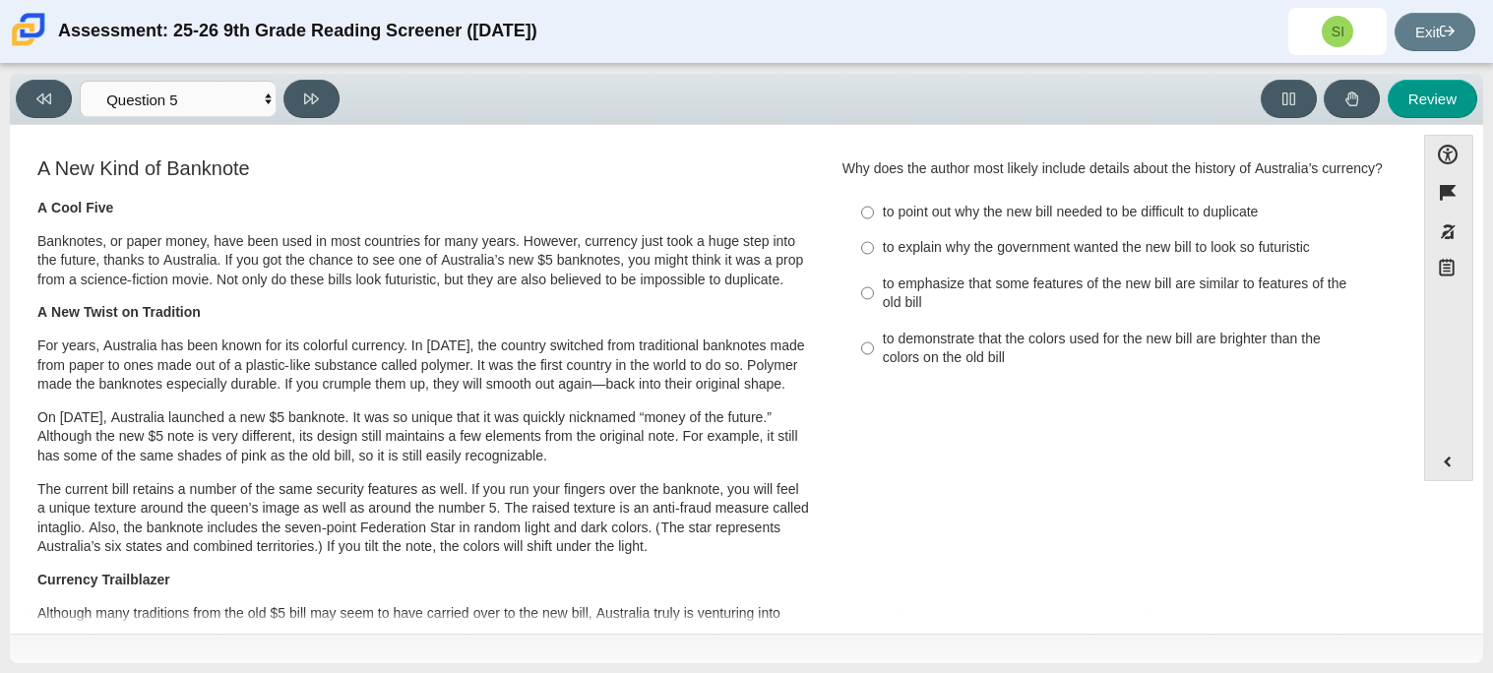
click at [1024, 276] on div "to emphasize that some features of the new bill are similar to features of the …" at bounding box center [1131, 294] width 497 height 38
click at [874, 276] on input "to emphasize that some features of the new bill are similar to features of the …" at bounding box center [867, 293] width 13 height 55
radio input "true"
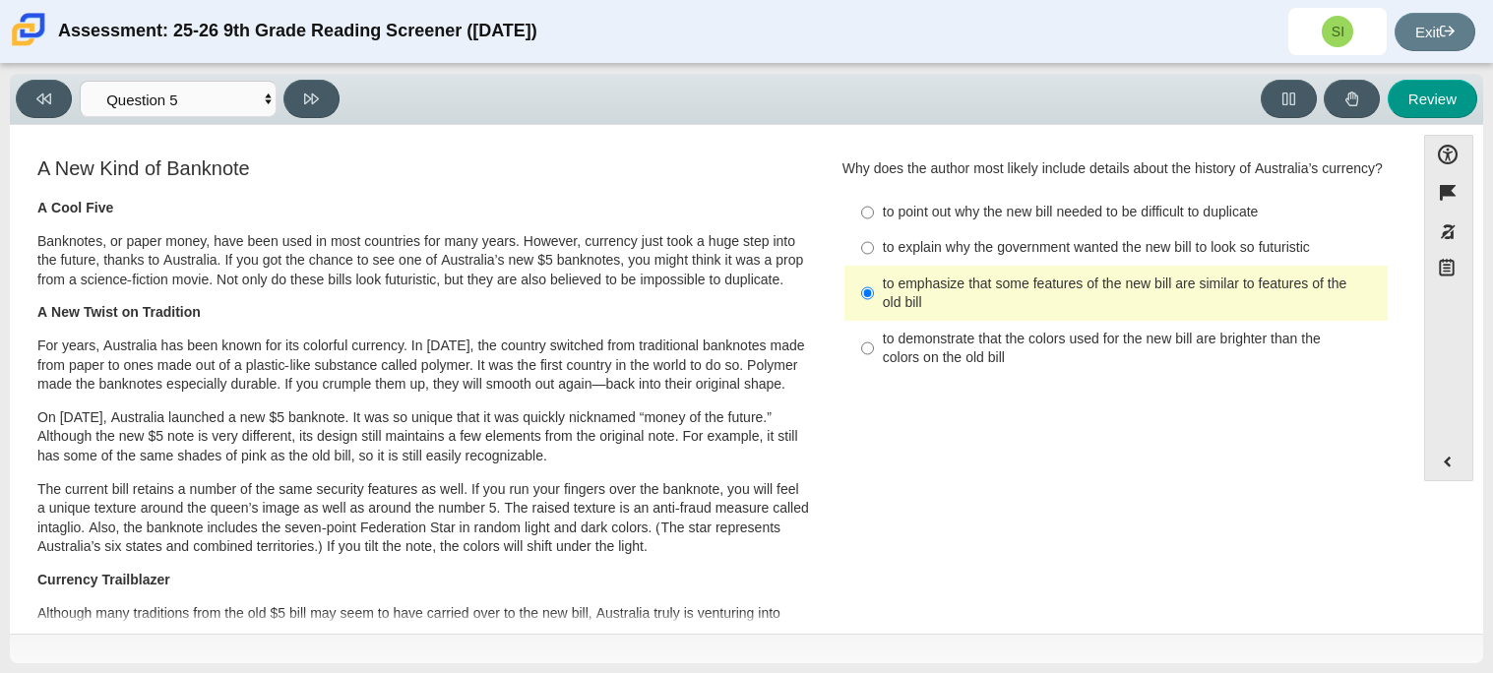
click at [1015, 257] on div "to explain why the government wanted the new bill to look so futuristic" at bounding box center [1131, 248] width 497 height 20
click at [874, 257] on input "to explain why the government wanted the new bill to look so futuristic to expl…" at bounding box center [867, 247] width 13 height 35
radio input "true"
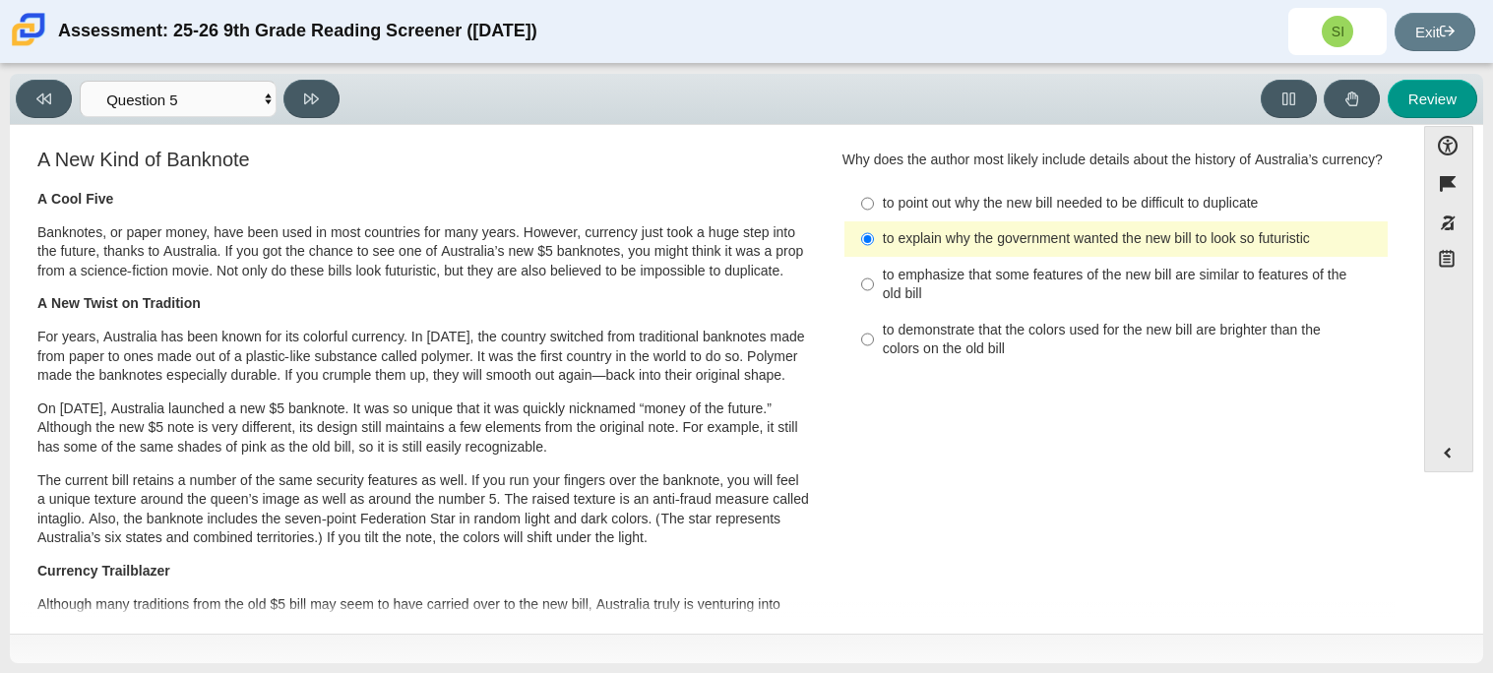
click at [1130, 334] on div "to demonstrate that the colors used for the new bill are brighter than the colo…" at bounding box center [1131, 340] width 497 height 38
click at [874, 334] on input "to demonstrate that the colors used for the new bill are brighter than the colo…" at bounding box center [867, 339] width 13 height 55
radio input "true"
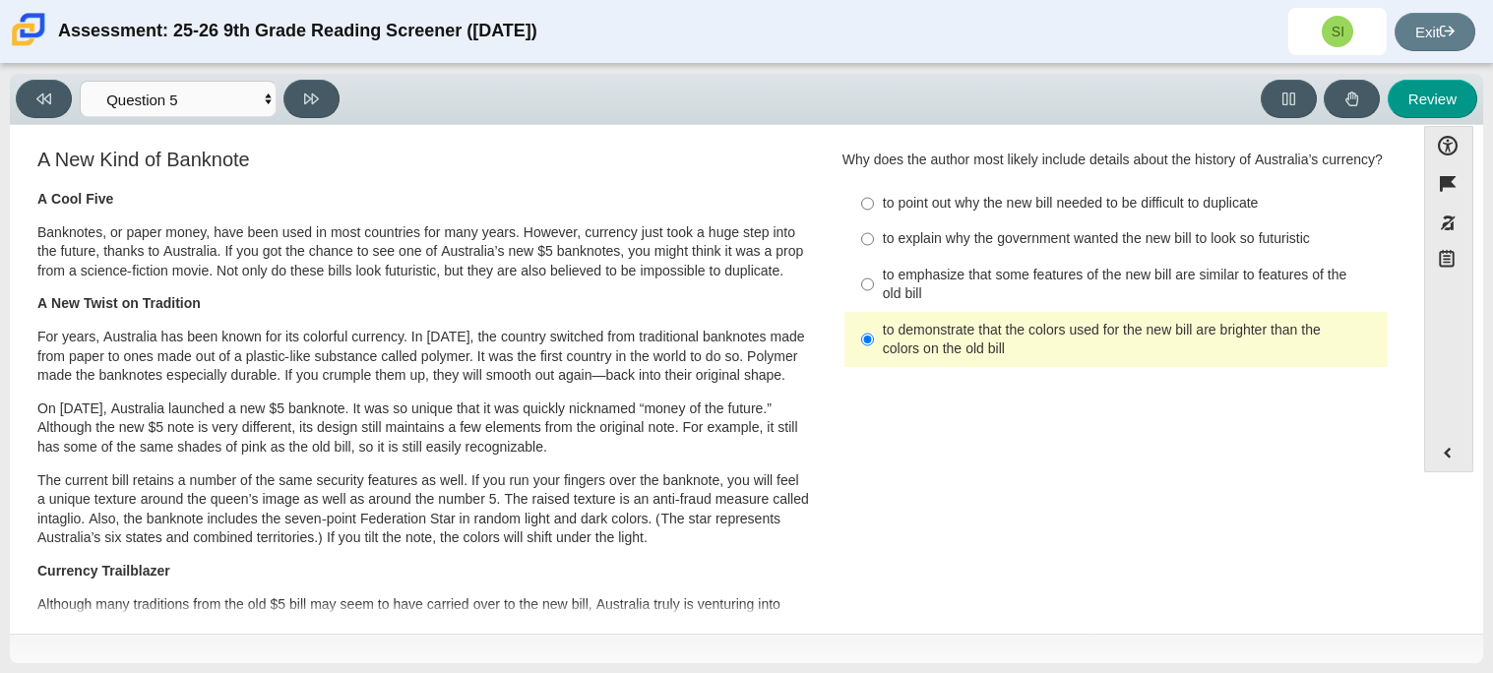
click at [1036, 281] on div "to emphasize that some features of the new bill are similar to features of the …" at bounding box center [1131, 285] width 497 height 38
click at [874, 281] on input "to emphasize that some features of the new bill are similar to features of the …" at bounding box center [867, 284] width 13 height 55
radio input "true"
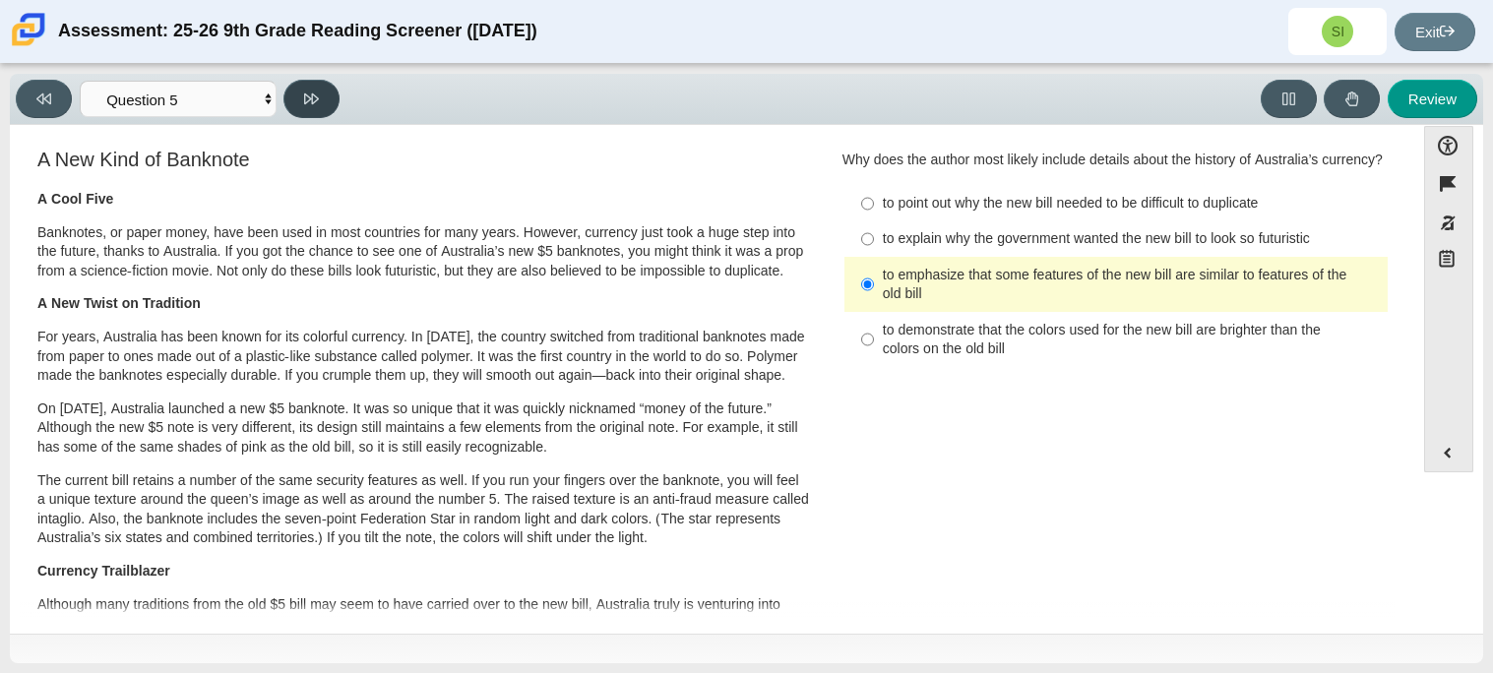
click at [299, 85] on button at bounding box center [311, 99] width 56 height 38
select select "69146e31-7b3d-4a3e-9ce6-f30c24342ae0"
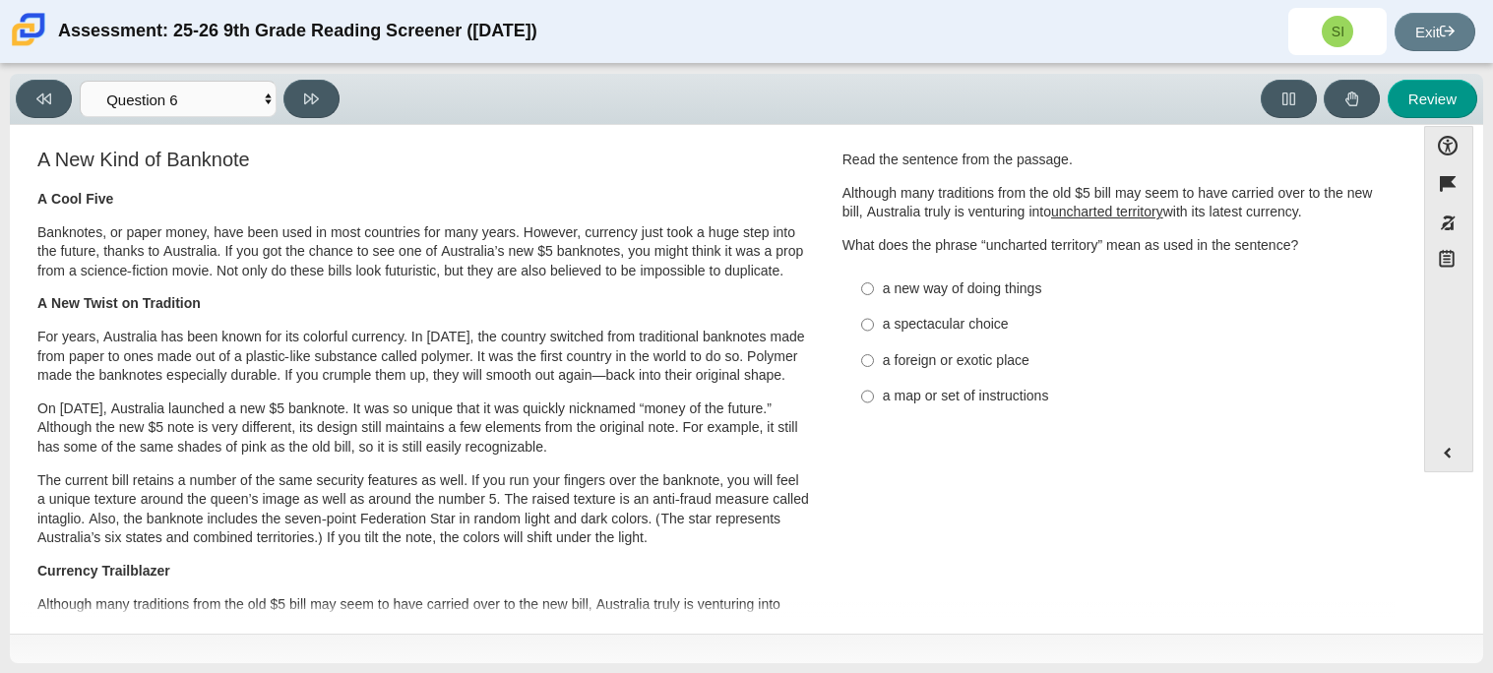
click at [1008, 286] on div "a new way of doing things" at bounding box center [1131, 289] width 497 height 20
click at [874, 286] on input "a new way of doing things a new way of doing things" at bounding box center [867, 288] width 13 height 35
radio input "true"
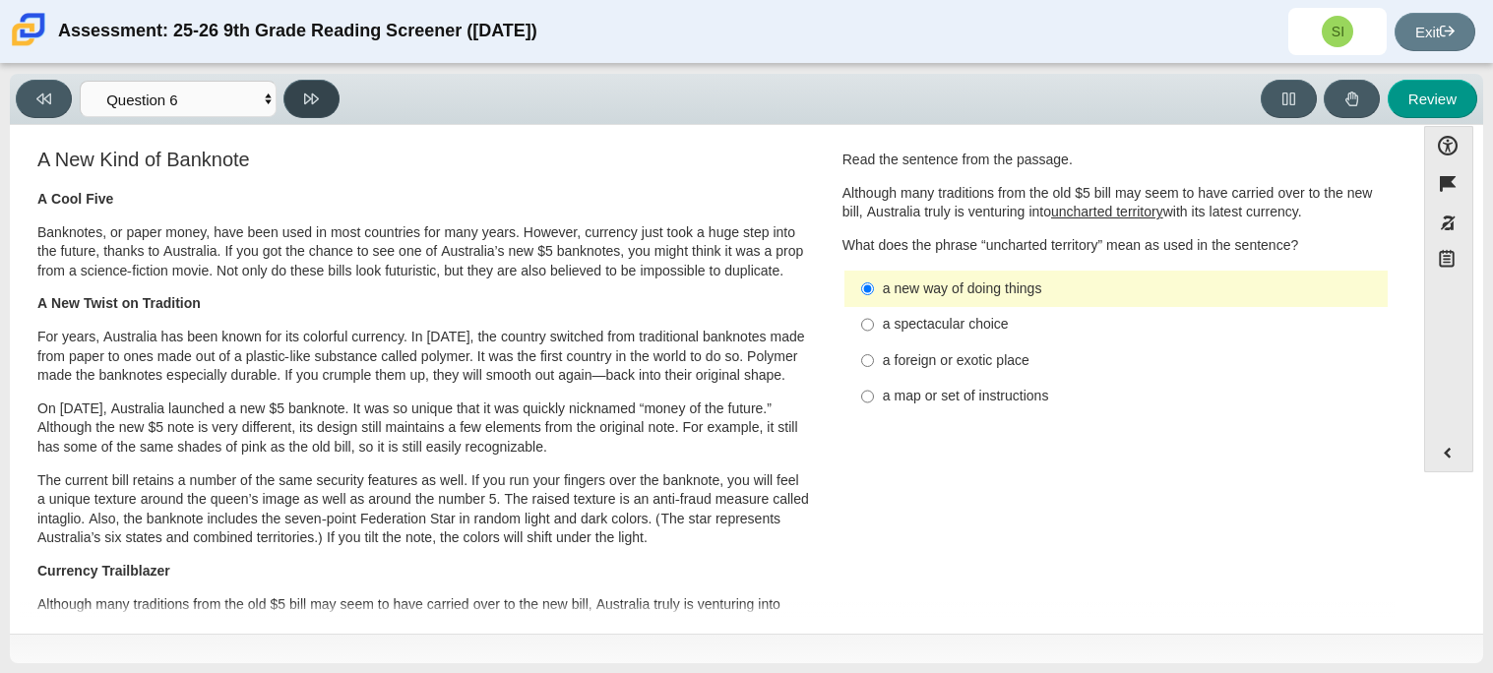
click at [294, 100] on button at bounding box center [311, 99] width 56 height 38
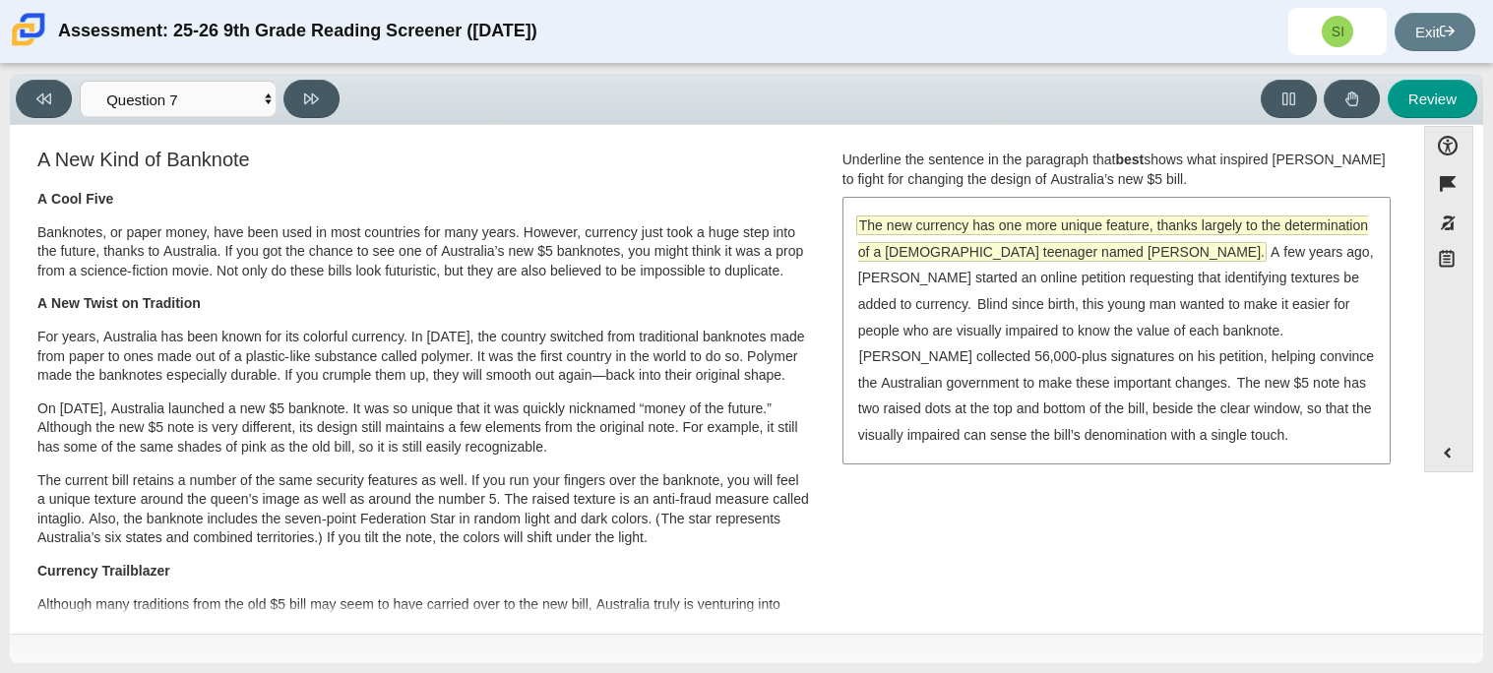
click at [1021, 258] on span "The new currency has one more unique feature, thanks largely to the determinati…" at bounding box center [1113, 238] width 510 height 44
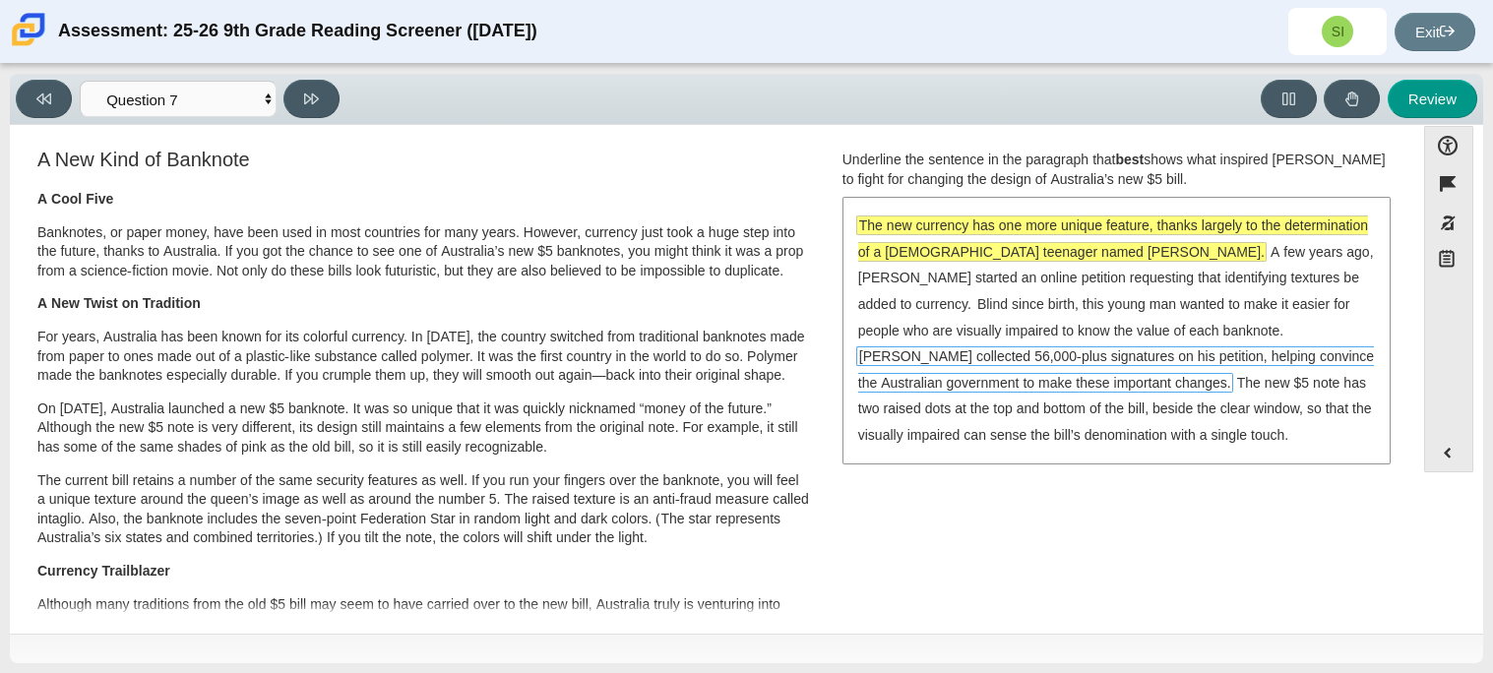
click at [943, 346] on span "McLeod collected 56,000-plus signatures on his petition, helping convince the A…" at bounding box center [1115, 369] width 518 height 46
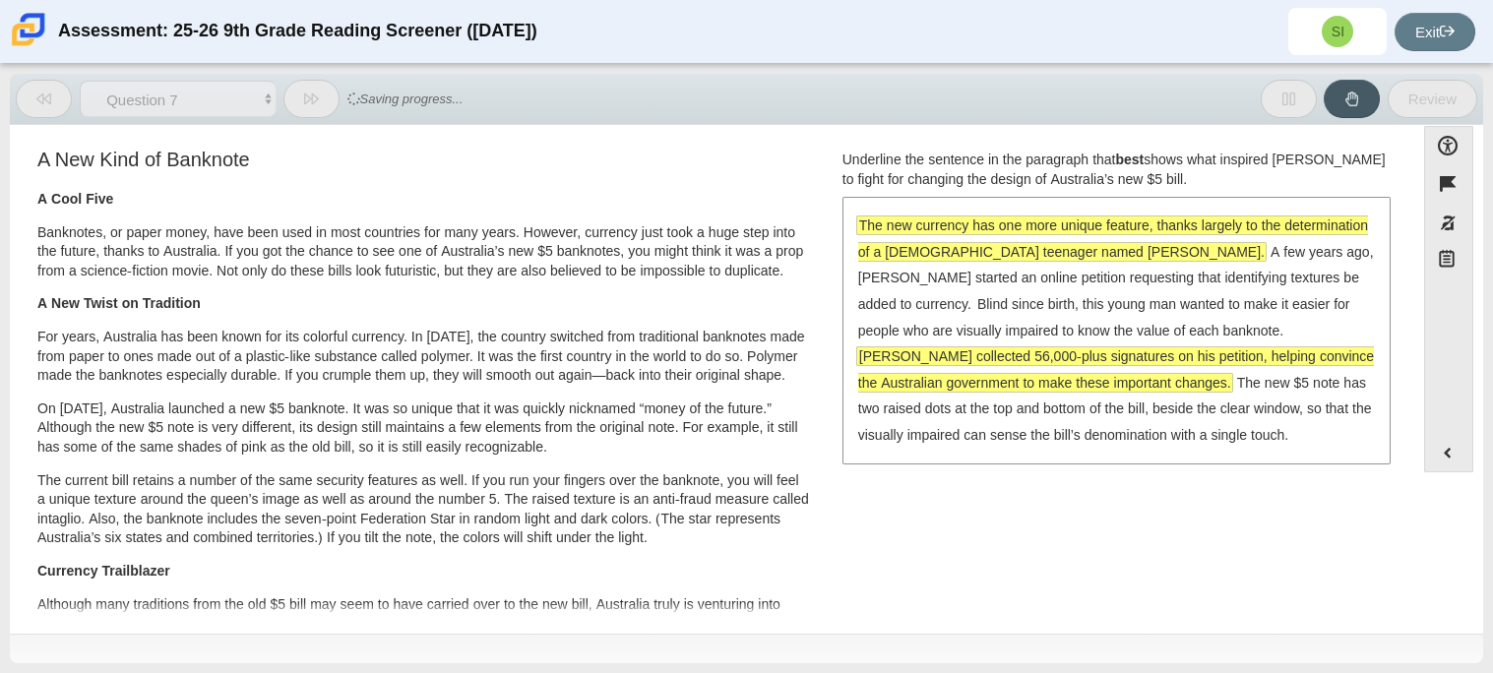
click at [943, 349] on span "McLeod collected 56,000-plus signatures on his petition, helping convince the A…" at bounding box center [1116, 369] width 516 height 44
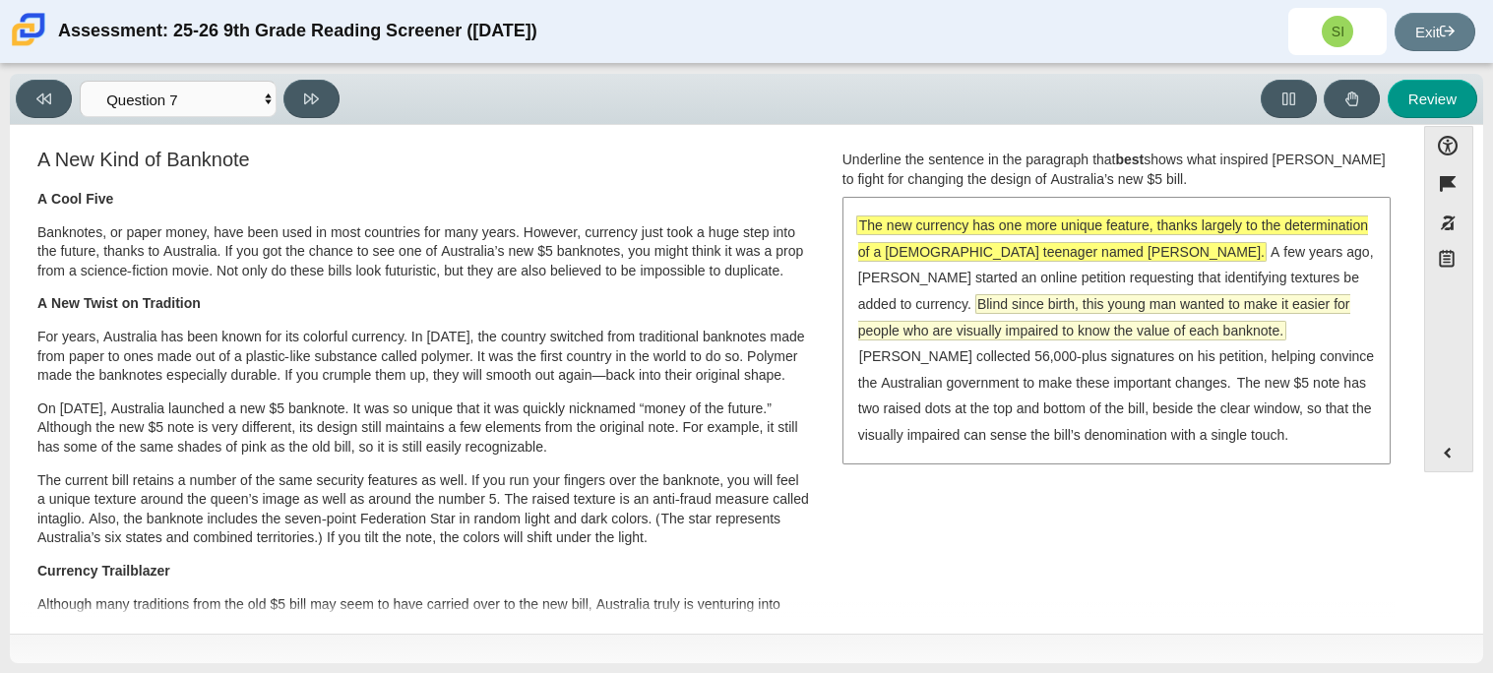
click at [1278, 295] on span "Blind since birth, this young man wanted to make it easier for people who are v…" at bounding box center [1104, 317] width 492 height 44
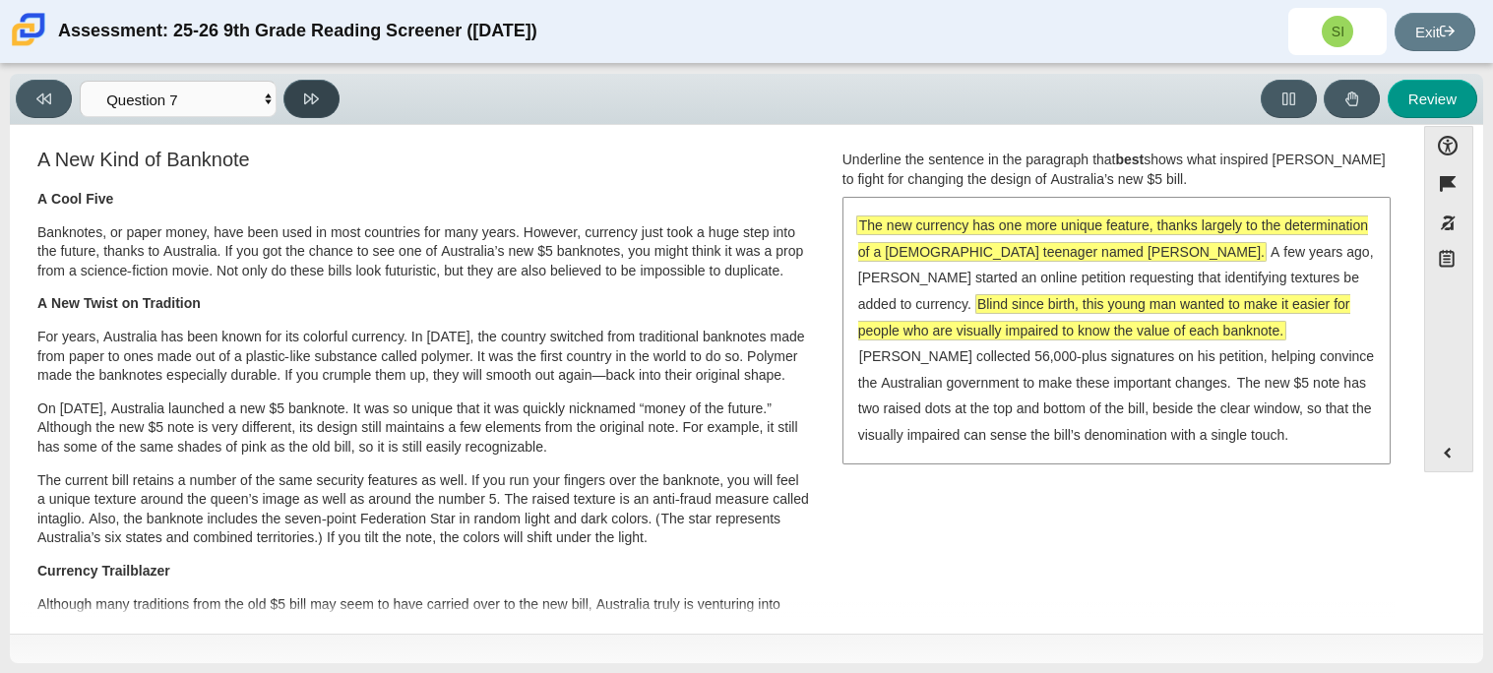
click at [319, 108] on button at bounding box center [311, 99] width 56 height 38
select select "ea8338c2-a6a3-418e-a305-2b963b54a290"
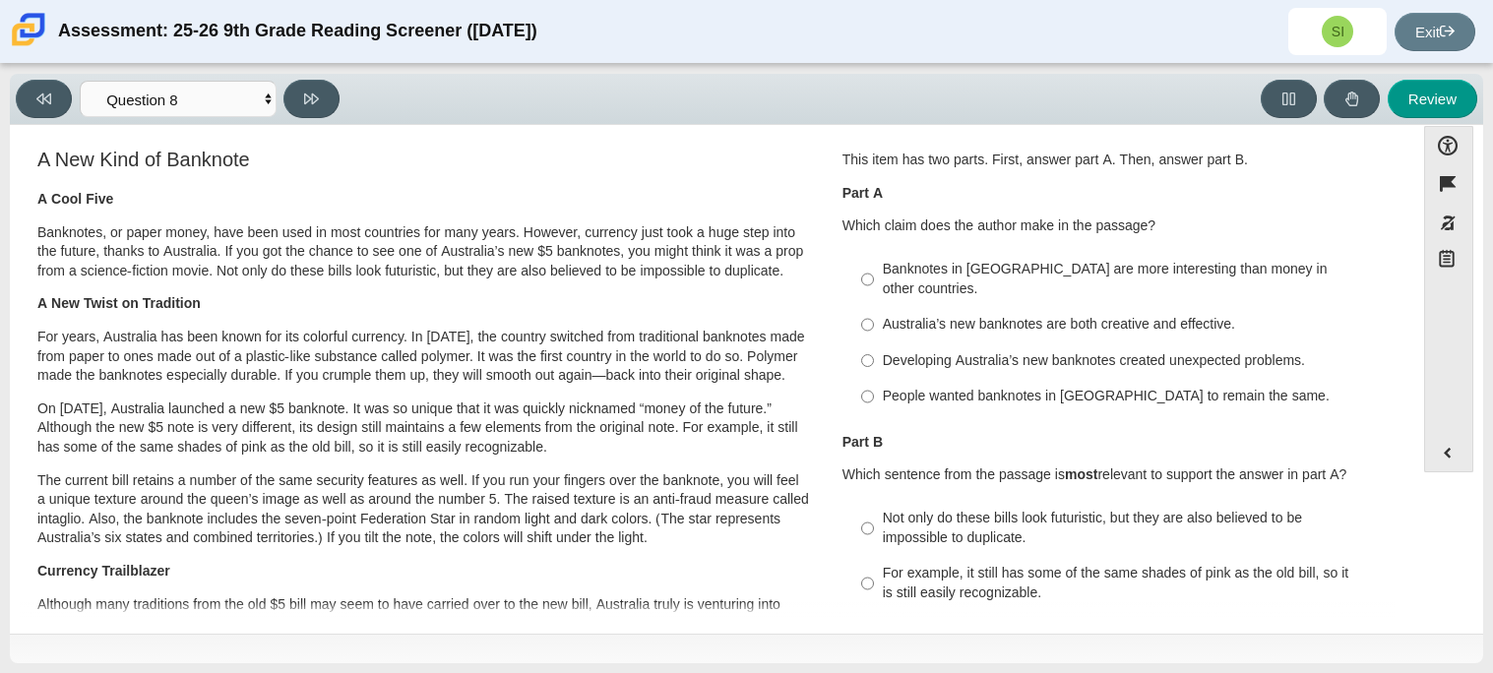
click at [1031, 351] on div "Developing Australia’s new banknotes created unexpected problems." at bounding box center [1131, 361] width 497 height 20
click at [874, 349] on input "Developing Australia’s new banknotes created unexpected problems. Developing Au…" at bounding box center [867, 359] width 13 height 35
radio input "true"
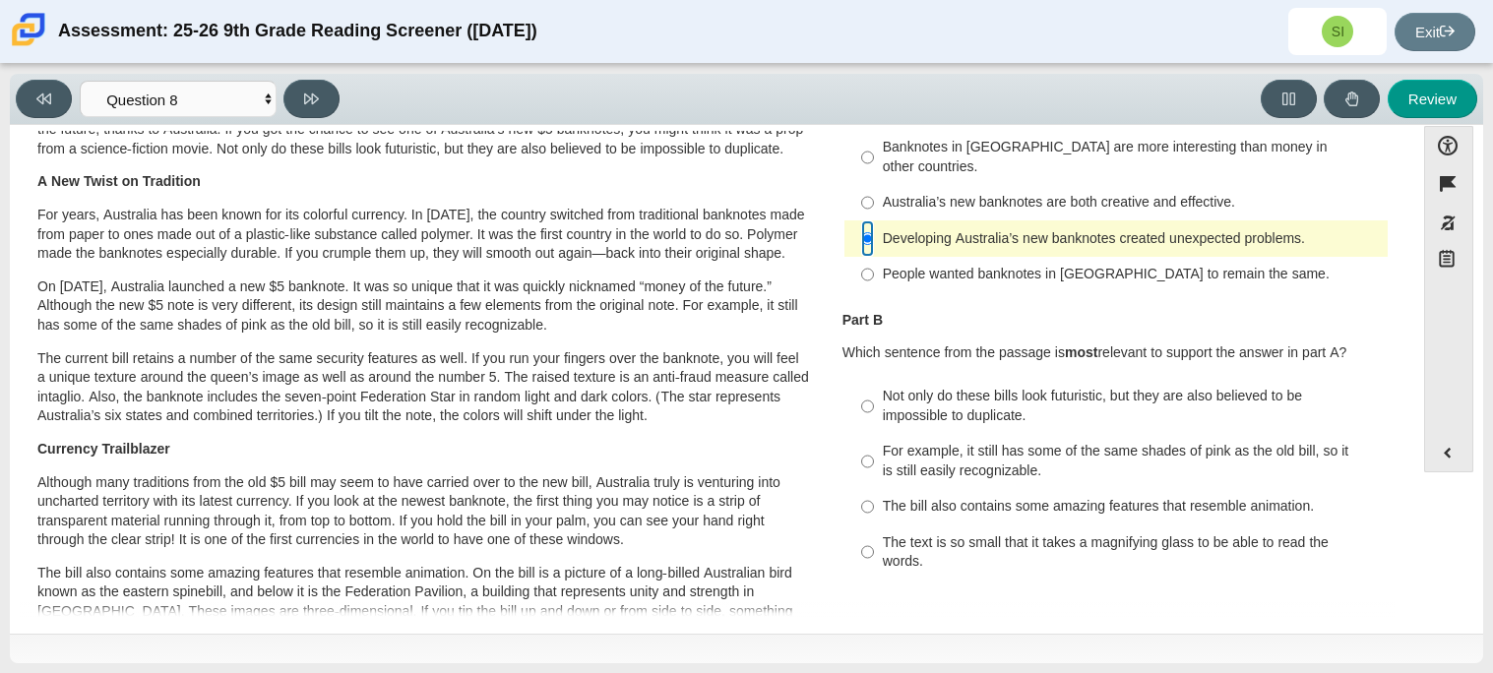
scroll to position [185, 0]
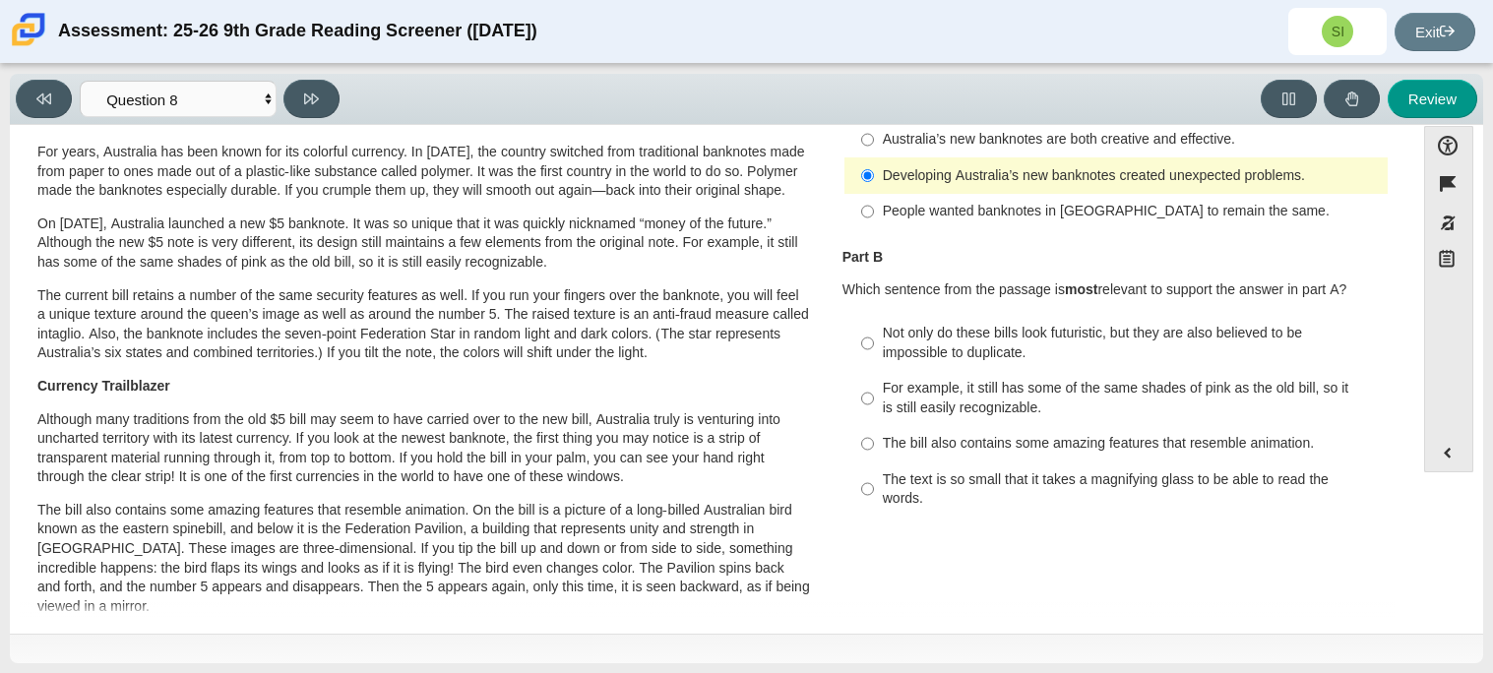
click at [1067, 433] on label "The bill also contains some amazing features that resemble animation. The bill …" at bounding box center [1117, 443] width 540 height 35
click at [874, 433] on input "The bill also contains some amazing features that resemble animation. The bill …" at bounding box center [867, 443] width 13 height 35
radio input "true"
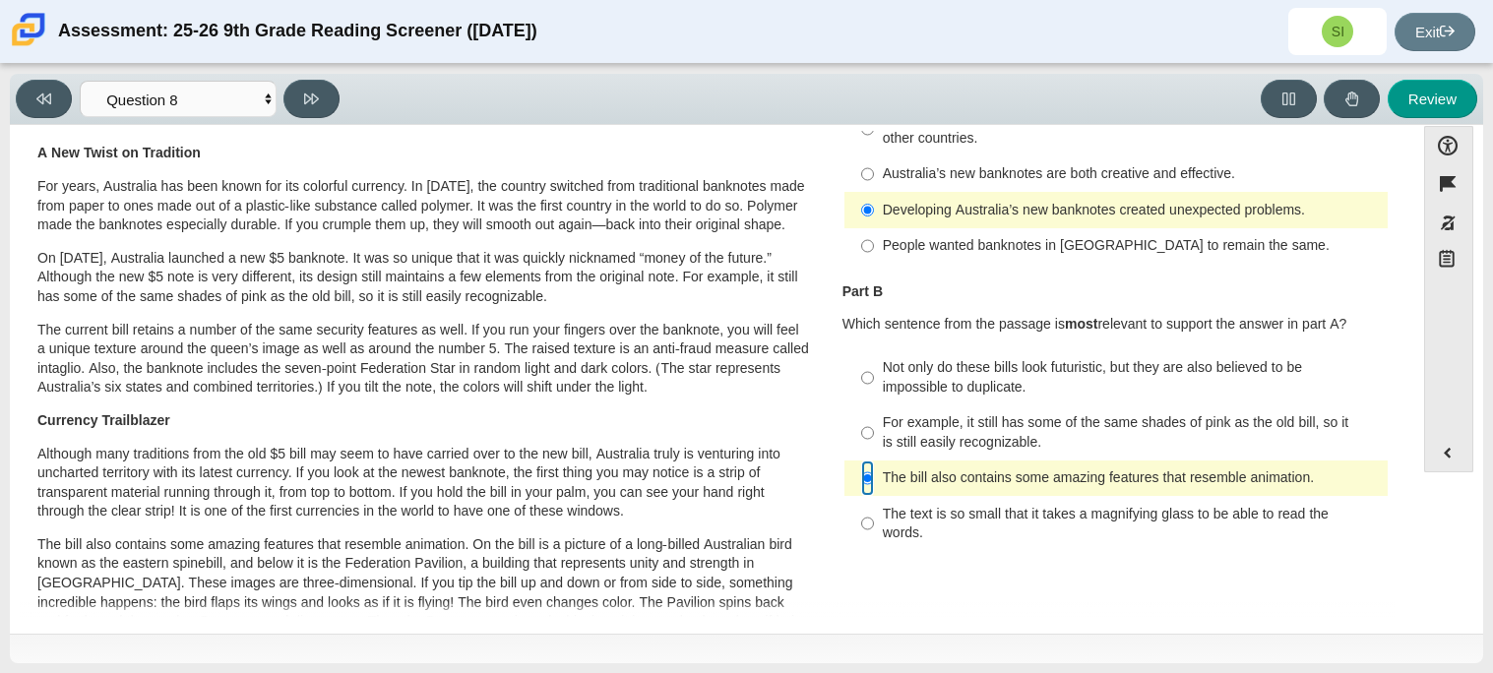
scroll to position [153, 0]
click at [886, 493] on label "The text is so small that it takes a magnifying glass to be able to read the wo…" at bounding box center [1117, 520] width 540 height 55
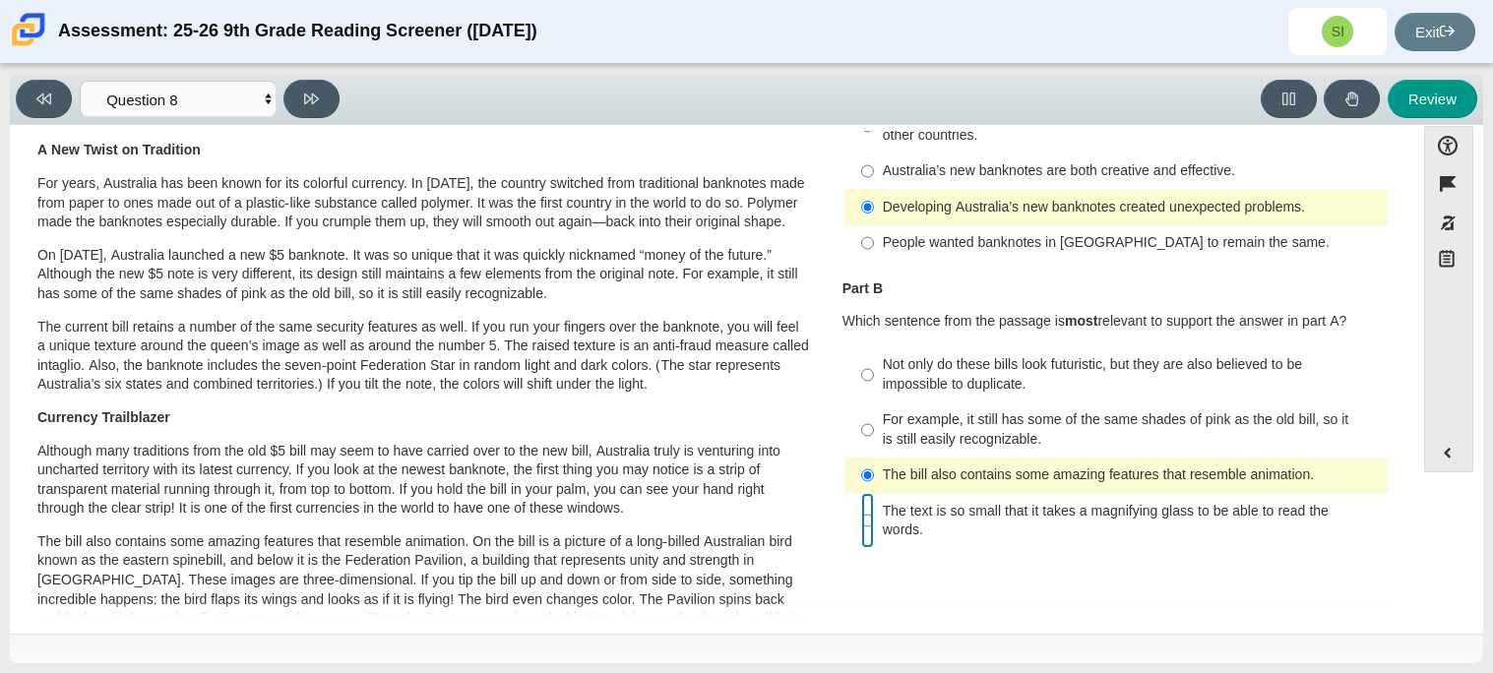
click at [874, 493] on input "The text is so small that it takes a magnifying glass to be able to read the wo…" at bounding box center [867, 520] width 13 height 55
radio input "true"
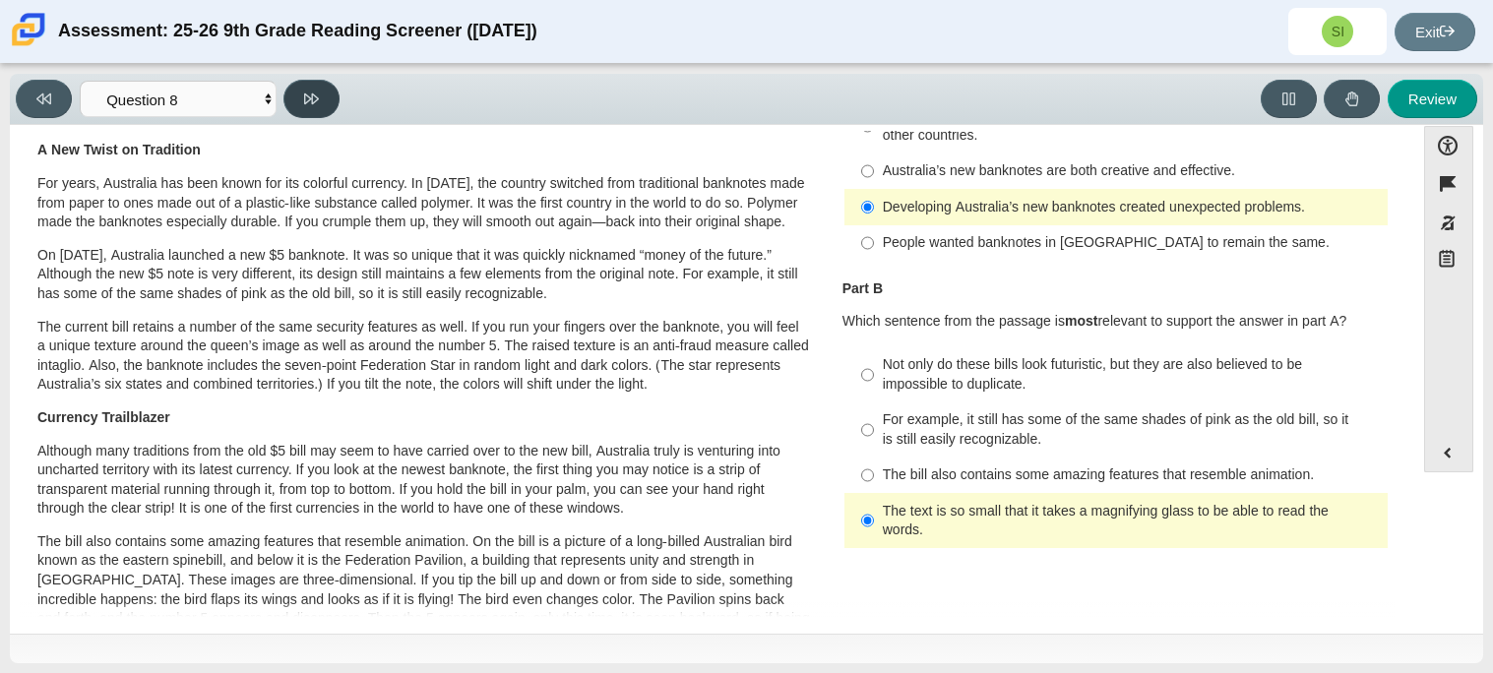
click at [308, 111] on button at bounding box center [311, 99] width 56 height 38
select select "89f058d6-b15c-4ef5-a4b3-fdaffb8868b6"
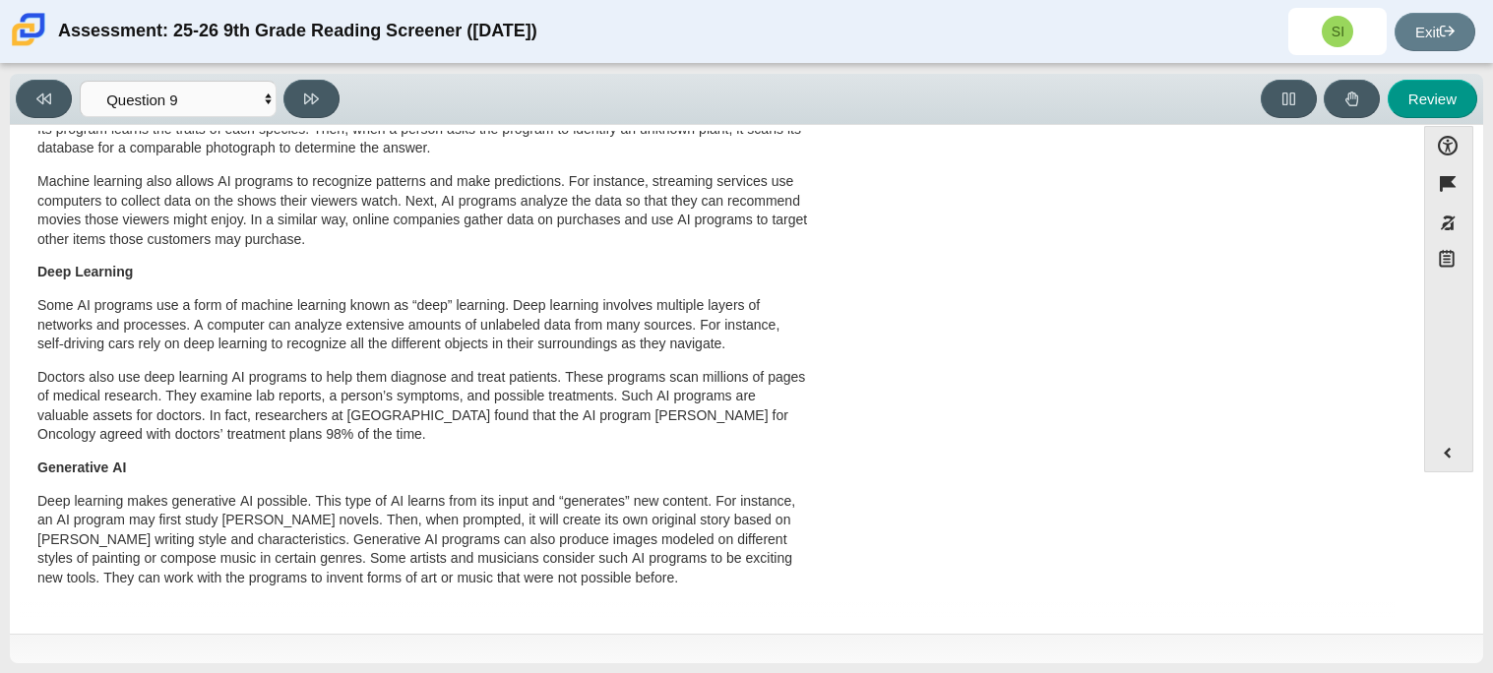
scroll to position [0, 0]
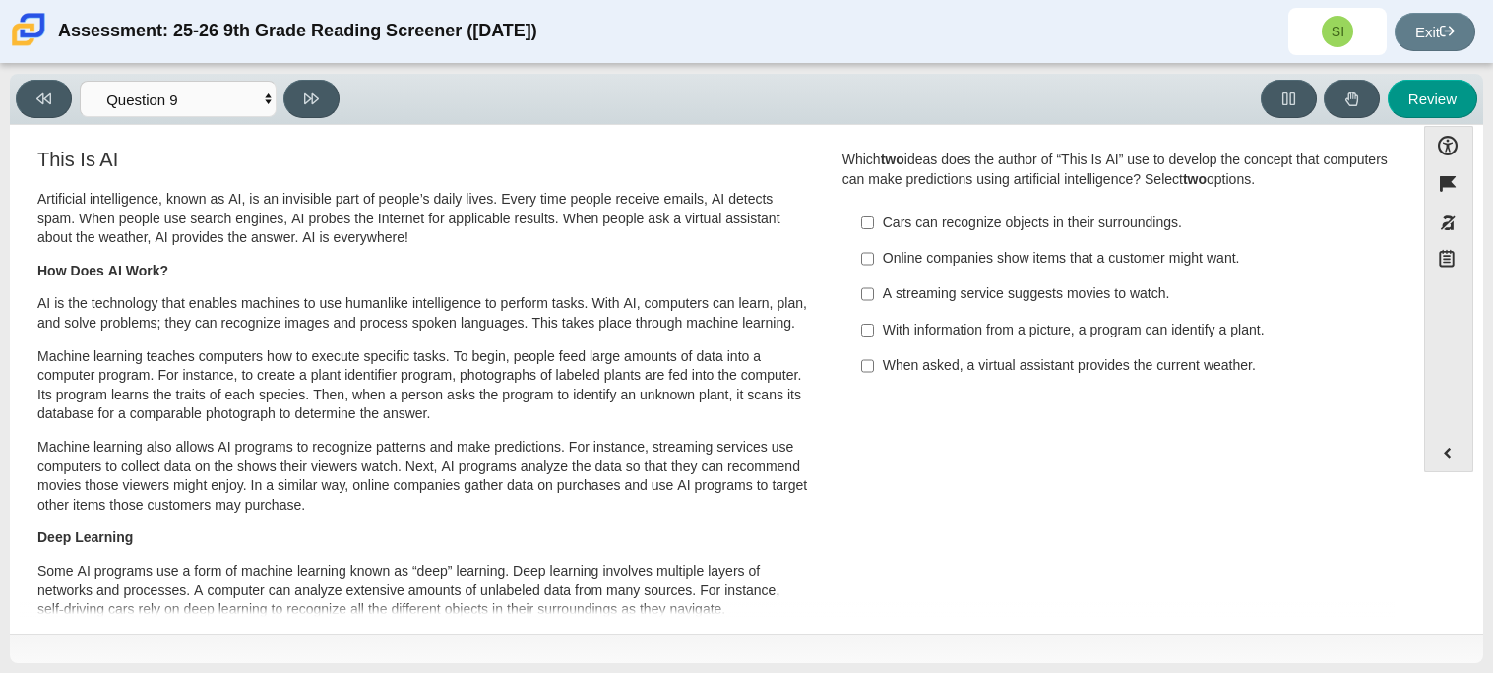
click at [1134, 230] on div "Cars can recognize objects in their surroundings." at bounding box center [1131, 224] width 497 height 20
click at [874, 230] on input "Cars can recognize objects in their surroundings. Cars can recognize objects in…" at bounding box center [867, 222] width 13 height 35
checkbox input "true"
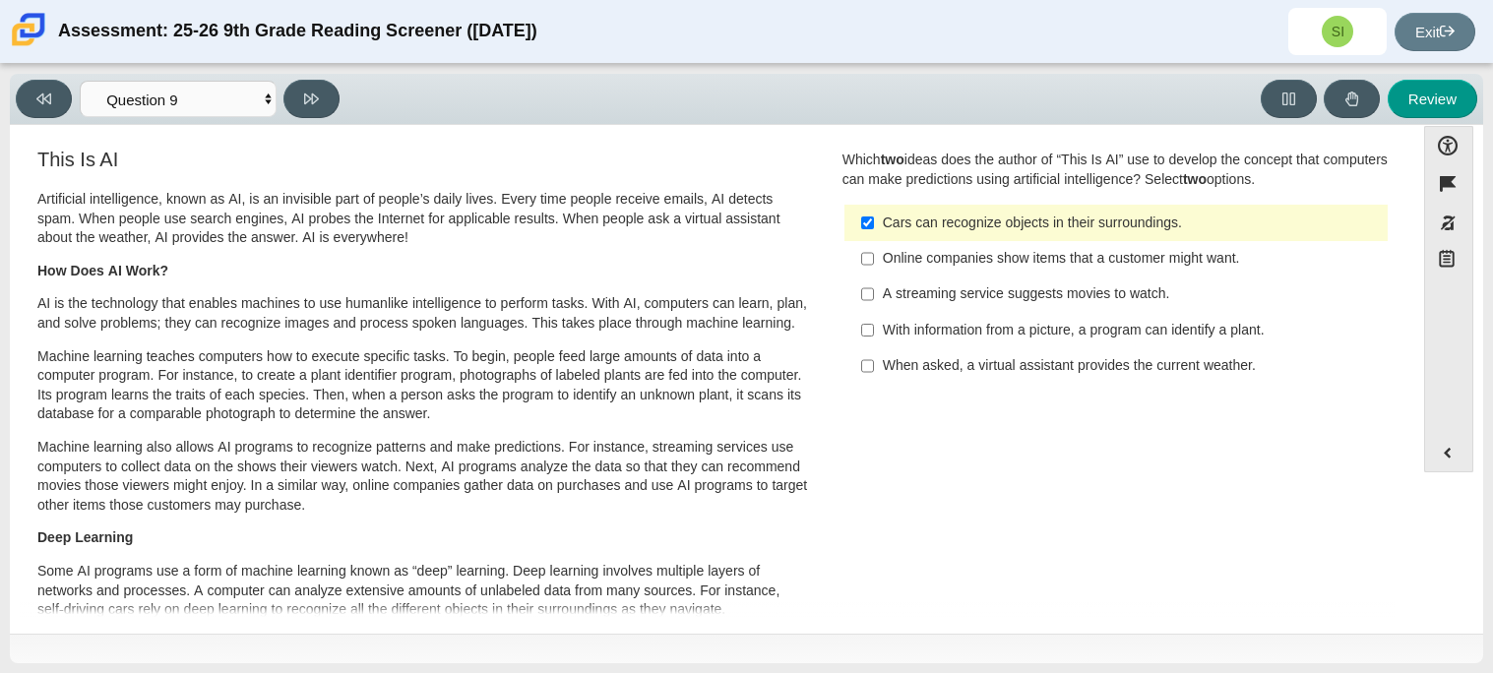
click at [1199, 378] on label "When asked, a virtual assistant provides the current weather. When asked, a vir…" at bounding box center [1117, 365] width 540 height 35
click at [874, 378] on input "When asked, a virtual assistant provides the current weather. When asked, a vir…" at bounding box center [867, 365] width 13 height 35
checkbox input "true"
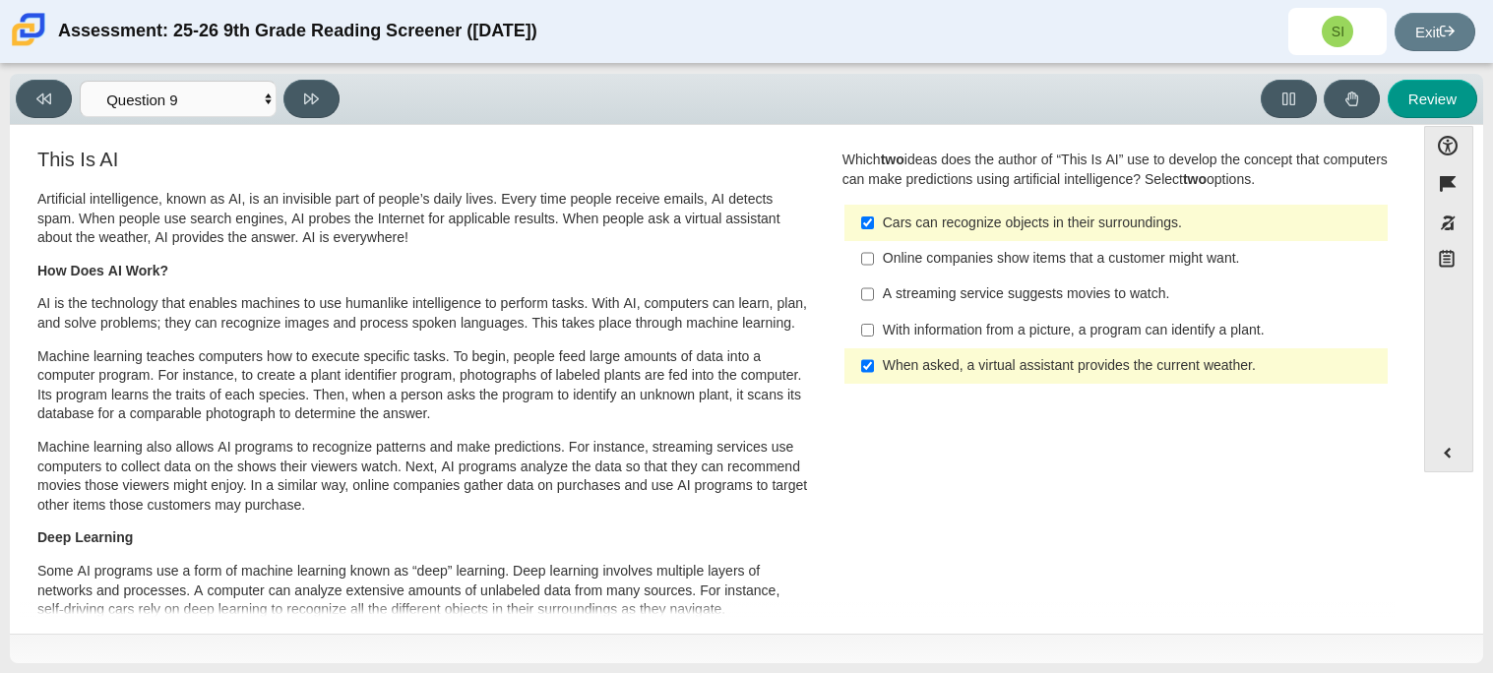
click at [951, 298] on div "A streaming service suggests movies to watch." at bounding box center [1131, 294] width 497 height 20
click at [874, 298] on input "A streaming service suggests movies to watch. A streaming service suggests movi…" at bounding box center [867, 293] width 13 height 35
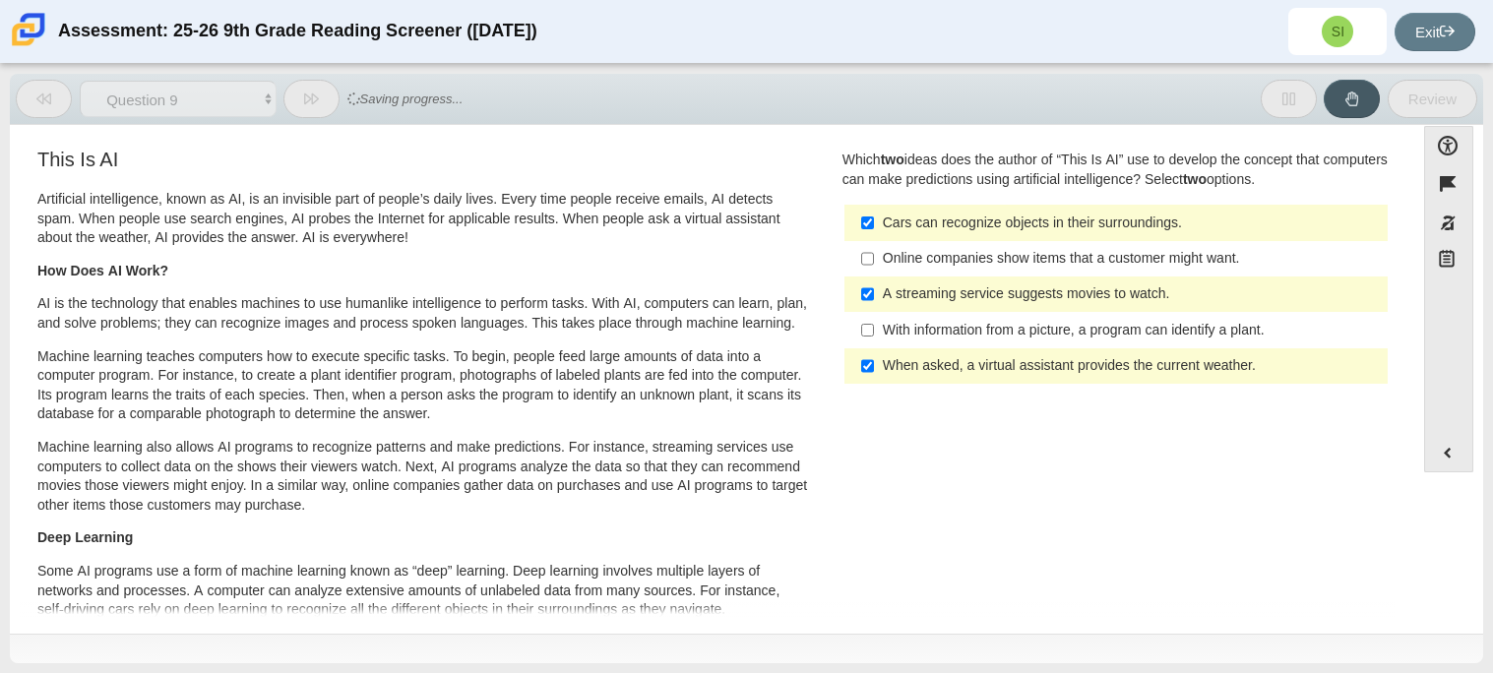
click at [948, 296] on div "A streaming service suggests movies to watch." at bounding box center [1131, 294] width 497 height 20
click at [874, 296] on input "A streaming service suggests movies to watch. A streaming service suggests movi…" at bounding box center [867, 293] width 13 height 35
checkbox input "false"
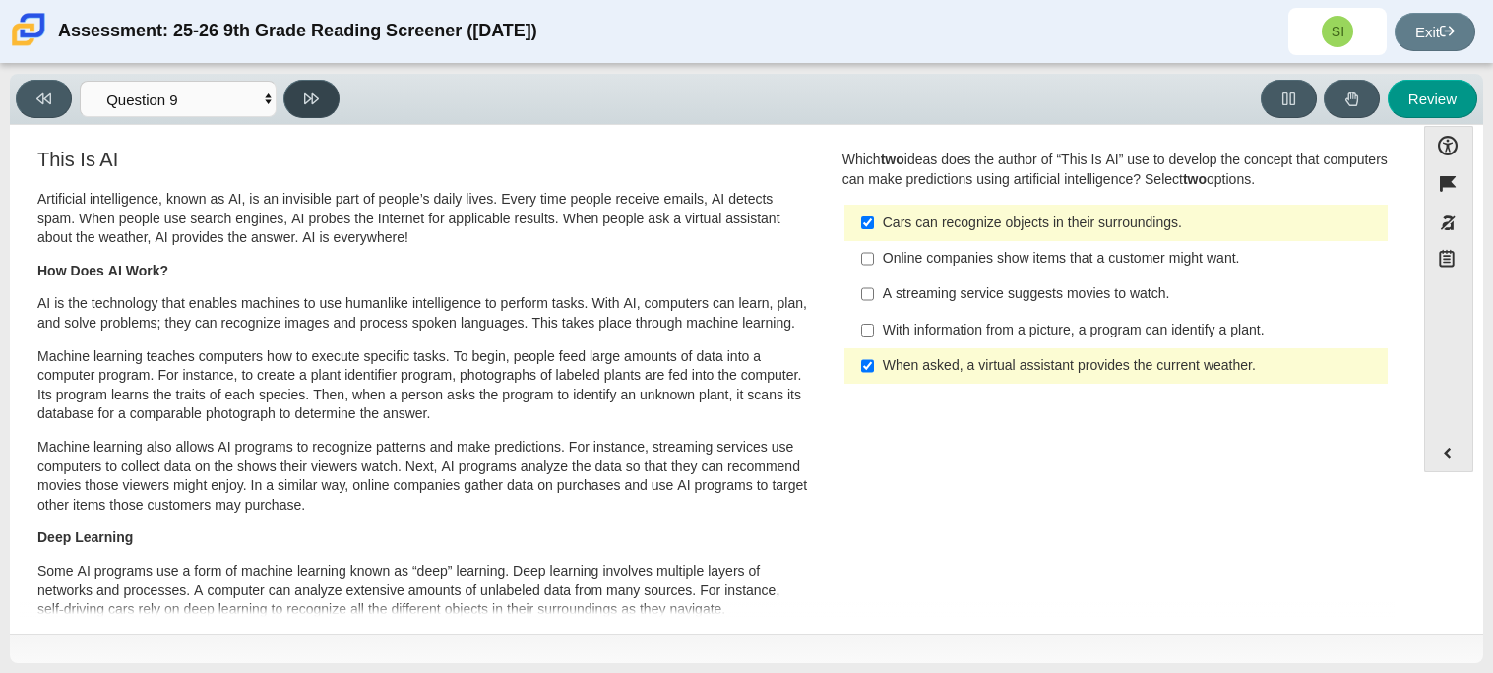
click at [310, 96] on icon at bounding box center [311, 98] width 15 height 11
select select "cdf3c14e-a918-44d1-9b63-3db0fa81641e"
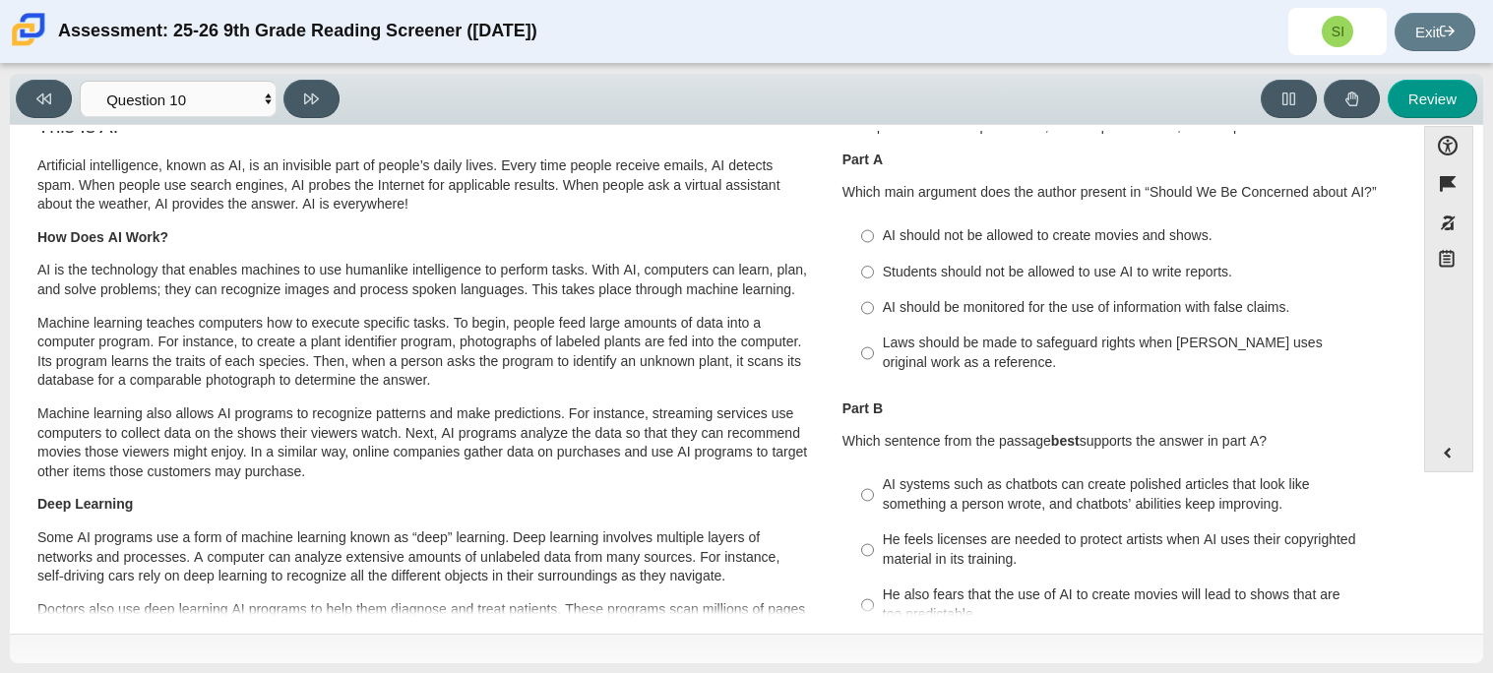
scroll to position [15, 0]
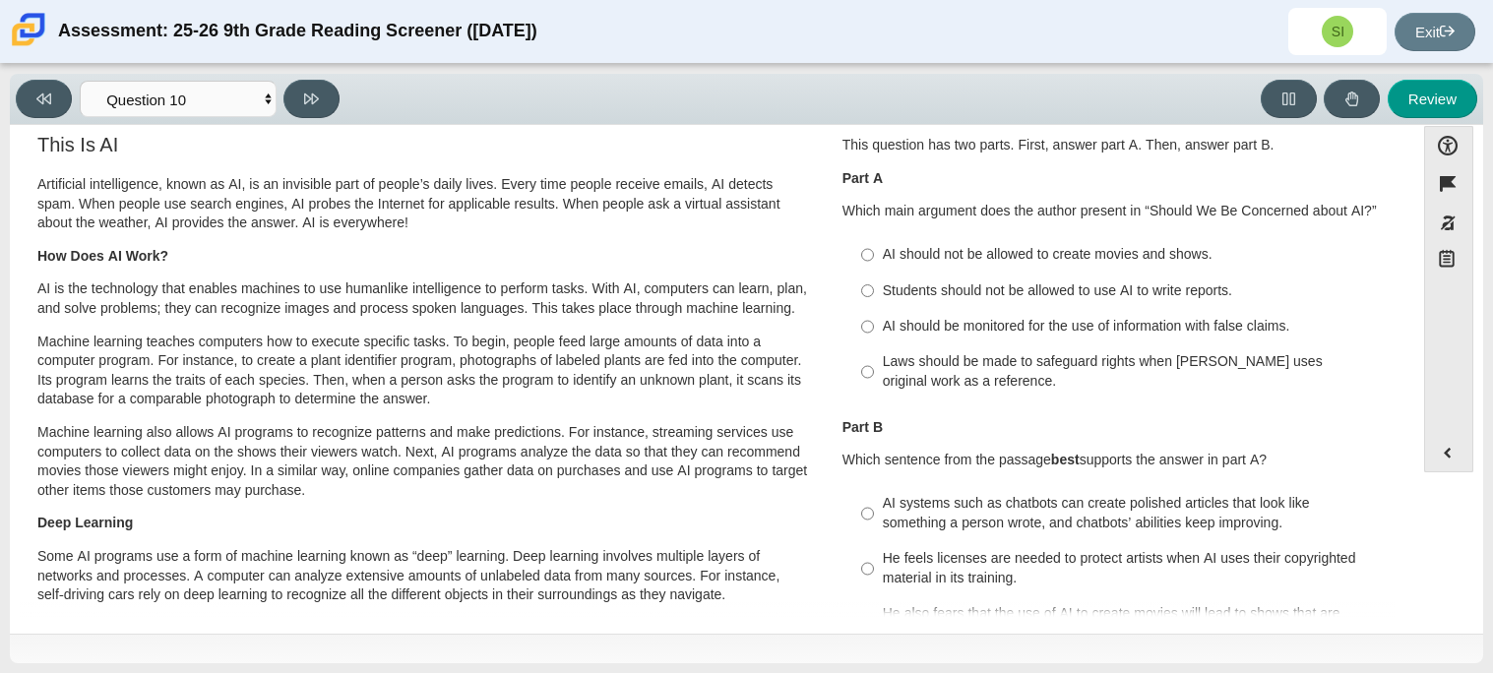
click at [959, 295] on div "Students should not be allowed to use AI to write reports." at bounding box center [1131, 291] width 497 height 20
click at [874, 295] on input "Students should not be allowed to use AI to write reports. Students should not …" at bounding box center [867, 290] width 13 height 35
radio input "true"
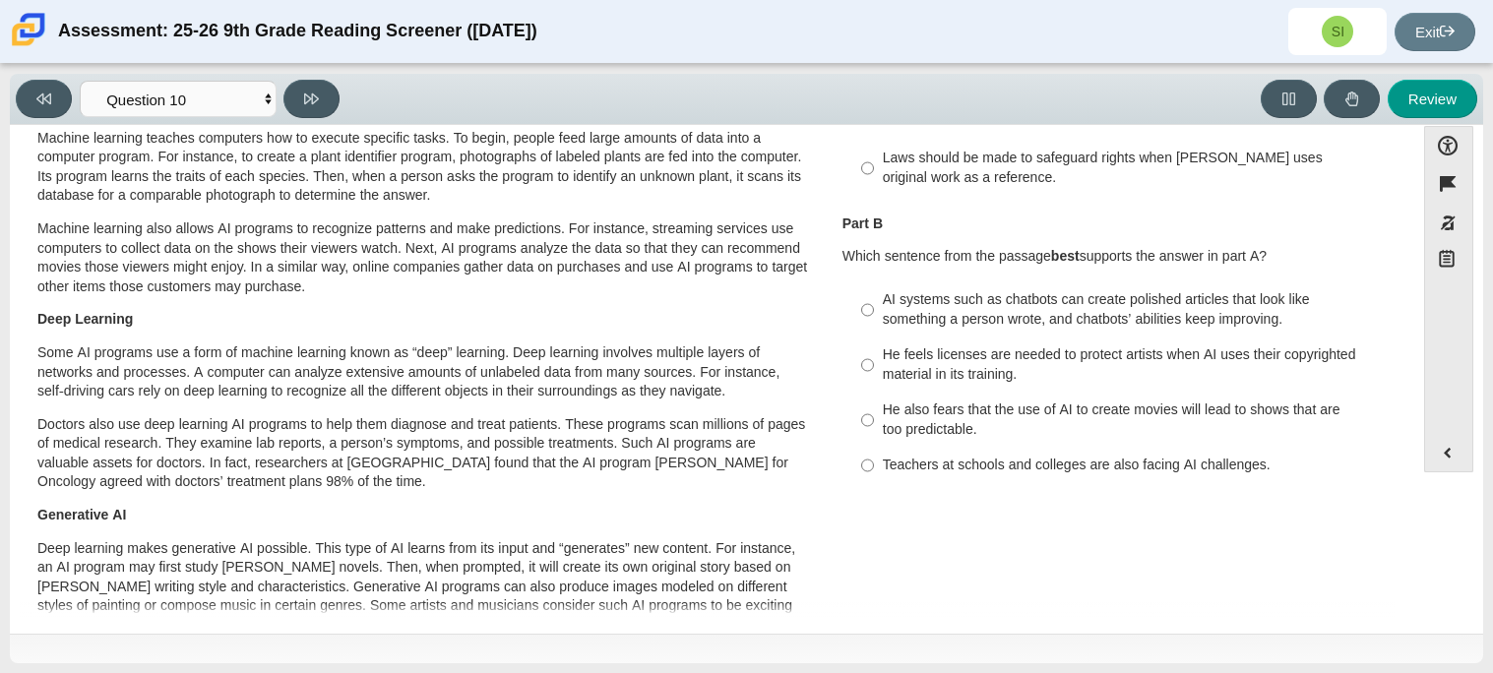
scroll to position [215, 0]
click at [1022, 477] on label "Teachers at schools and colleges are also facing AI challenges. Teachers at sch…" at bounding box center [1117, 468] width 540 height 35
click at [874, 477] on input "Teachers at schools and colleges are also facing AI challenges. Teachers at sch…" at bounding box center [867, 468] width 13 height 35
radio input "true"
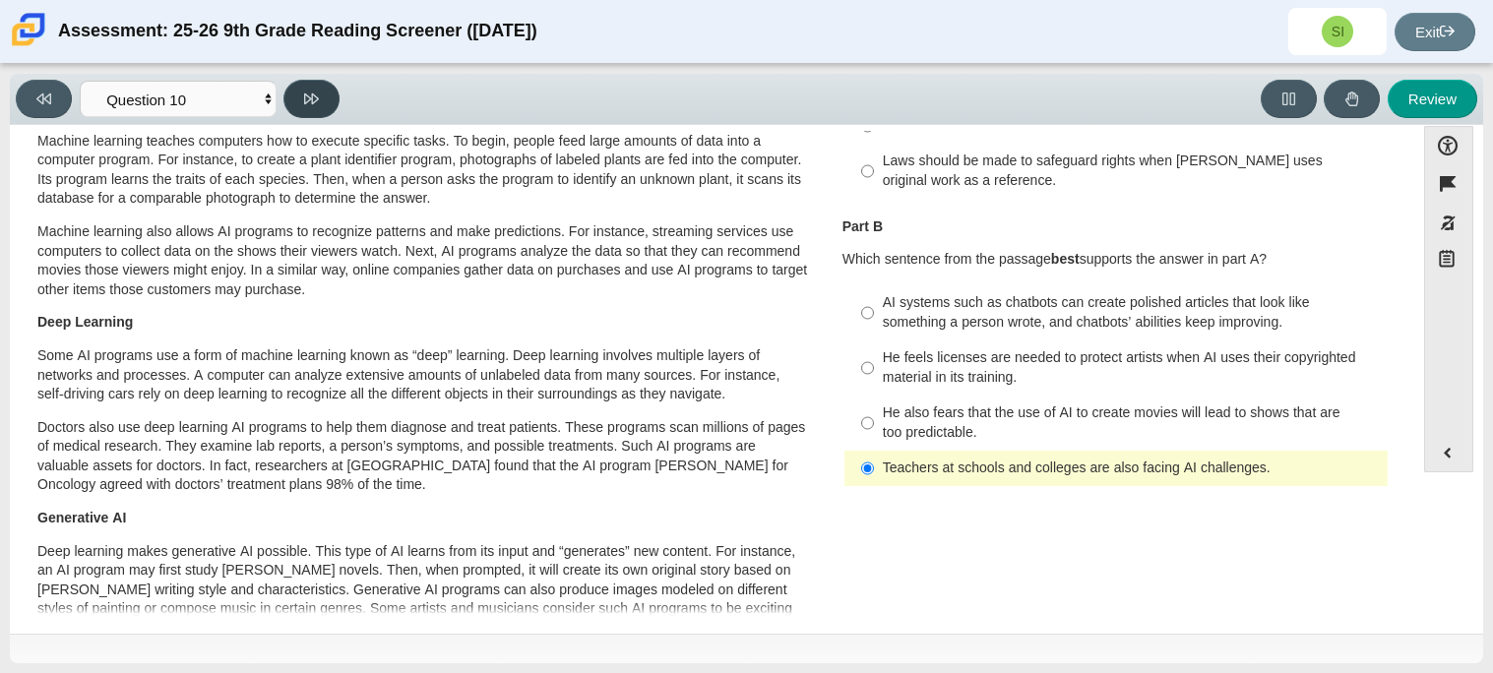
click at [300, 95] on button at bounding box center [311, 99] width 56 height 38
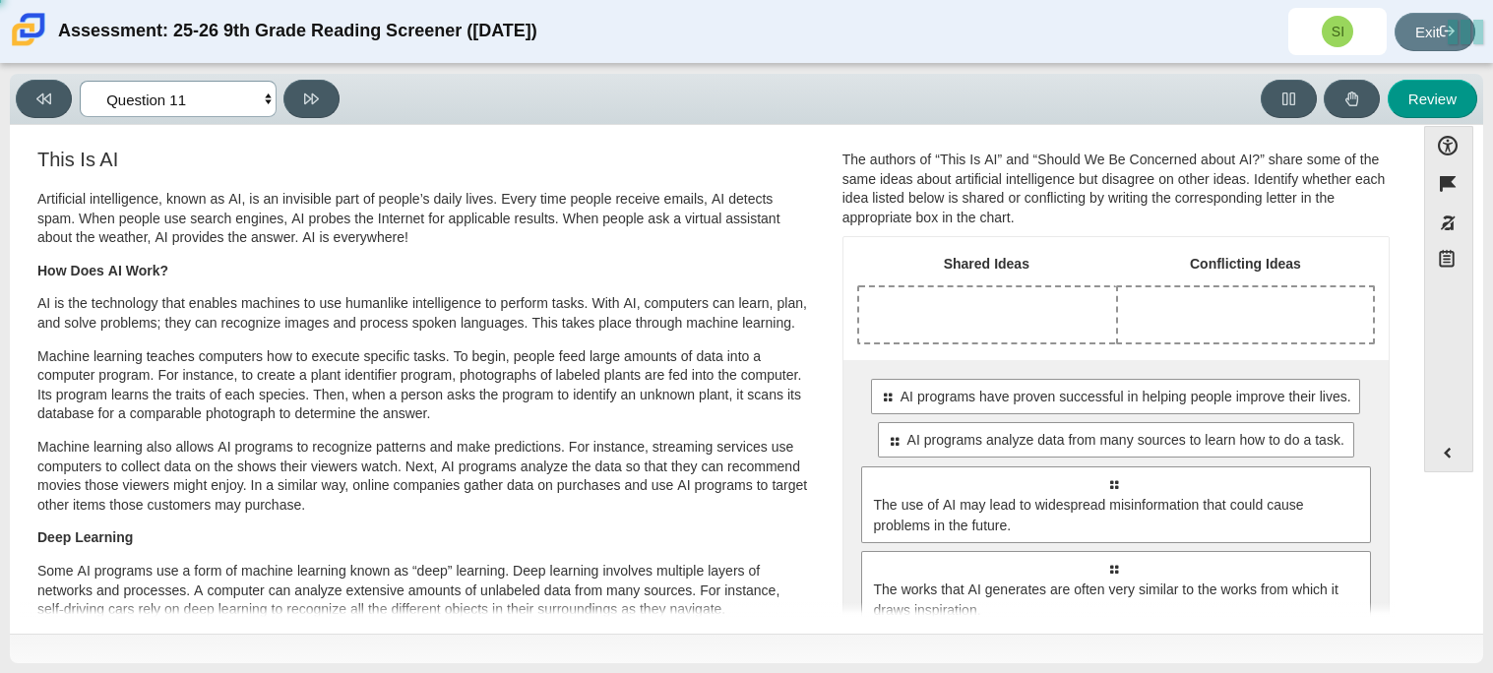
click at [235, 107] on select "Questions Question 1 Question 2 Question 3 Question 4 Question 5 Question 6 Que…" at bounding box center [178, 99] width 197 height 36
click at [234, 107] on select "Questions Question 1 Question 2 Question 3 Question 4 Question 5 Question 6 Que…" at bounding box center [178, 99] width 197 height 36
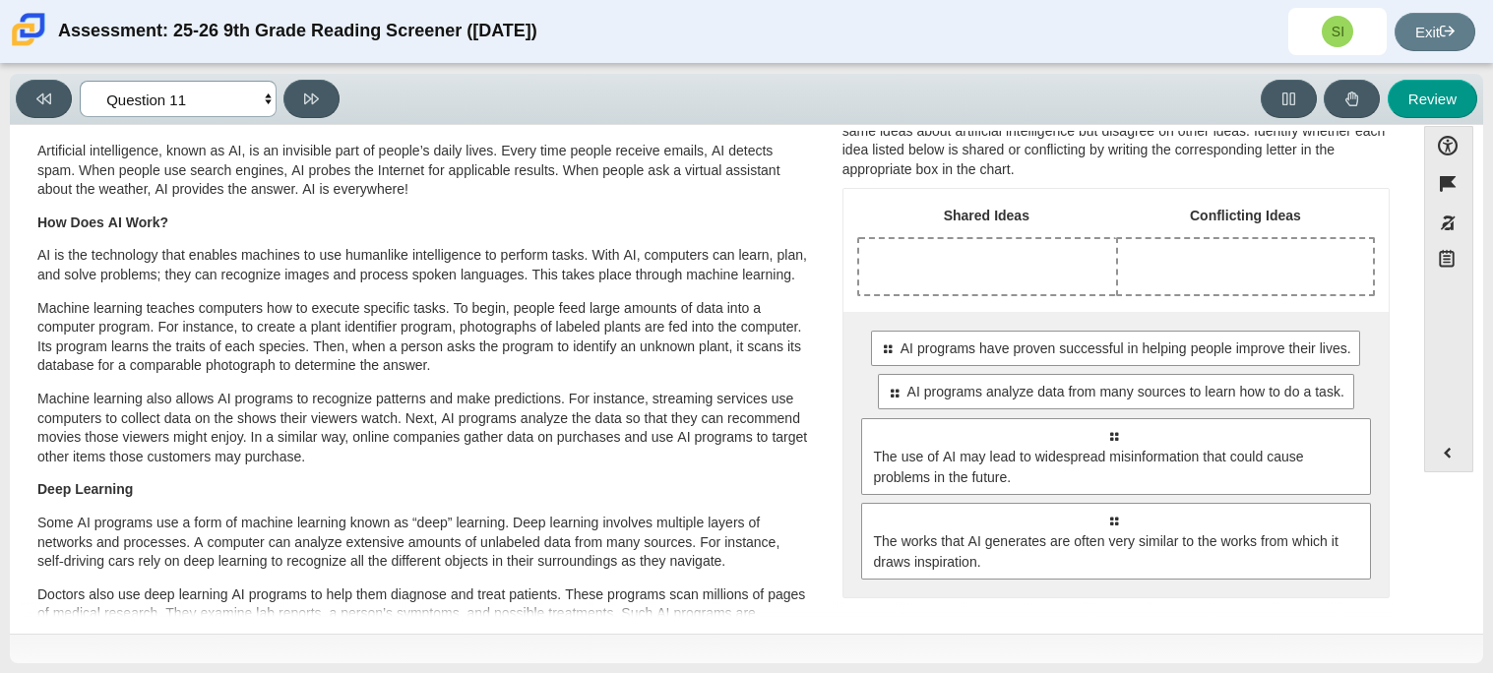
scroll to position [50, 0]
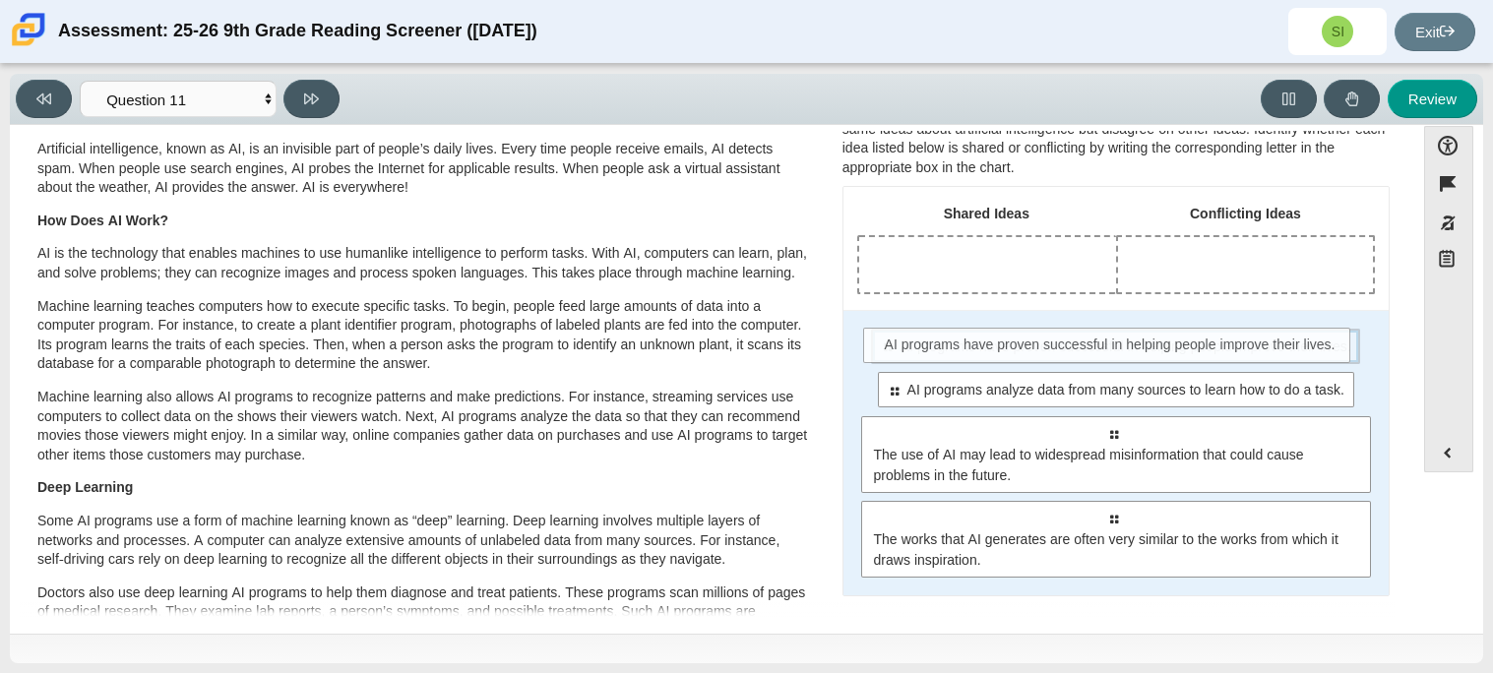
click at [927, 353] on span "AI programs have proven successful in helping people improve their lives." at bounding box center [1125, 346] width 451 height 21
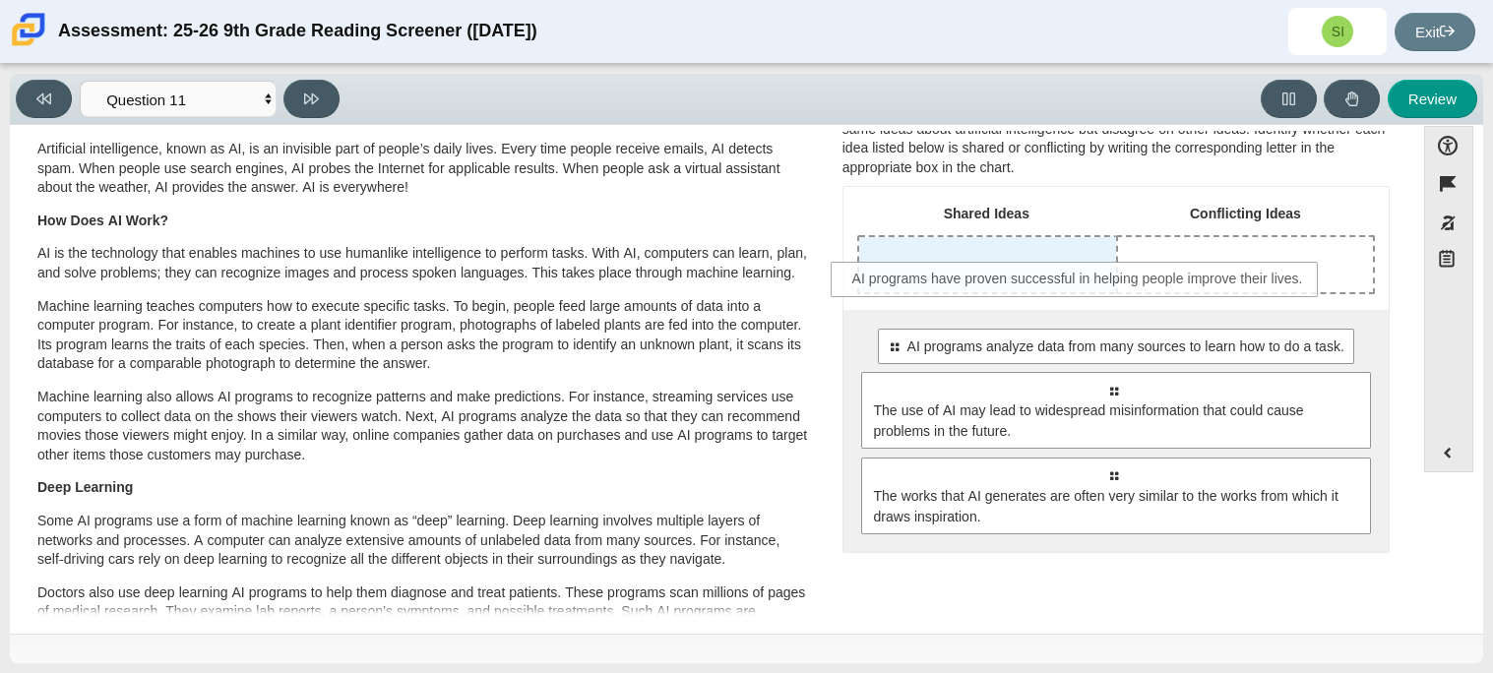
drag, startPoint x: 968, startPoint y: 345, endPoint x: 933, endPoint y: 277, distance: 76.6
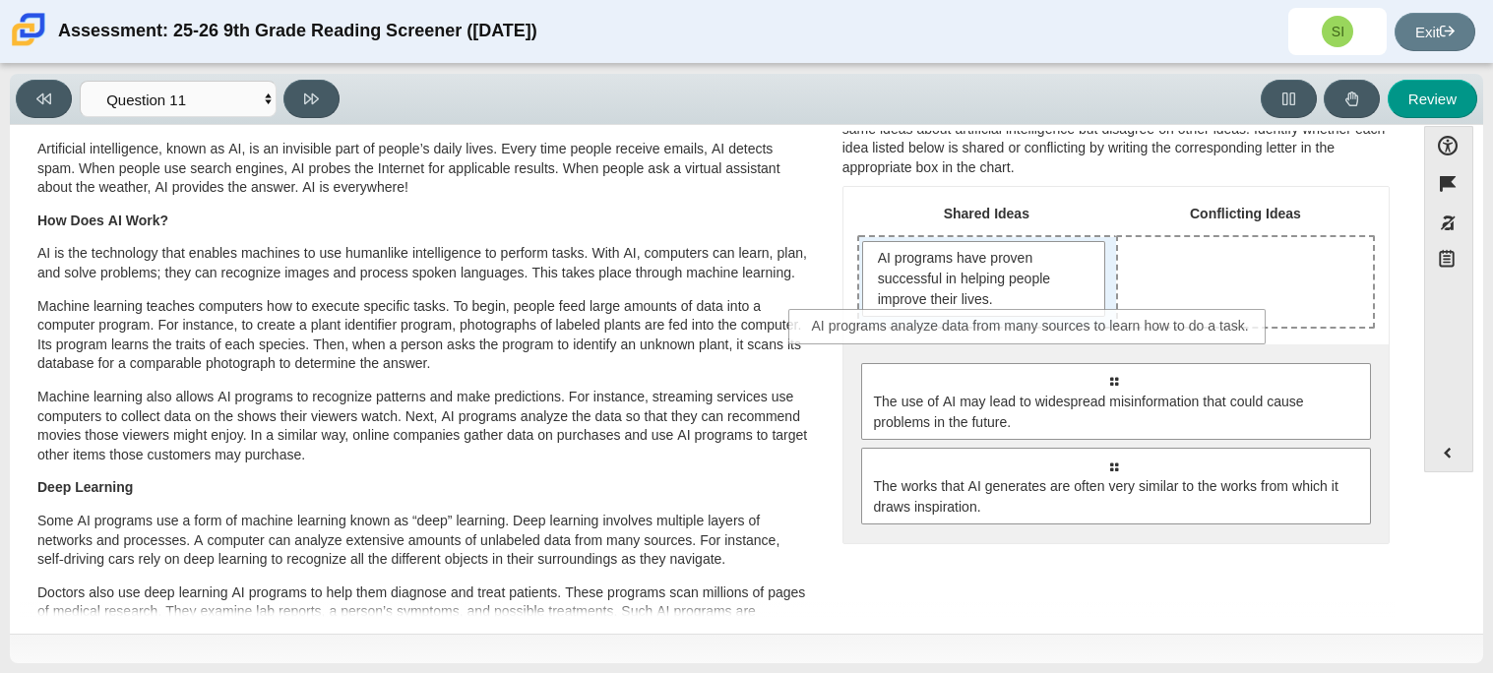
drag, startPoint x: 1087, startPoint y: 374, endPoint x: 1003, endPoint y: 320, distance: 100.4
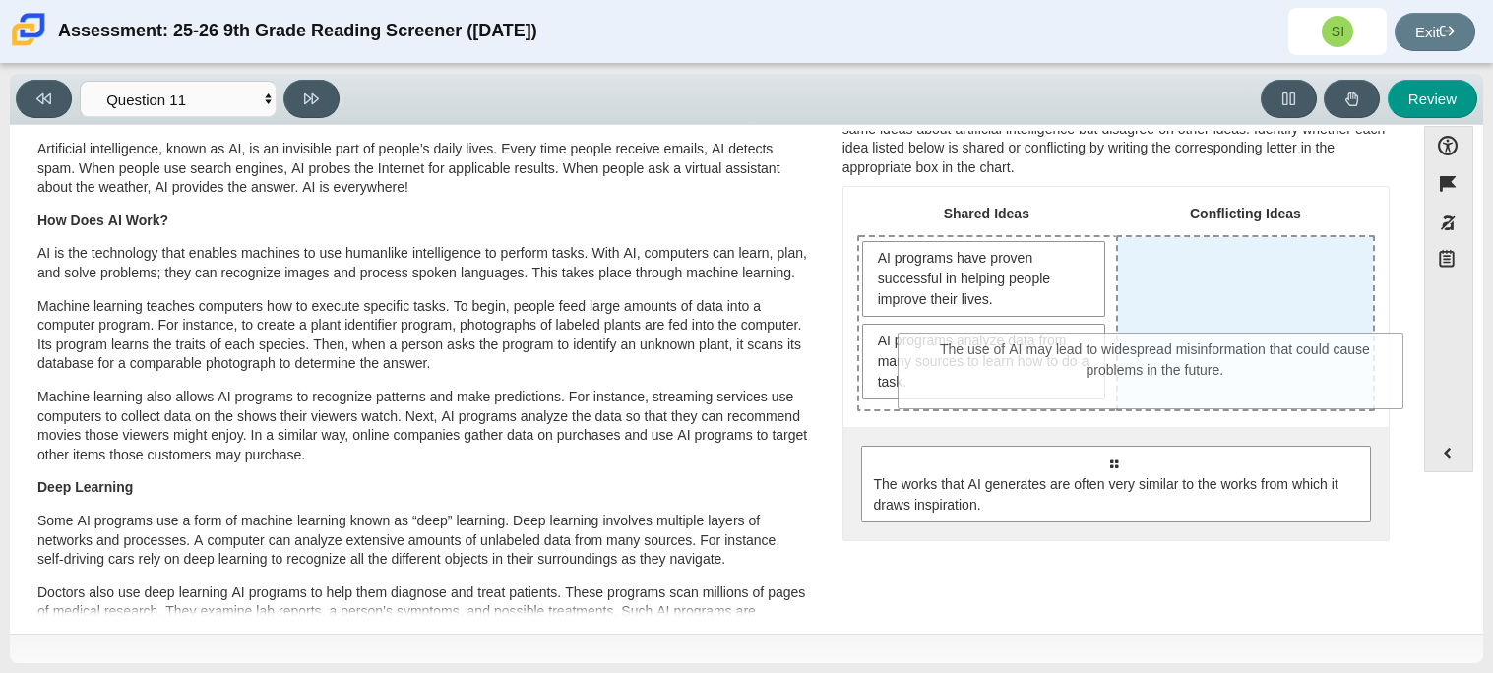
drag, startPoint x: 1121, startPoint y: 508, endPoint x: 1163, endPoint y: 397, distance: 119.0
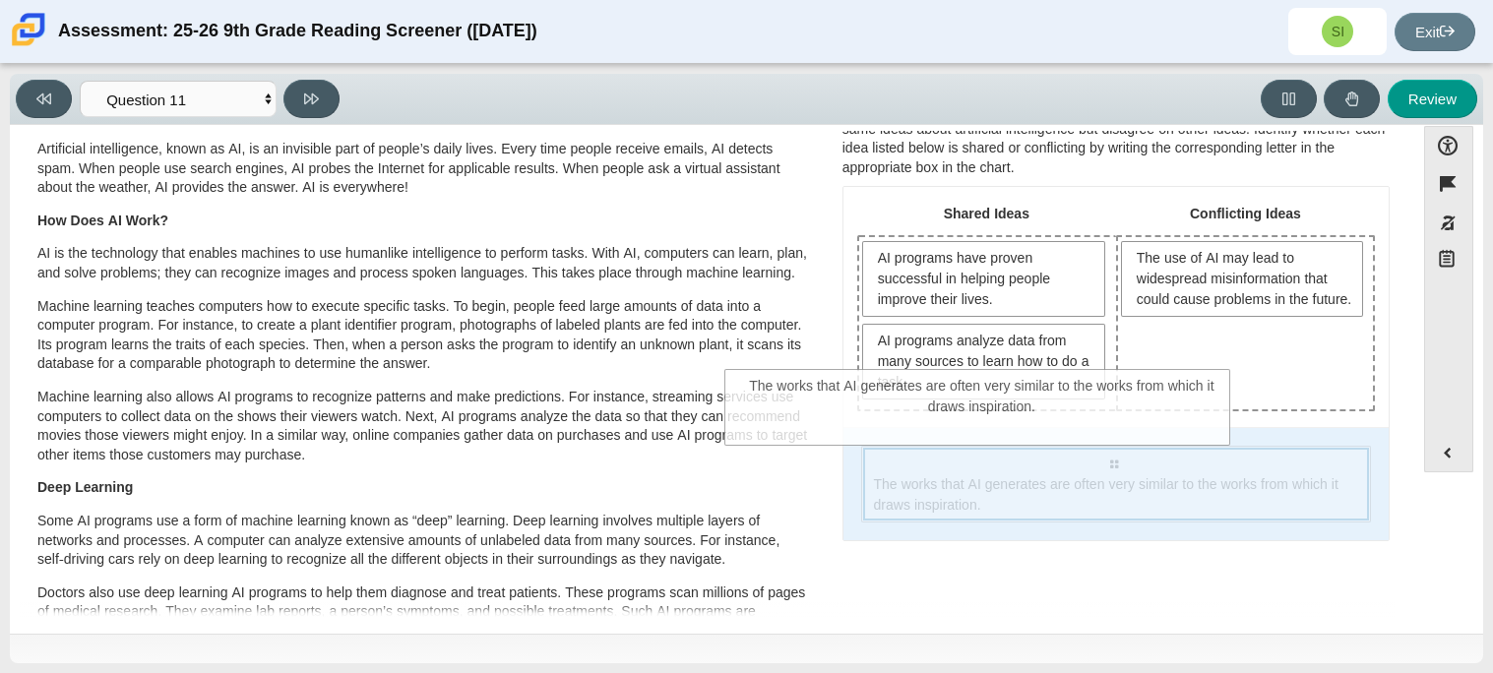
drag, startPoint x: 1178, startPoint y: 502, endPoint x: 1044, endPoint y: 424, distance: 154.7
click at [1044, 427] on div "Select to move response to a response input area. The works that AI generates a…" at bounding box center [1115, 483] width 545 height 113
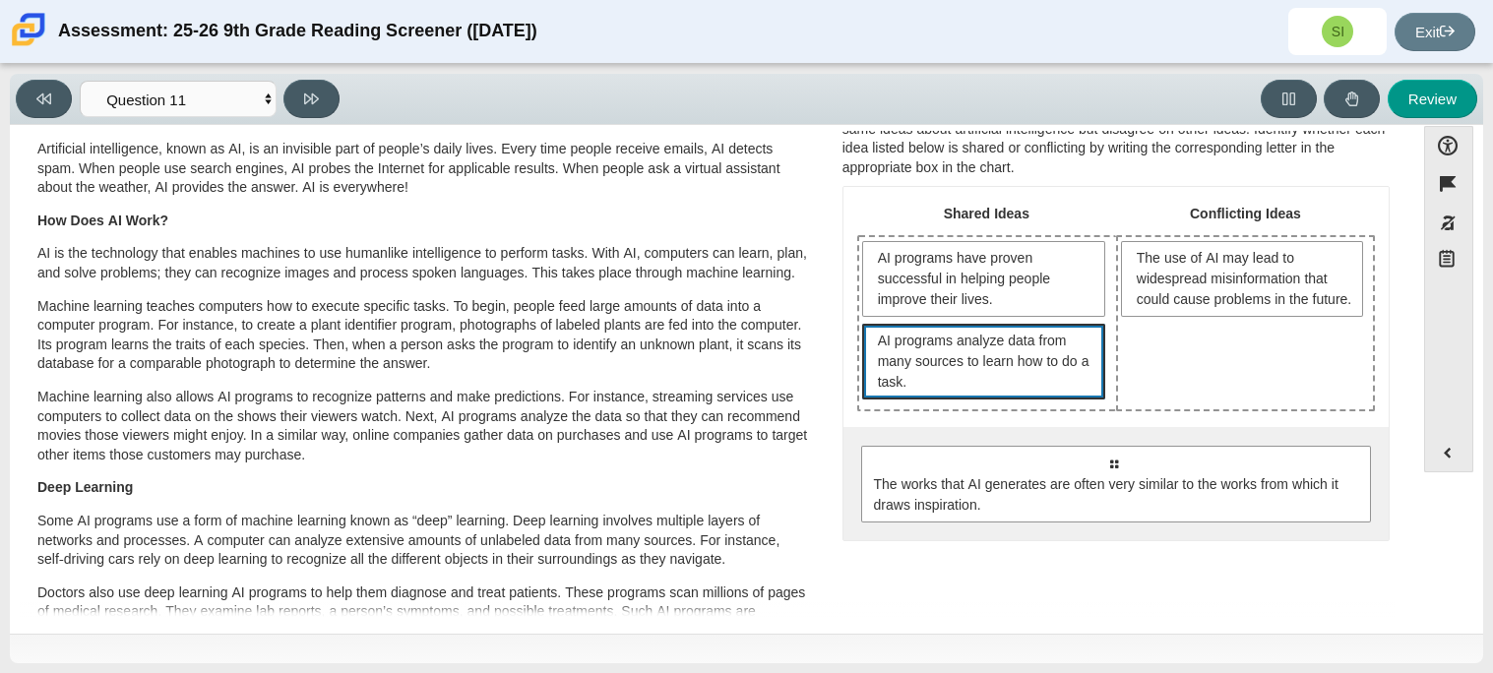
click at [1033, 372] on span "AI programs analyze data from many sources to learn how to do a task." at bounding box center [986, 362] width 217 height 62
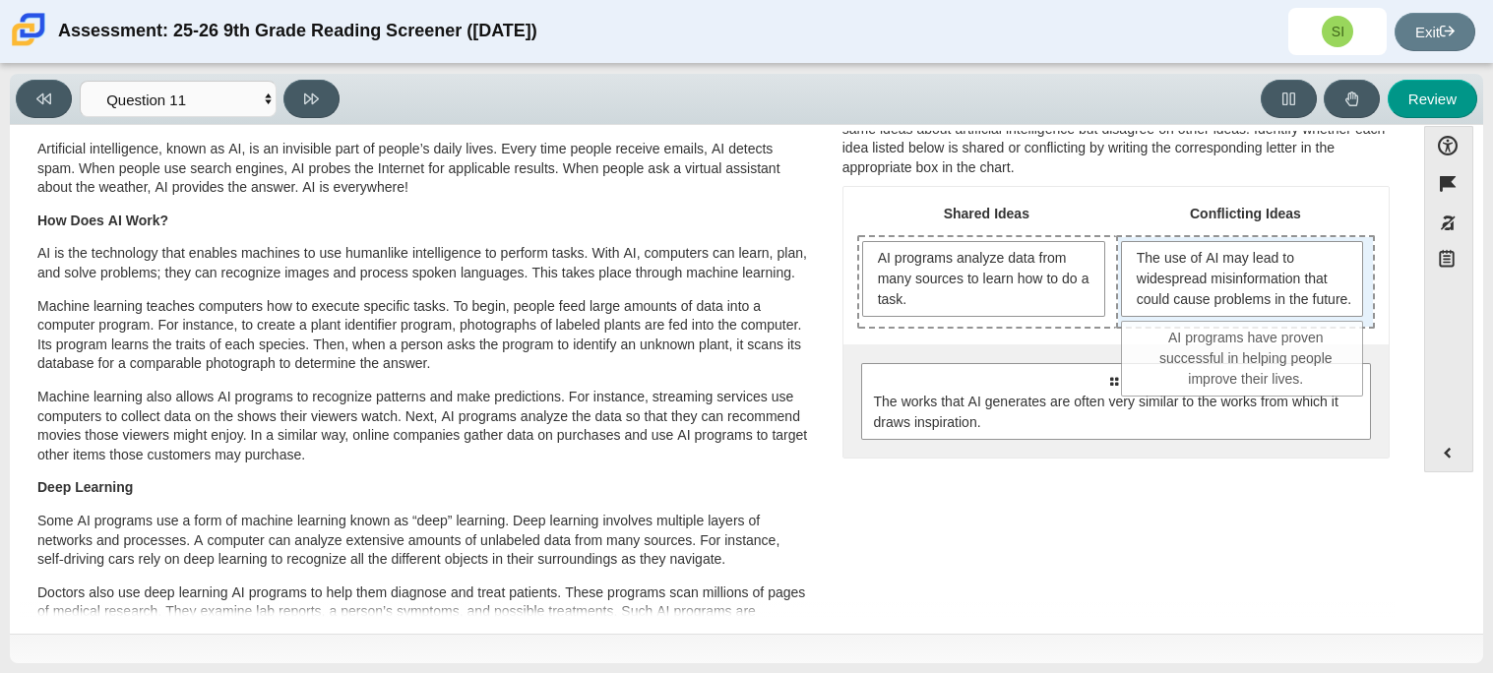
drag, startPoint x: 923, startPoint y: 257, endPoint x: 1191, endPoint y: 339, distance: 280.1
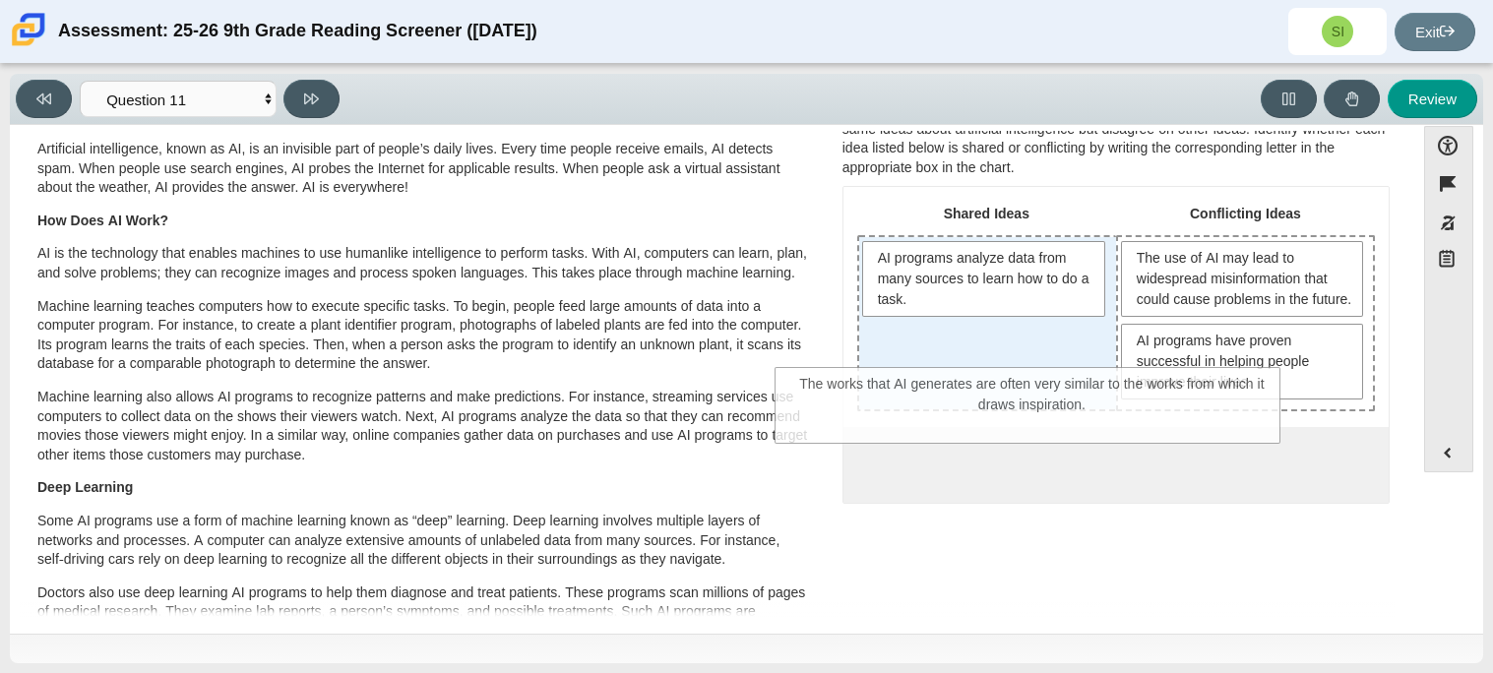
drag, startPoint x: 1105, startPoint y: 477, endPoint x: 1011, endPoint y: 361, distance: 149.0
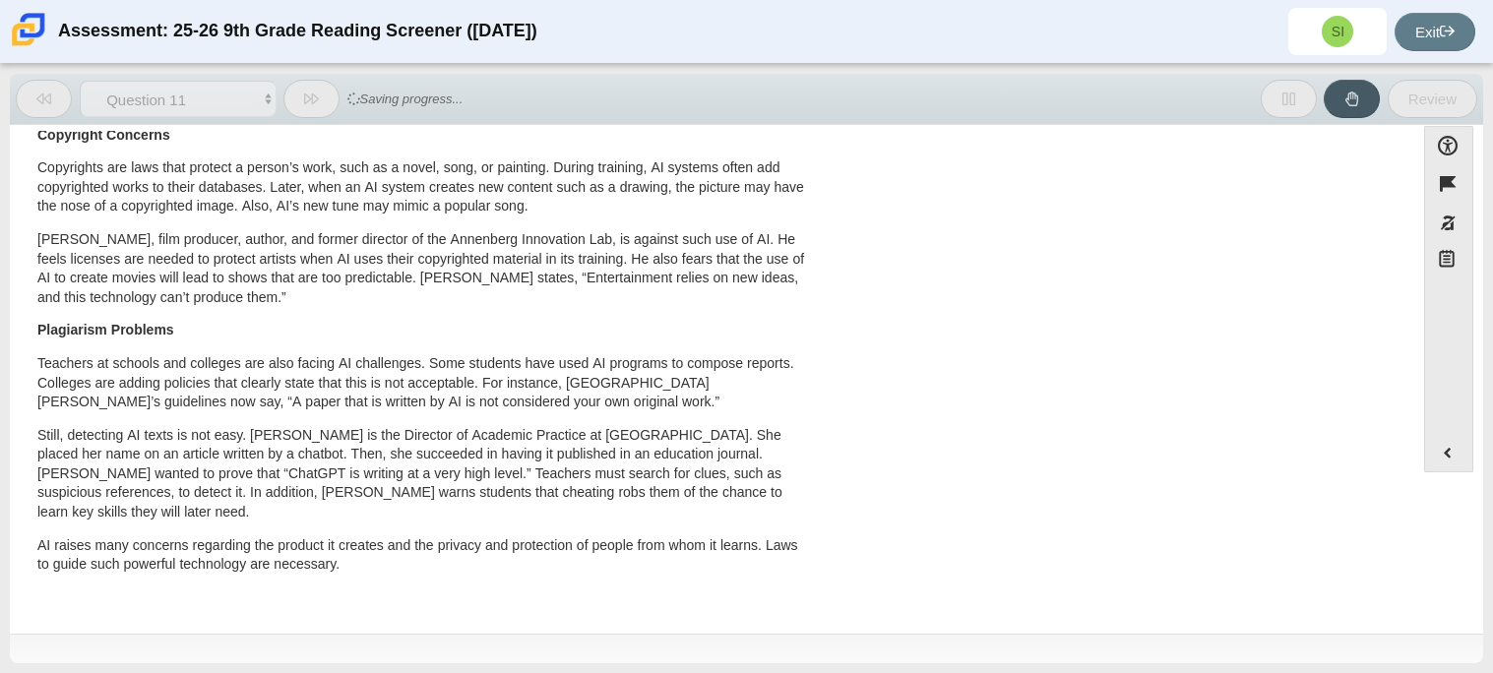
scroll to position [0, 0]
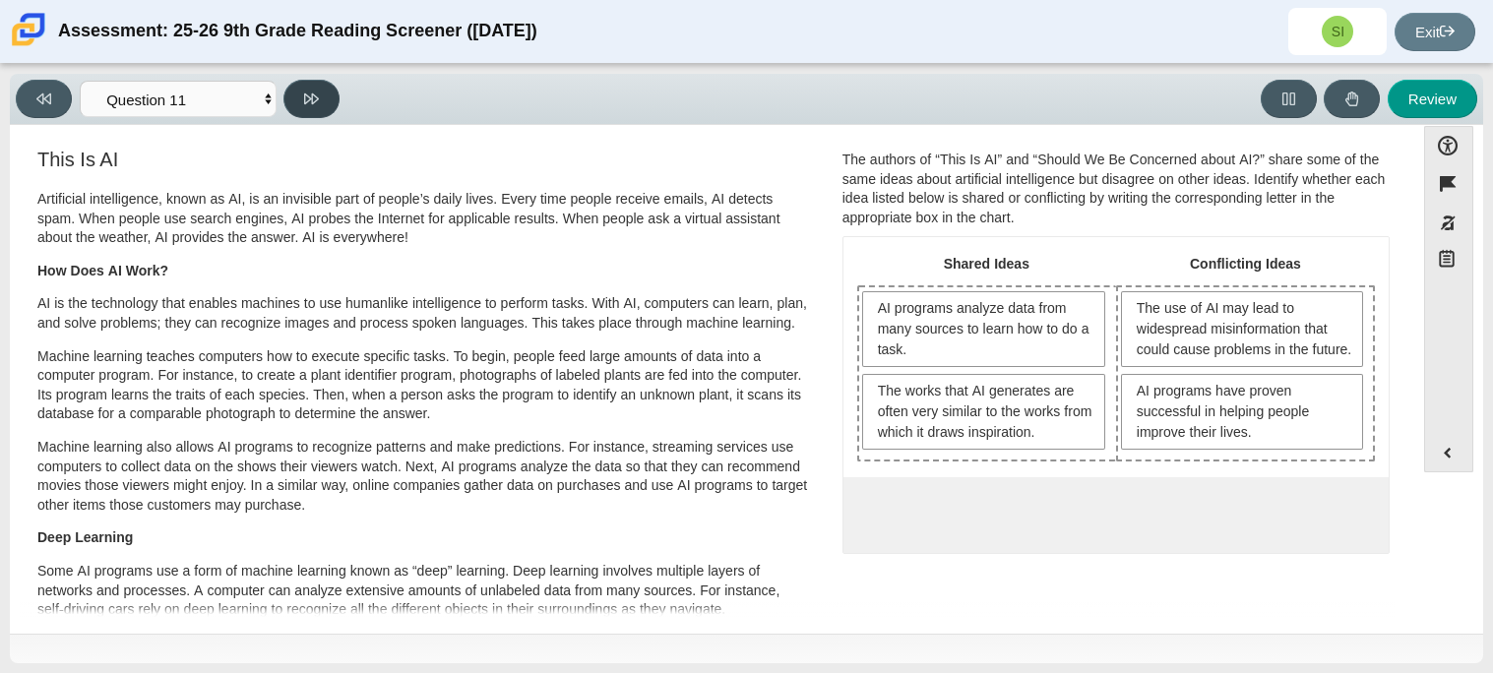
click at [303, 93] on button at bounding box center [311, 99] width 56 height 38
select select "c3effed4-44ce-4a19-bd96-1787f34e9b4c"
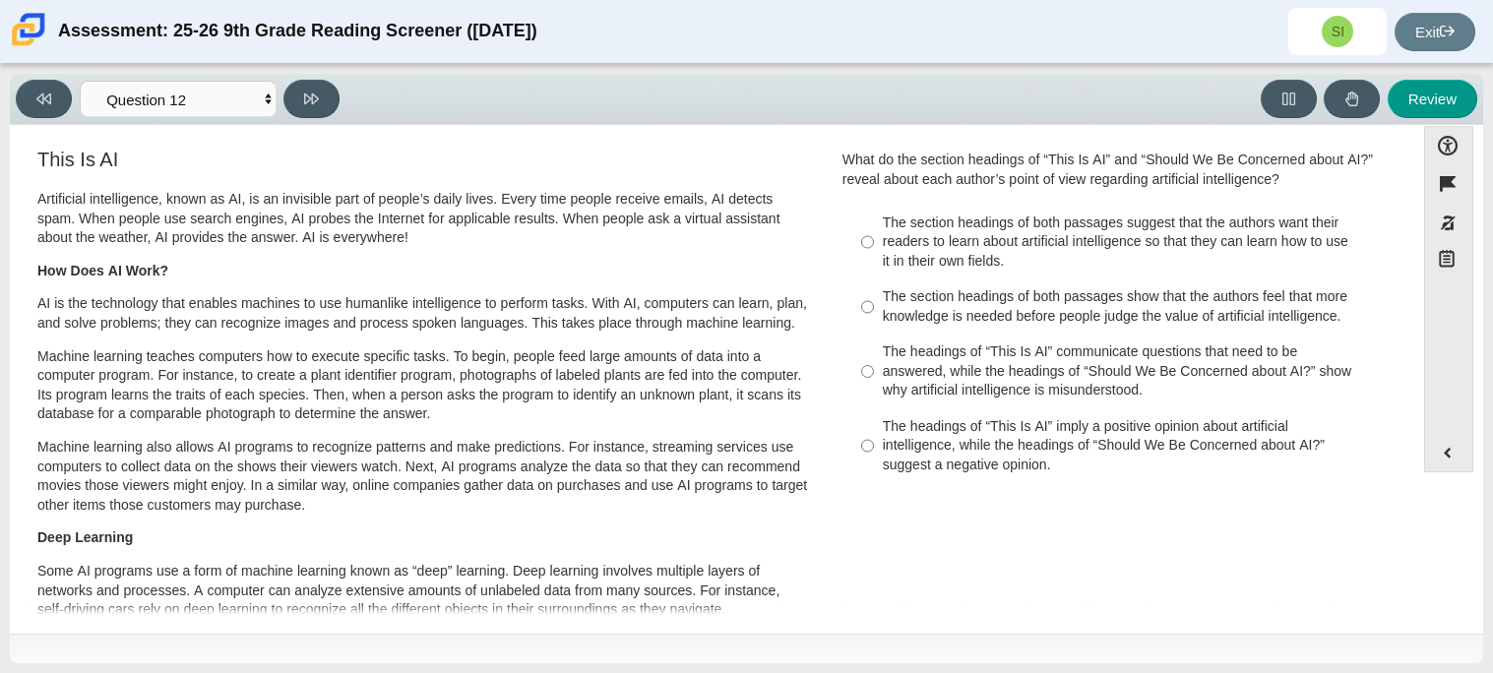
click at [1070, 446] on div "The headings of “This Is AI” imply a positive opinion about artificial intellig…" at bounding box center [1131, 446] width 497 height 58
click at [874, 446] on input "The headings of “This Is AI” imply a positive opinion about artificial intellig…" at bounding box center [867, 445] width 13 height 75
radio input "true"
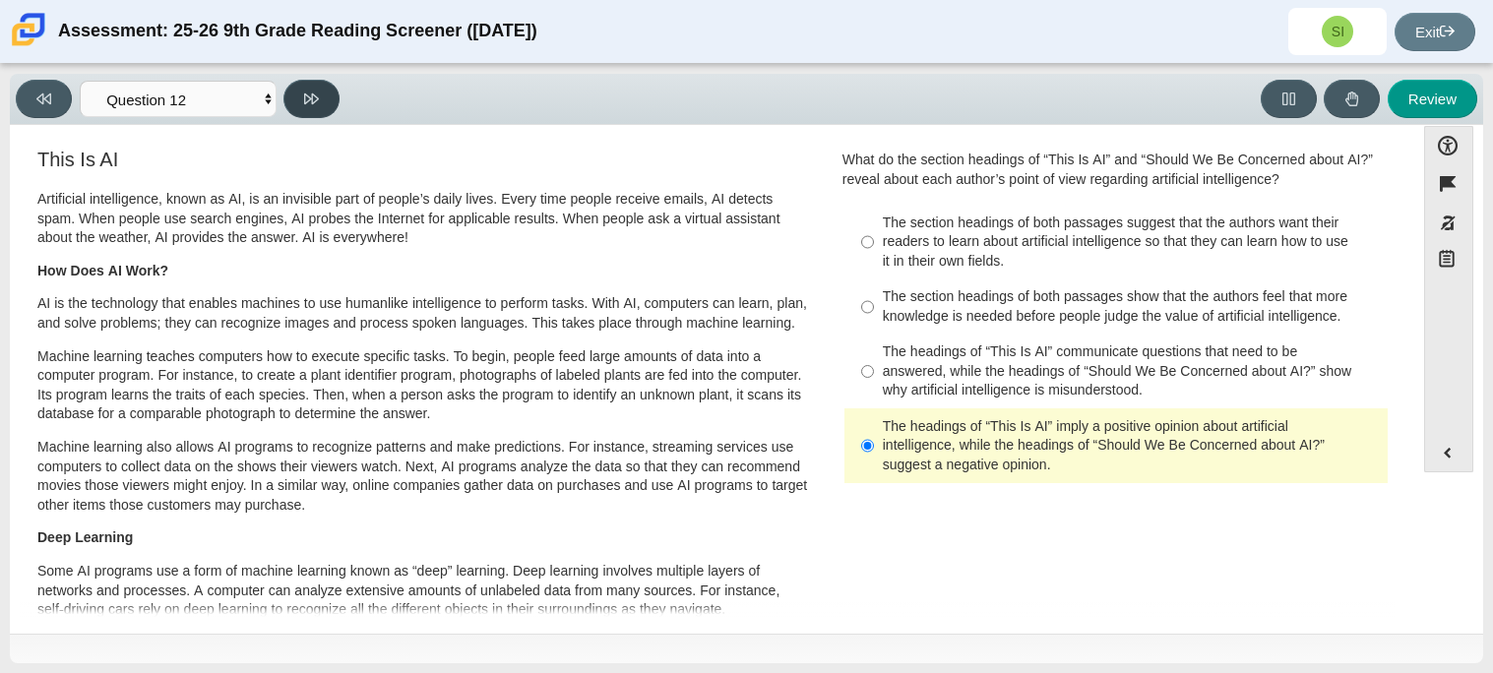
click at [313, 92] on icon at bounding box center [311, 99] width 15 height 15
select select "review"
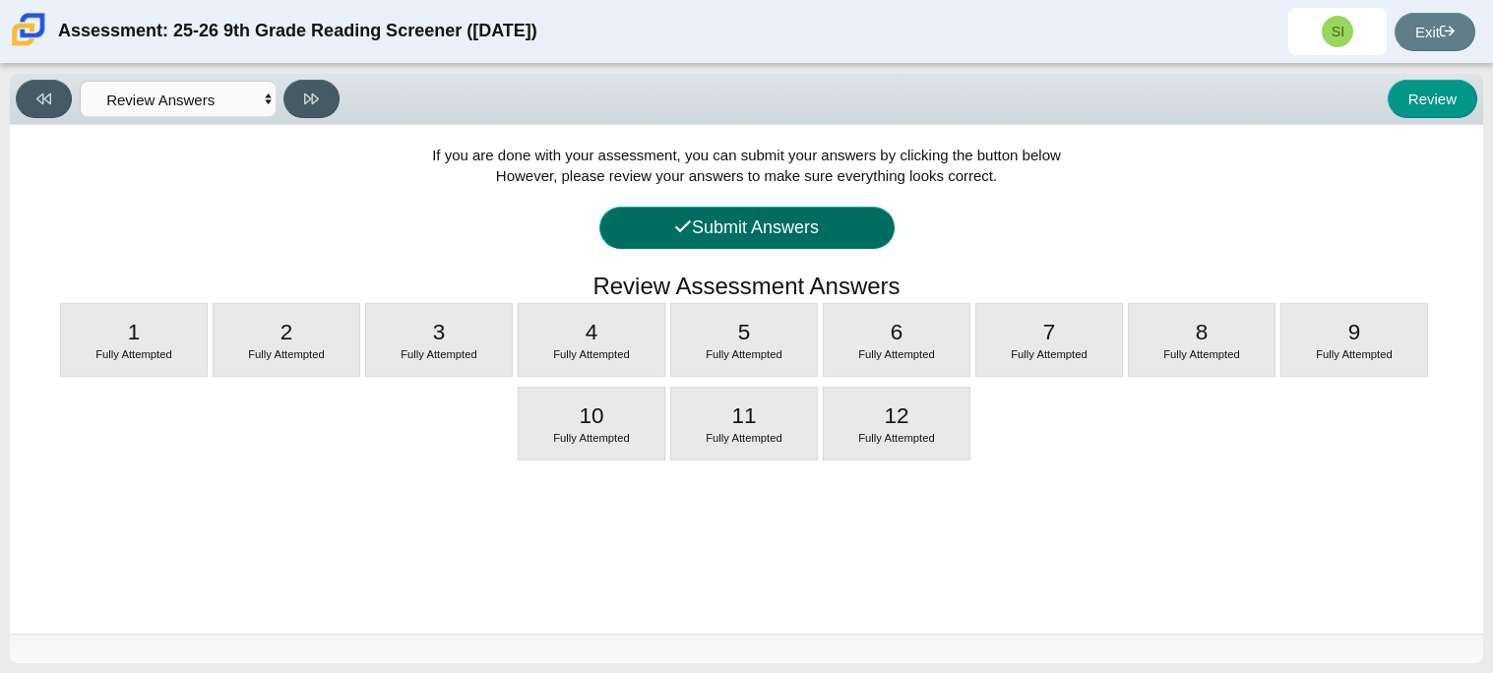
click at [824, 231] on button "Submit Answers" at bounding box center [746, 228] width 295 height 42
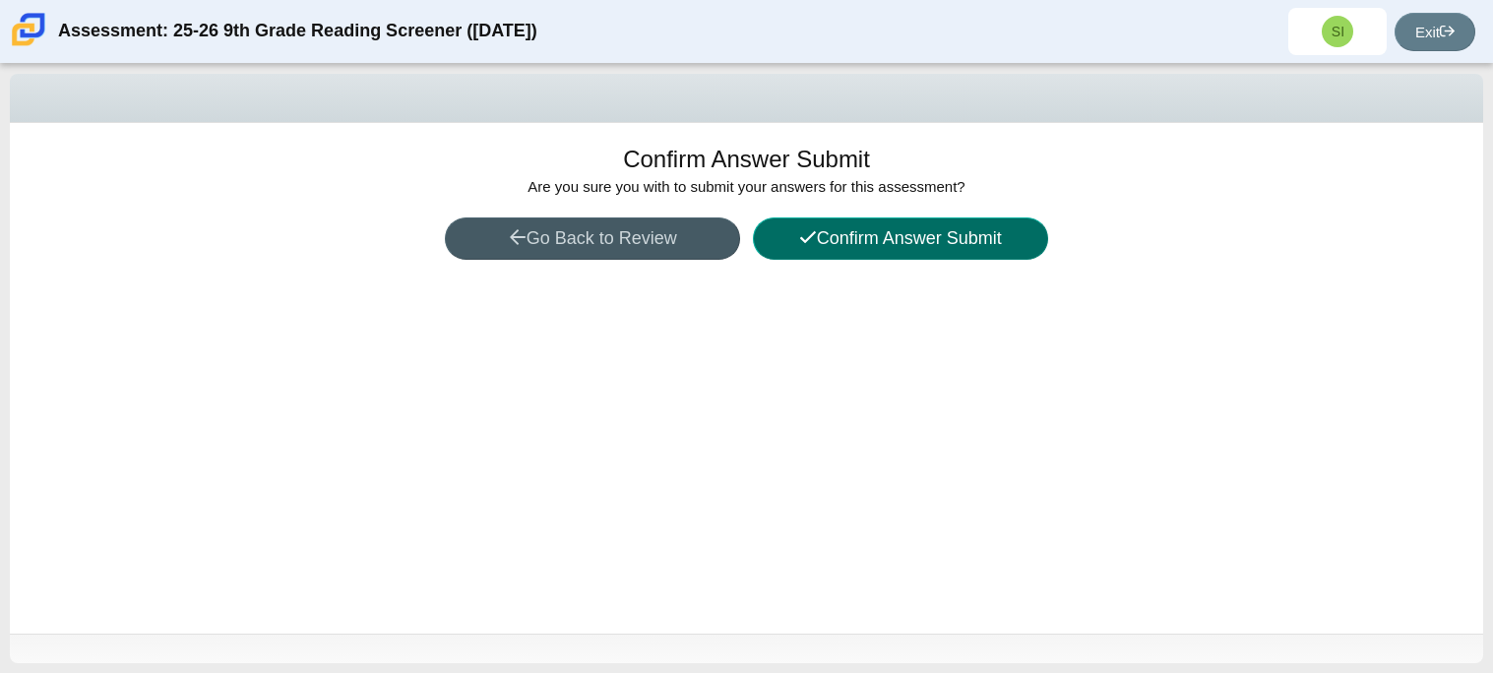
click at [824, 231] on button "Confirm Answer Submit" at bounding box center [900, 238] width 295 height 42
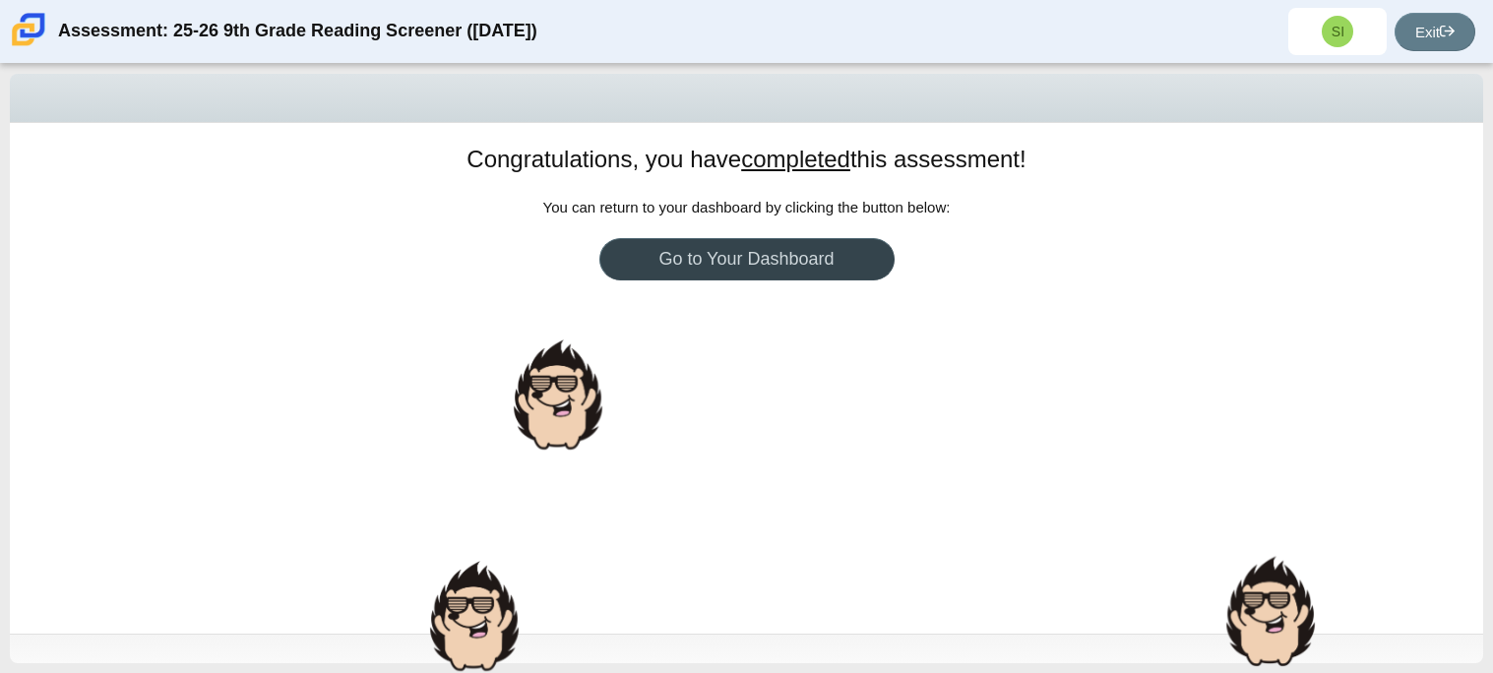
click at [797, 275] on link "Go to Your Dashboard" at bounding box center [746, 259] width 295 height 42
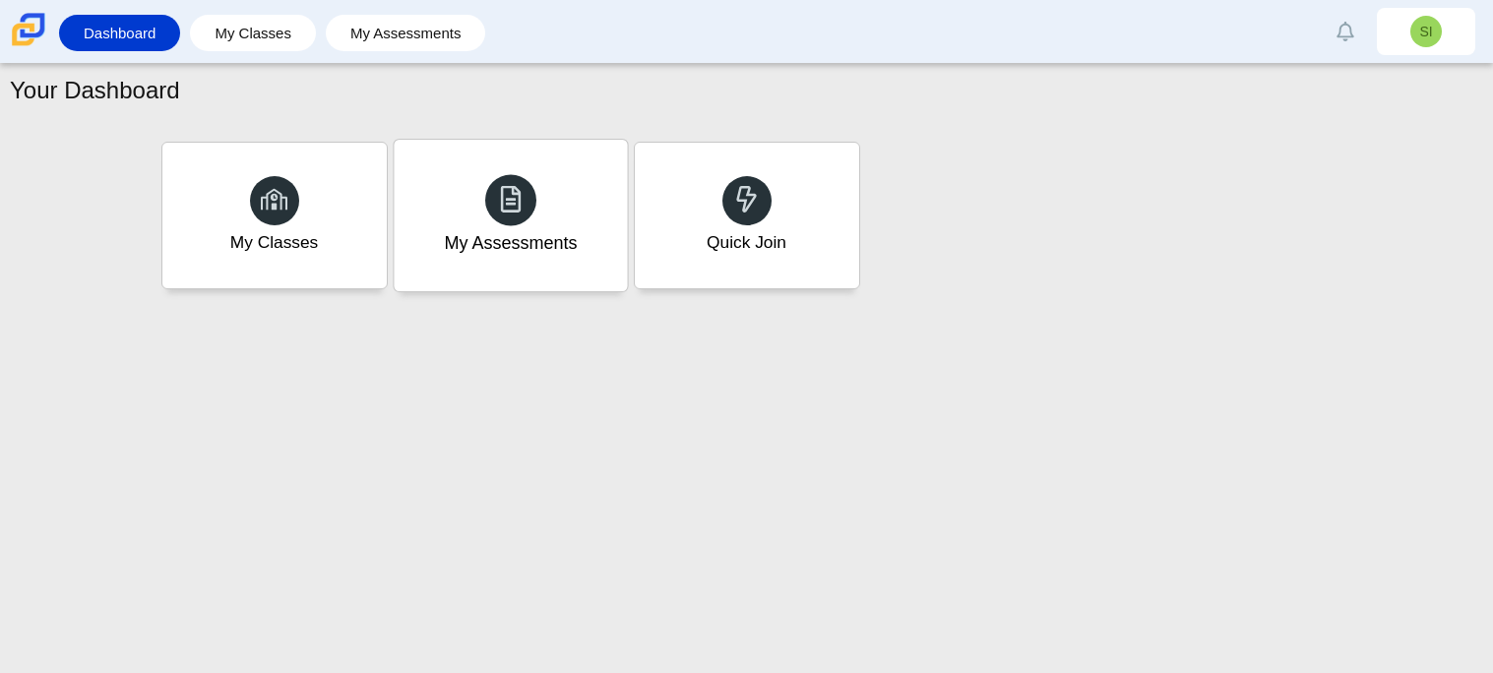
click at [500, 257] on div "My Assessments" at bounding box center [510, 216] width 233 height 152
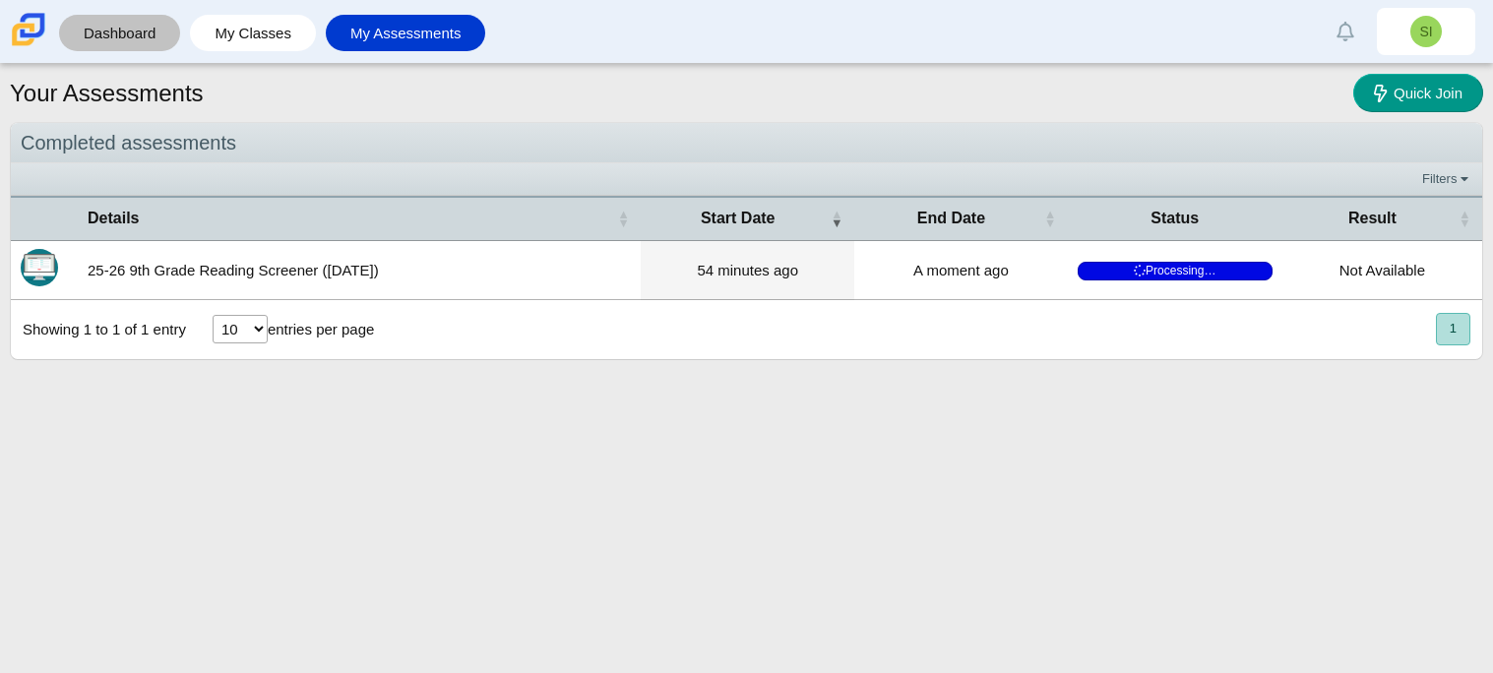
click at [153, 40] on link "Dashboard" at bounding box center [119, 33] width 101 height 36
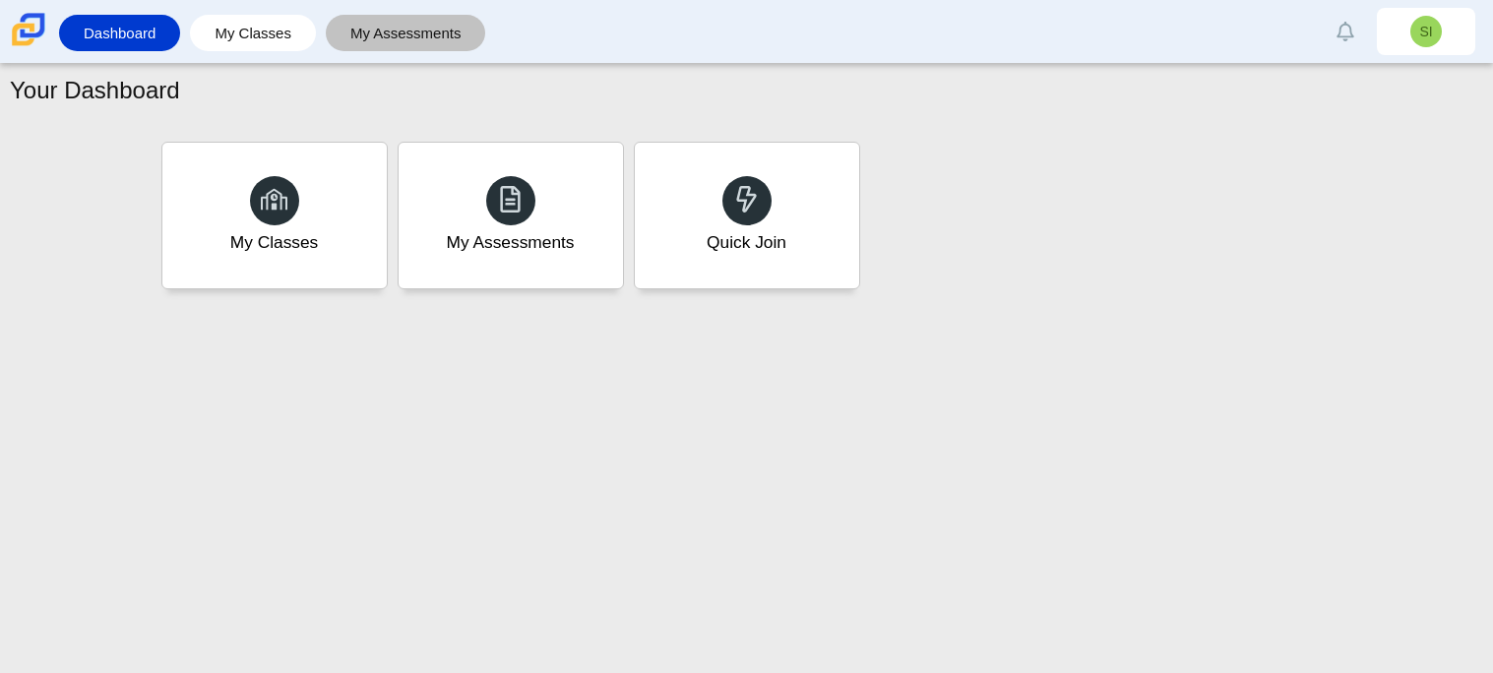
click at [441, 24] on link "My Assessments" at bounding box center [406, 33] width 141 height 36
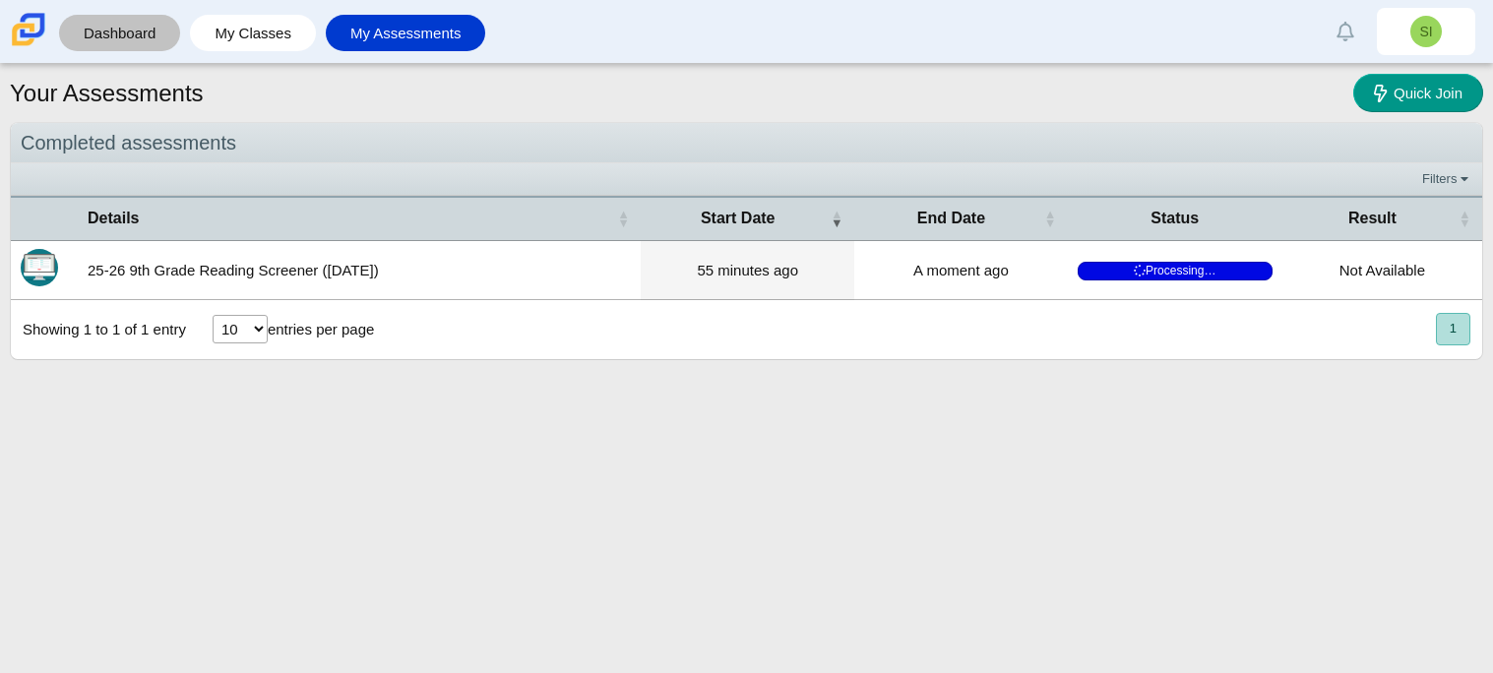
click at [112, 19] on link "Dashboard" at bounding box center [119, 33] width 101 height 36
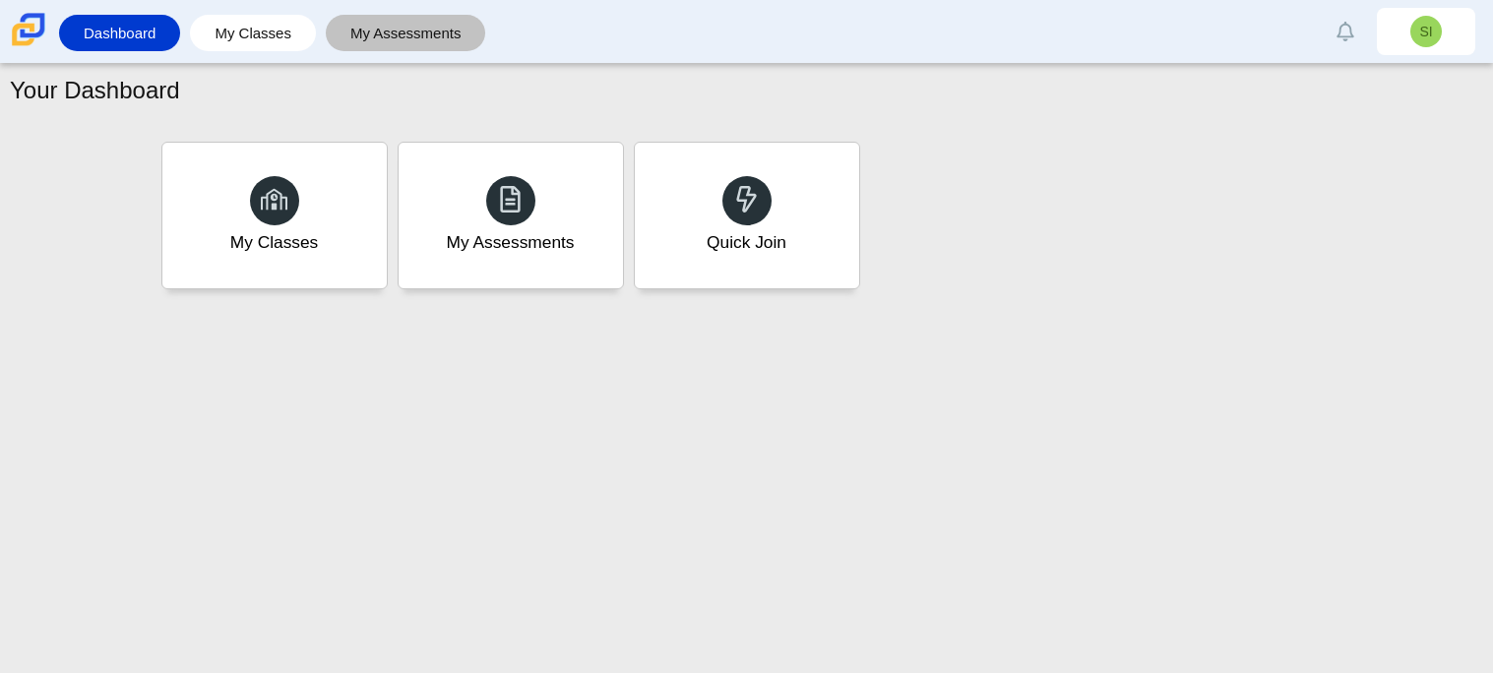
click at [392, 26] on link "My Assessments" at bounding box center [406, 33] width 141 height 36
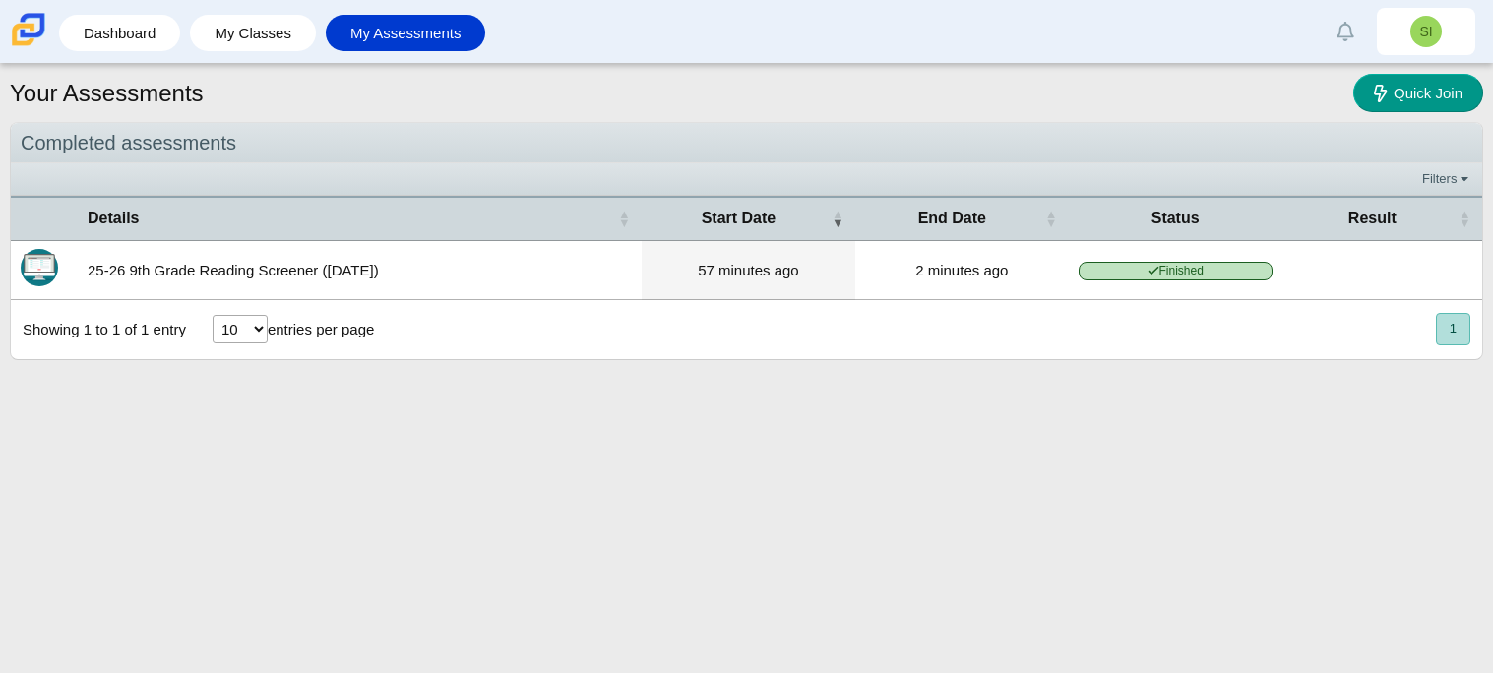
click at [392, 26] on link "My Assessments" at bounding box center [406, 33] width 141 height 36
click at [111, 20] on link "Dashboard" at bounding box center [119, 33] width 101 height 36
